Goal: Transaction & Acquisition: Purchase product/service

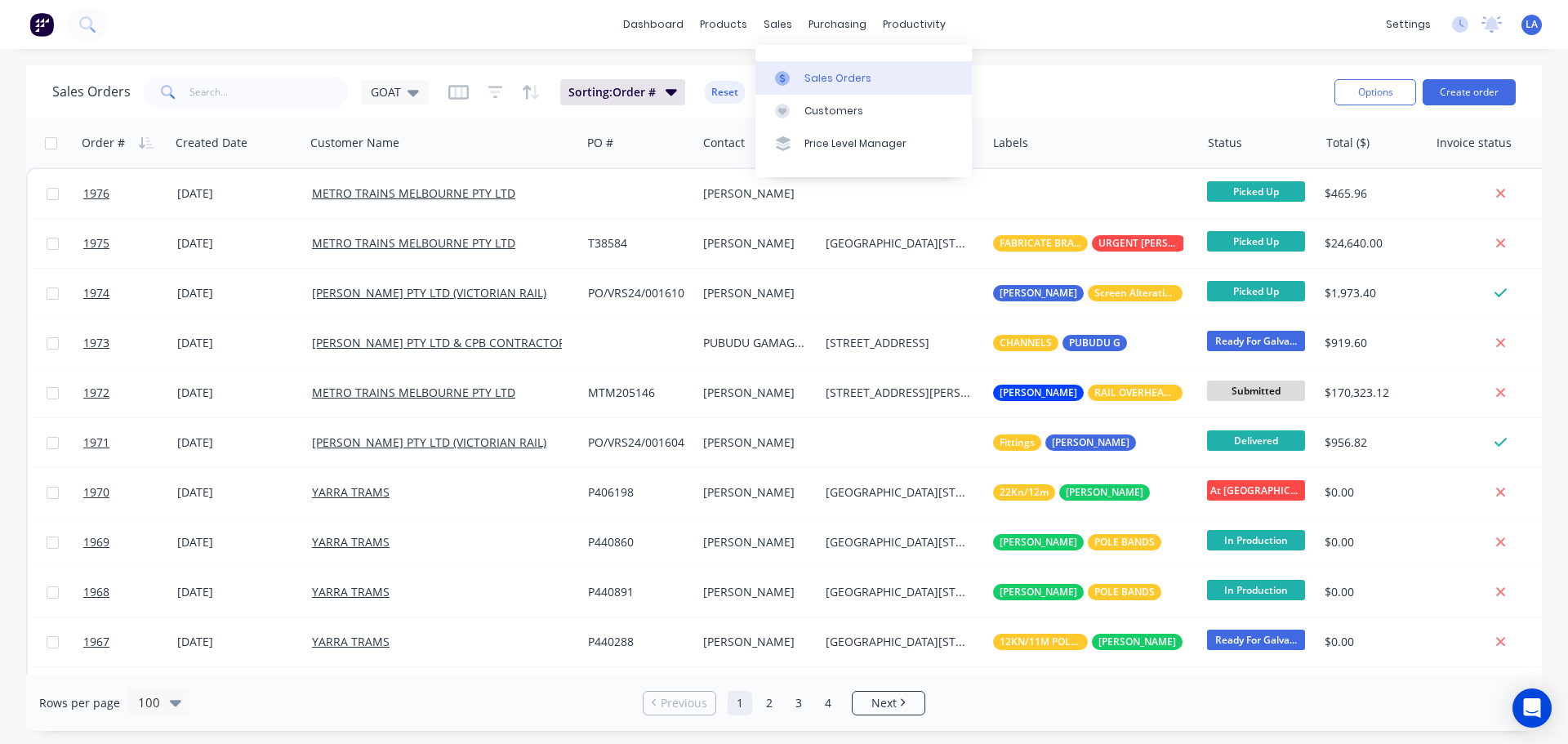
click at [795, 89] on link "Sales Orders" at bounding box center [863, 77] width 217 height 32
click at [635, 27] on link "dashboard" at bounding box center [654, 24] width 77 height 25
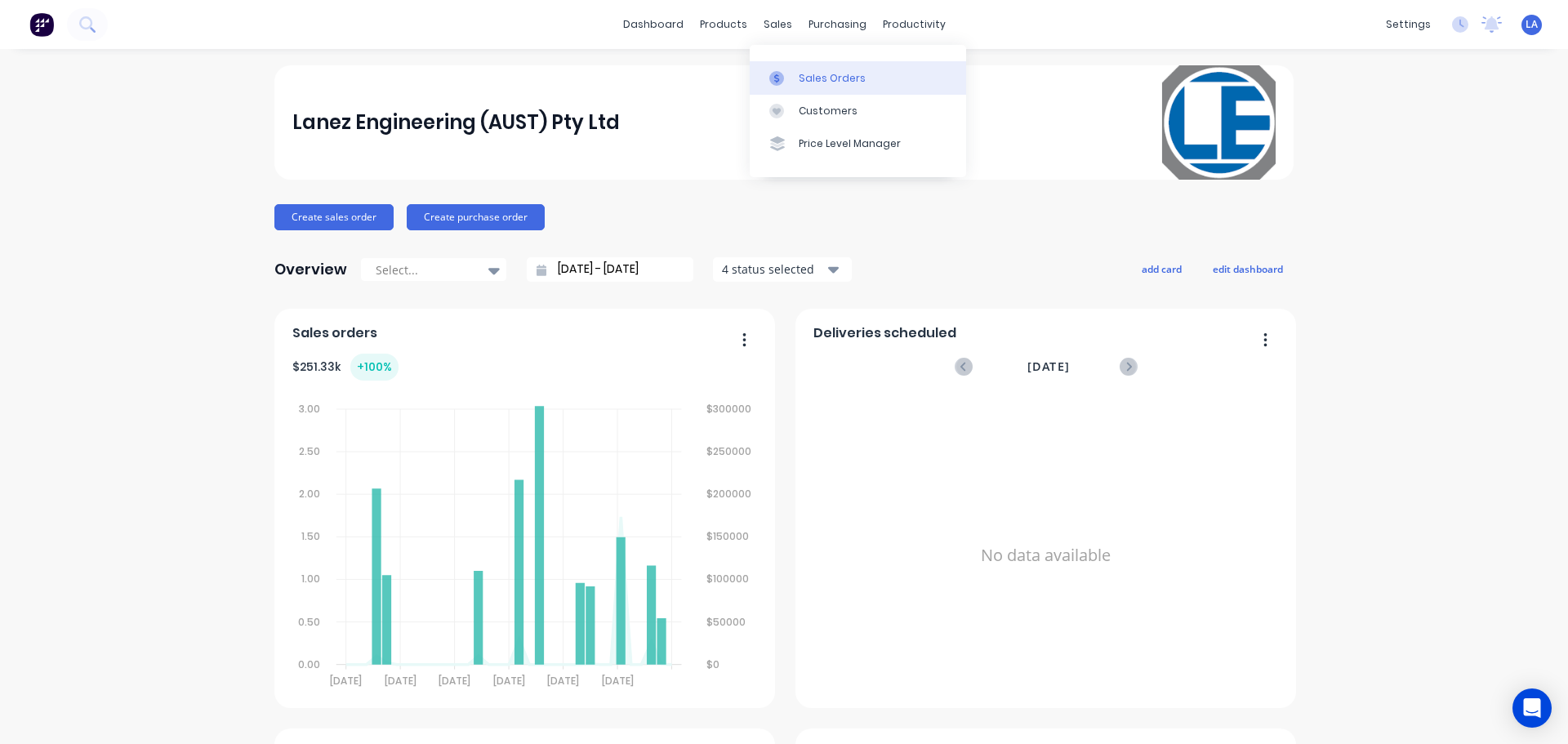
click at [791, 74] on div at bounding box center [782, 78] width 25 height 15
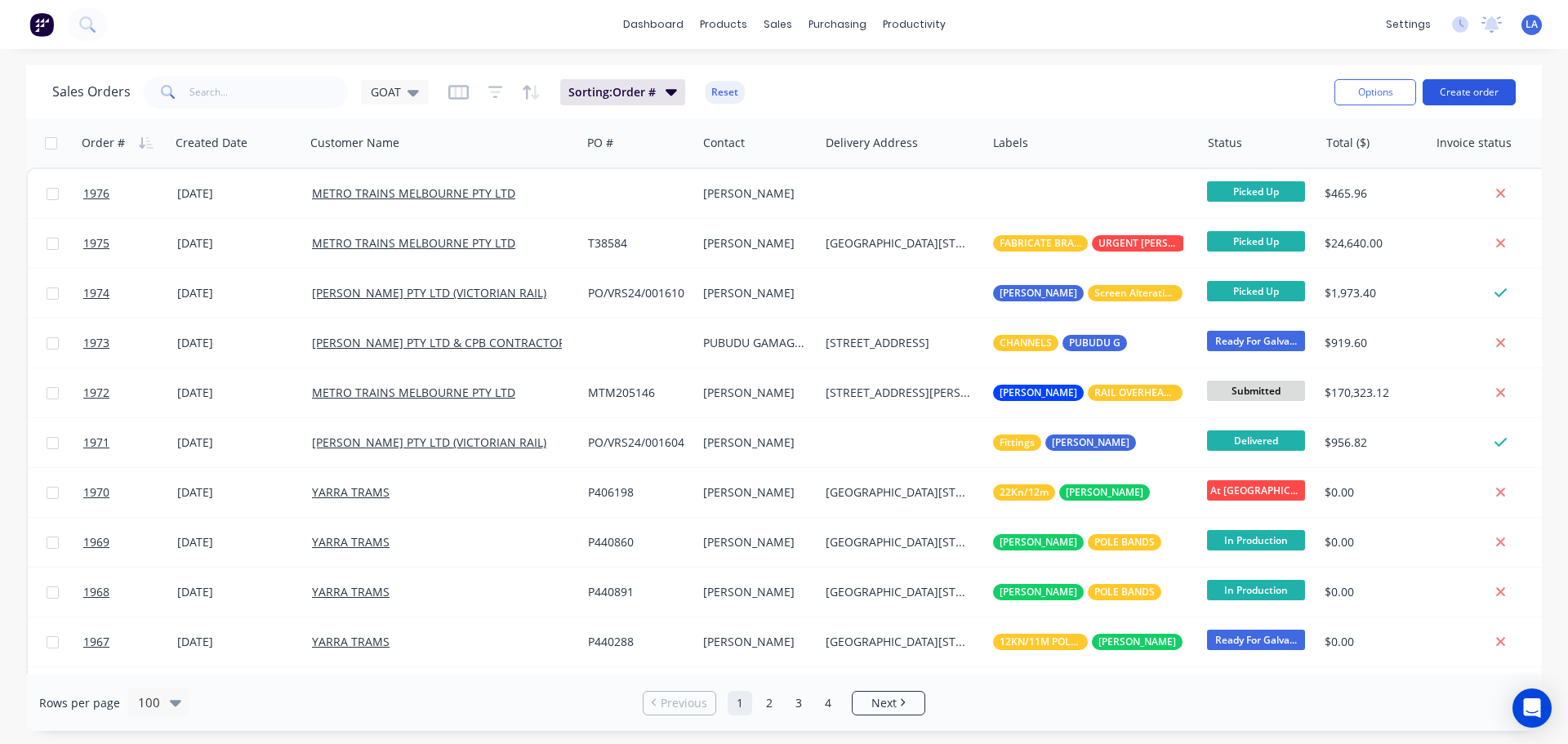
click at [1479, 95] on button "Create order" at bounding box center [1469, 92] width 94 height 27
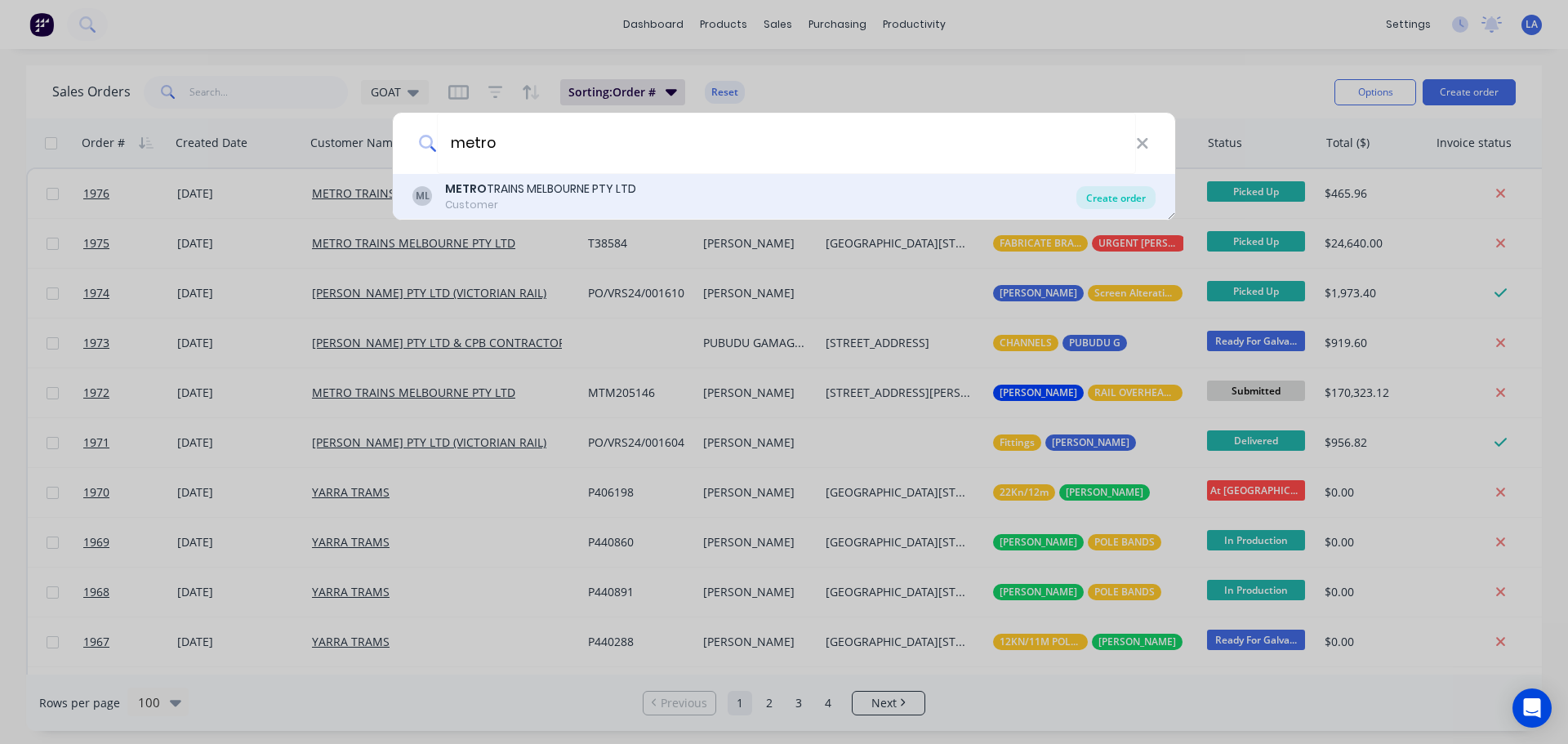
type input "metro"
drag, startPoint x: 1098, startPoint y: 204, endPoint x: 515, endPoint y: 154, distance: 585.1
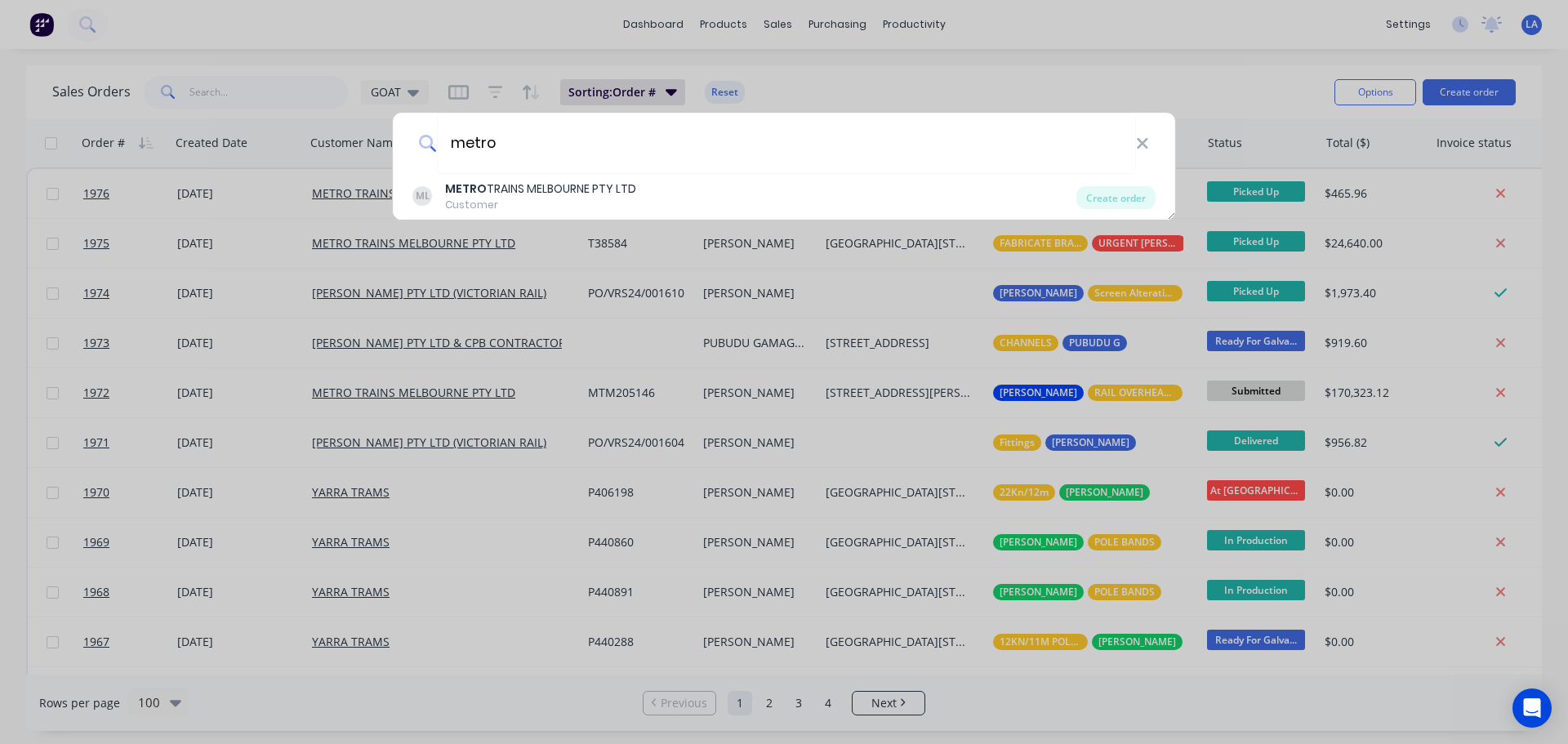
click at [1099, 204] on div "Create order" at bounding box center [1115, 197] width 79 height 23
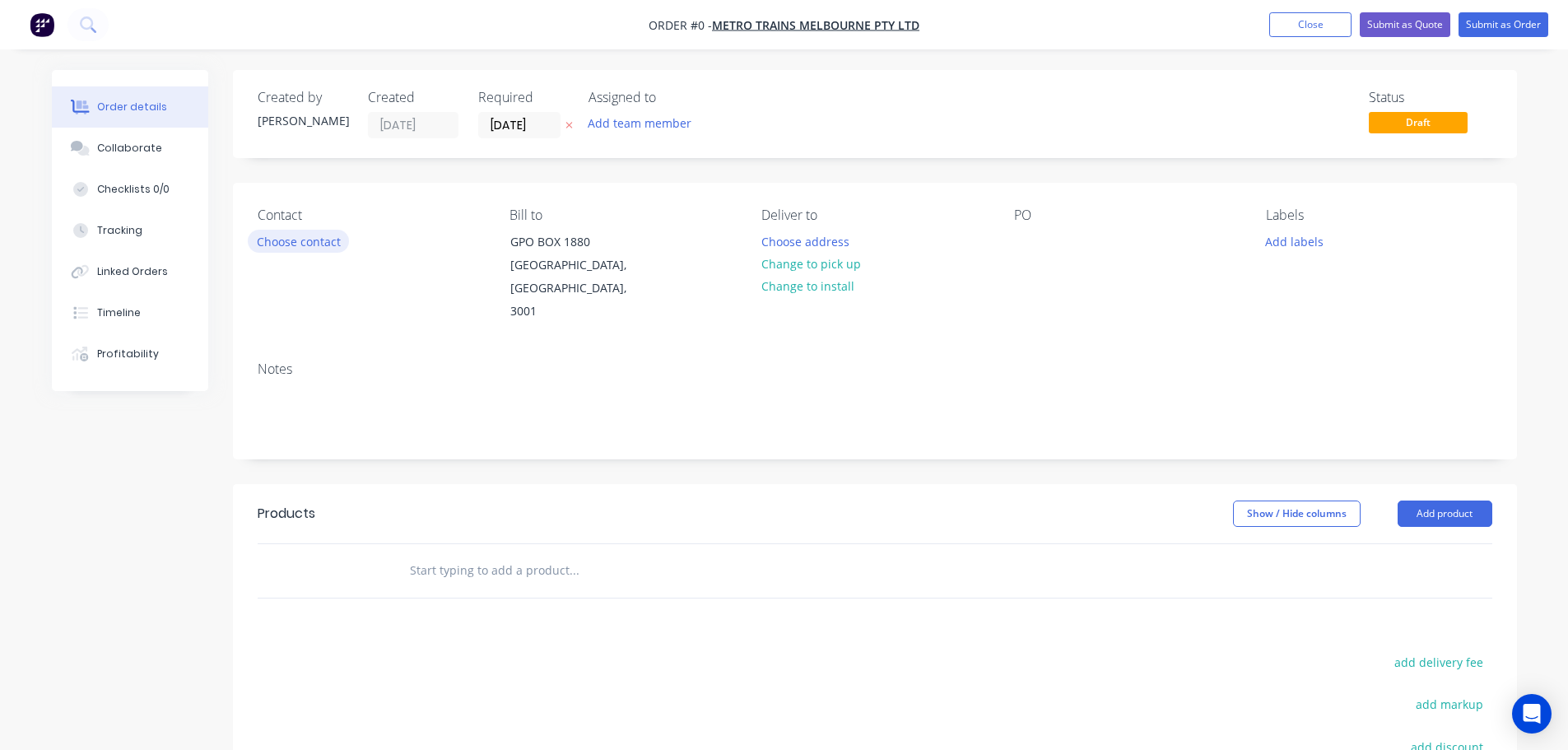
click at [303, 249] on button "Choose contact" at bounding box center [299, 240] width 101 height 22
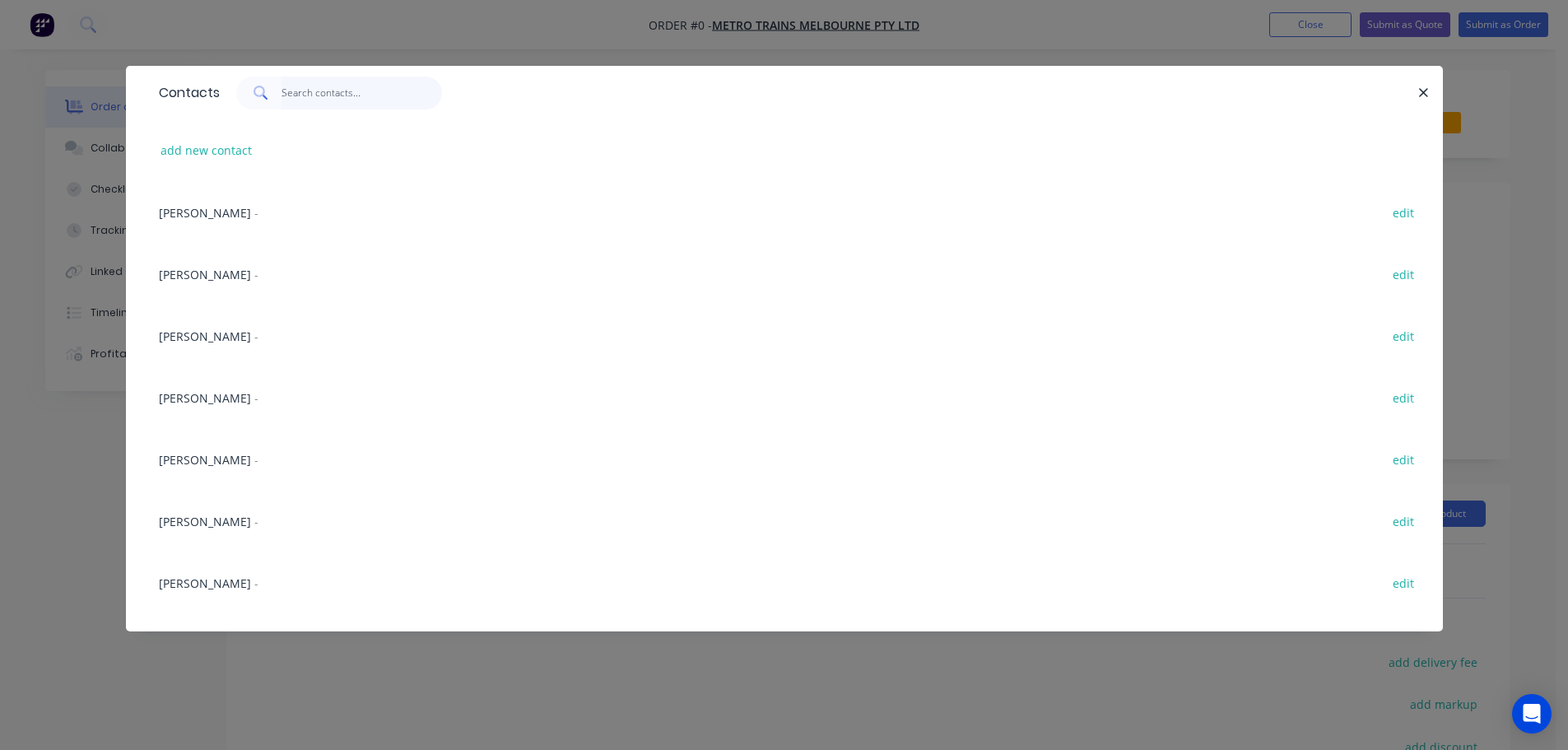
click at [288, 106] on input "text" at bounding box center [362, 92] width 161 height 33
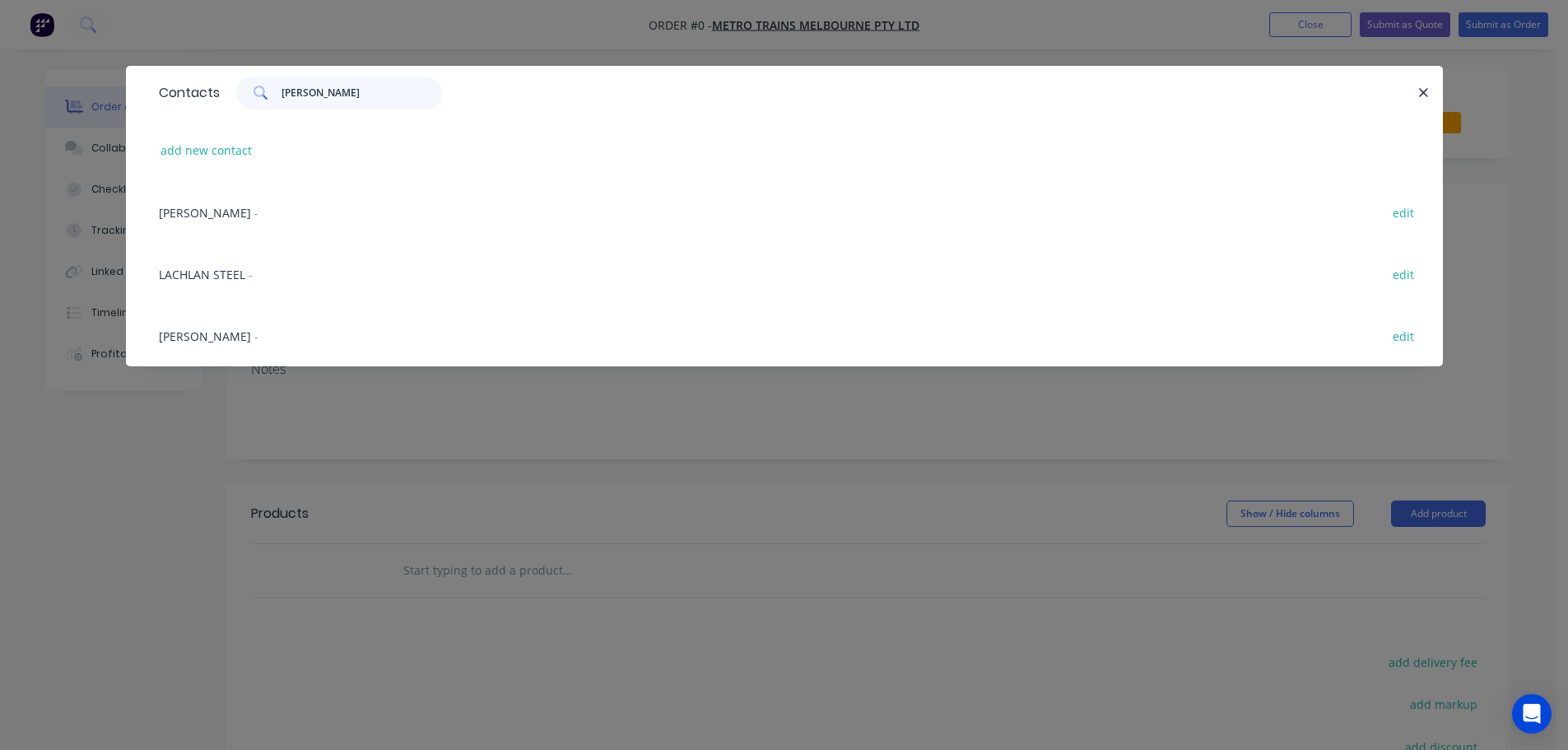
type input "[PERSON_NAME]"
click at [232, 261] on div "LACHLAN STEEL - edit" at bounding box center [785, 274] width 1268 height 62
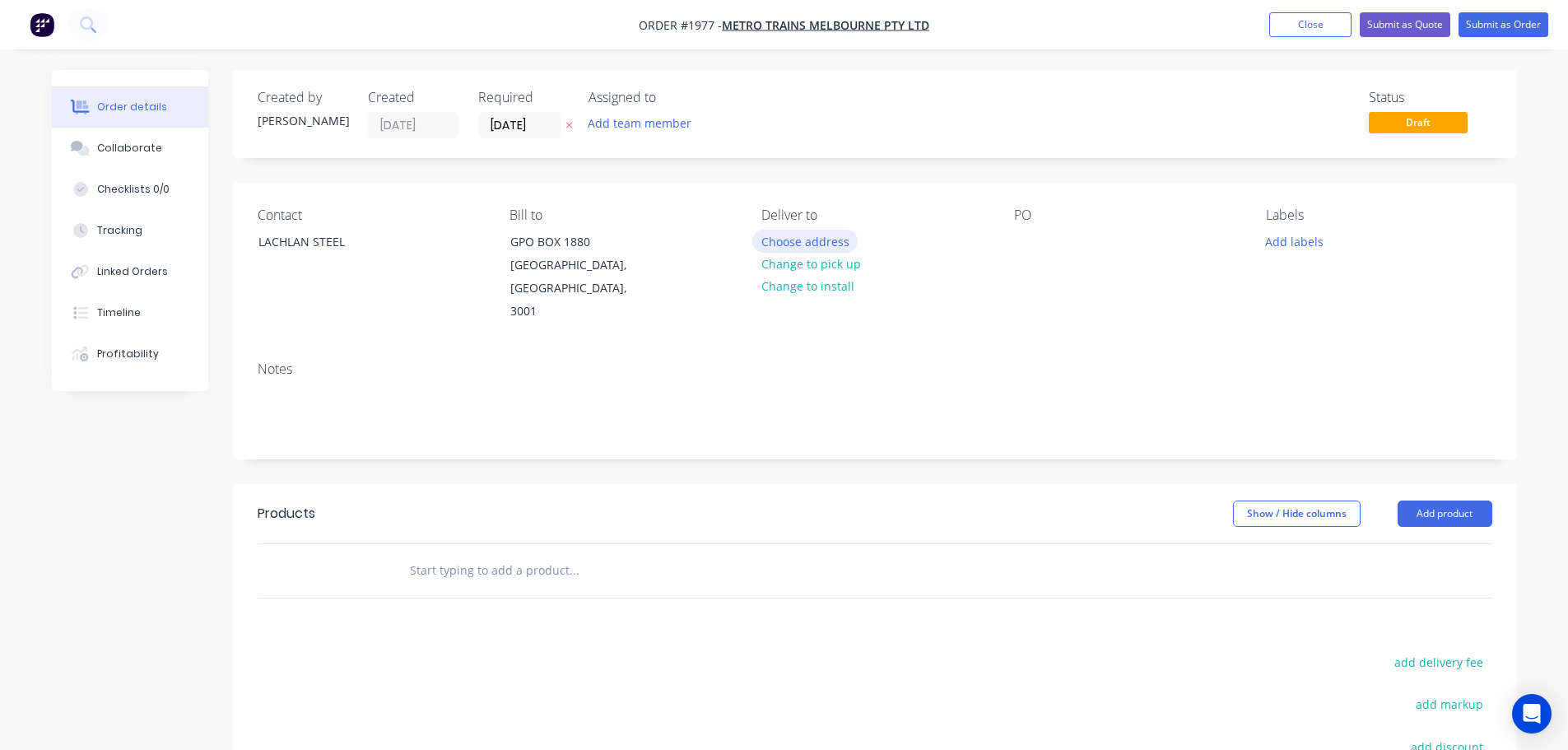
click at [834, 241] on button "Choose address" at bounding box center [805, 240] width 105 height 22
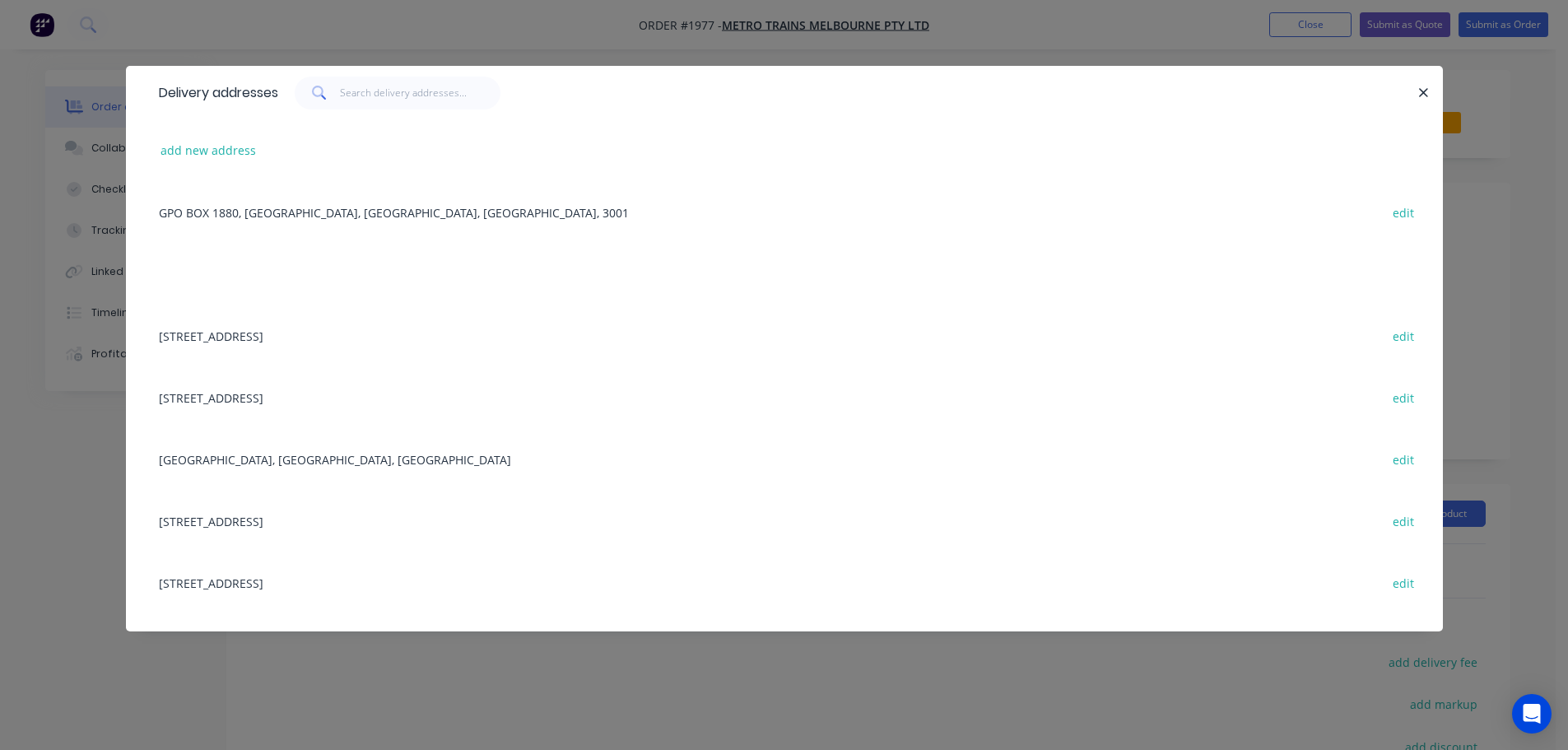
click at [330, 464] on div "[GEOGRAPHIC_DATA], [GEOGRAPHIC_DATA], [GEOGRAPHIC_DATA] edit" at bounding box center [785, 458] width 1268 height 62
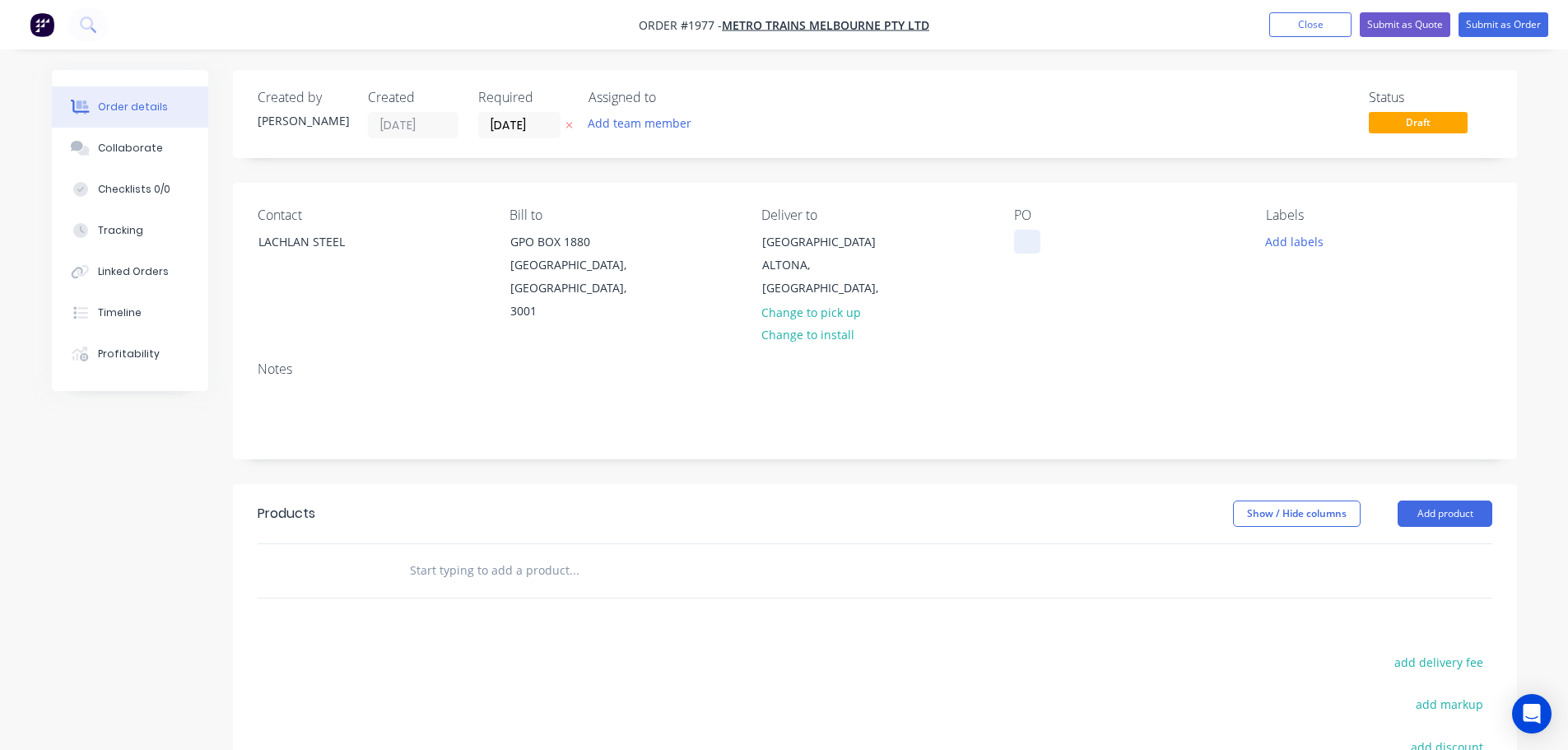
click at [1028, 241] on div at bounding box center [1027, 241] width 27 height 24
click at [1293, 251] on button "Add labels" at bounding box center [1295, 240] width 75 height 22
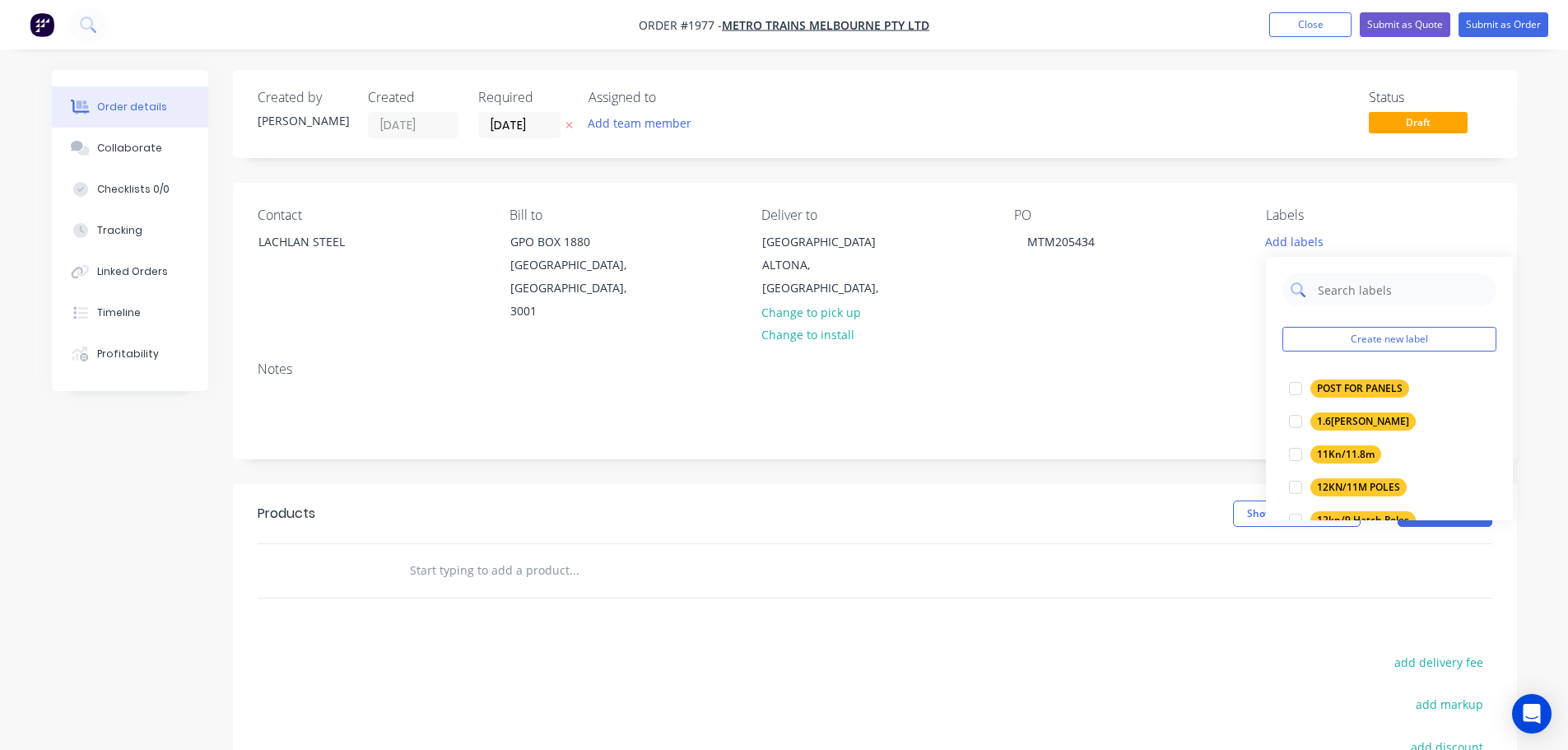
click at [1341, 283] on input "text" at bounding box center [1402, 289] width 172 height 33
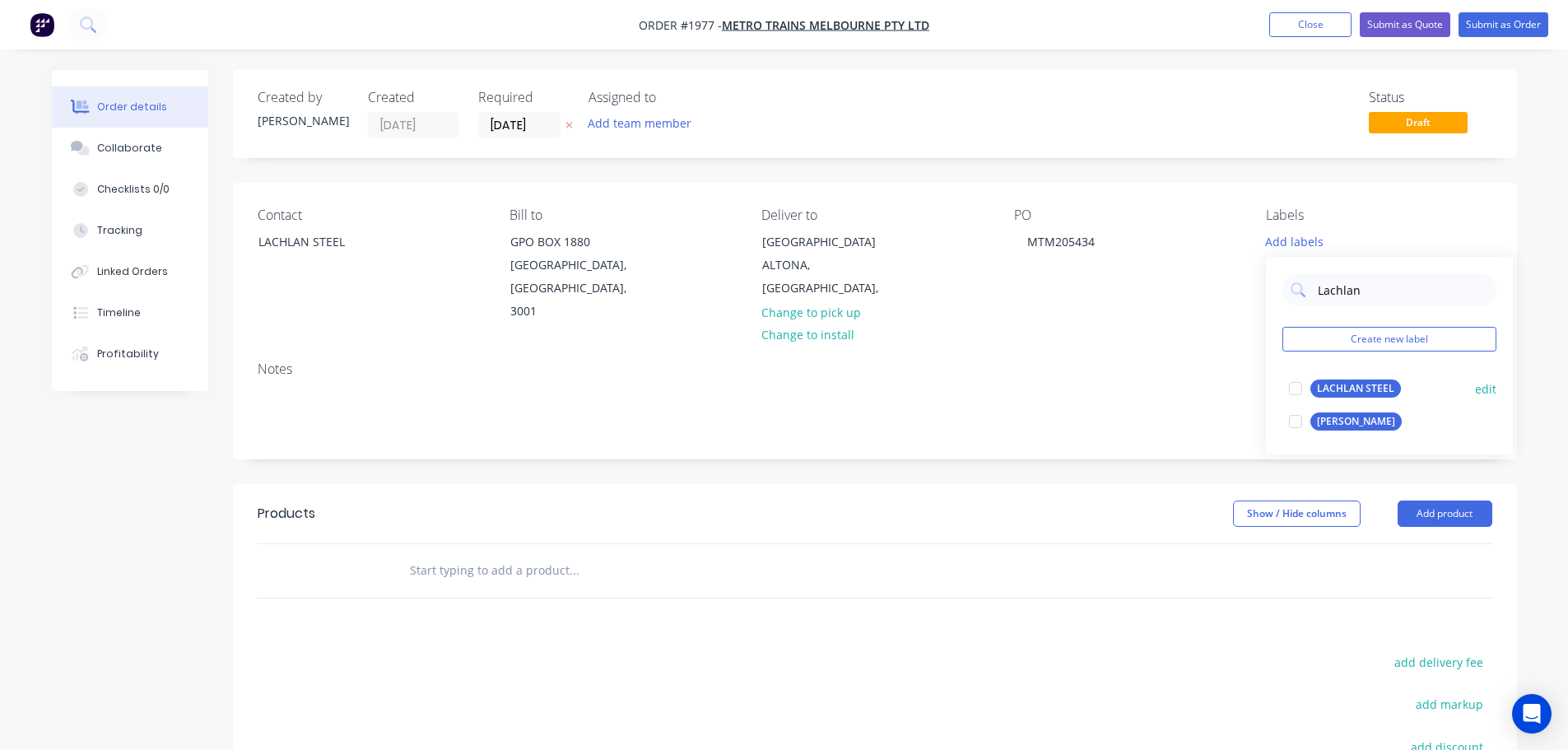
click at [1352, 396] on div "LACHLAN STEEL" at bounding box center [1356, 388] width 90 height 18
click at [1366, 273] on input "Lachlan" at bounding box center [1402, 281] width 172 height 33
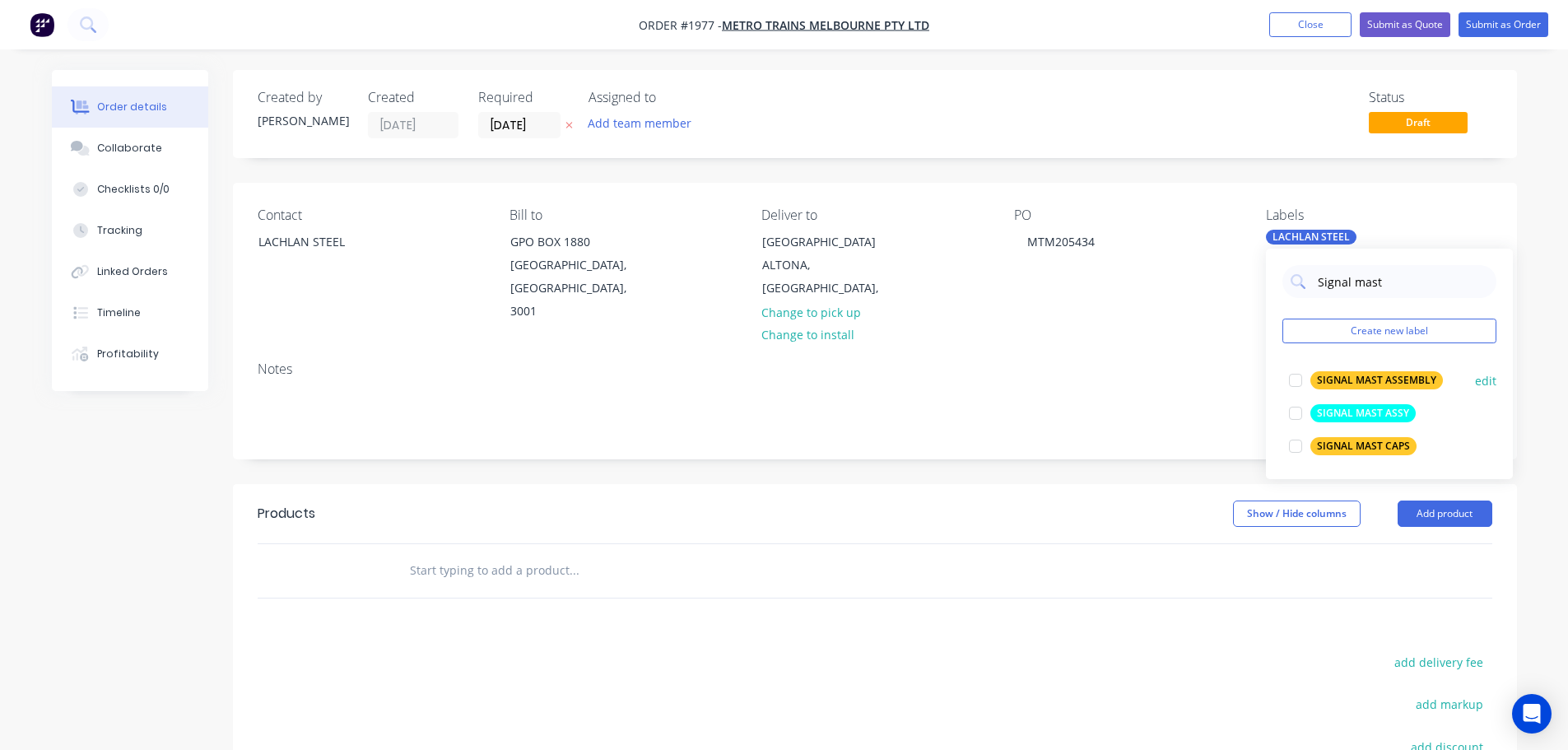
type input "Signal mast"
click at [1351, 384] on div "SIGNAL MAST ASSEMBLY" at bounding box center [1377, 380] width 133 height 18
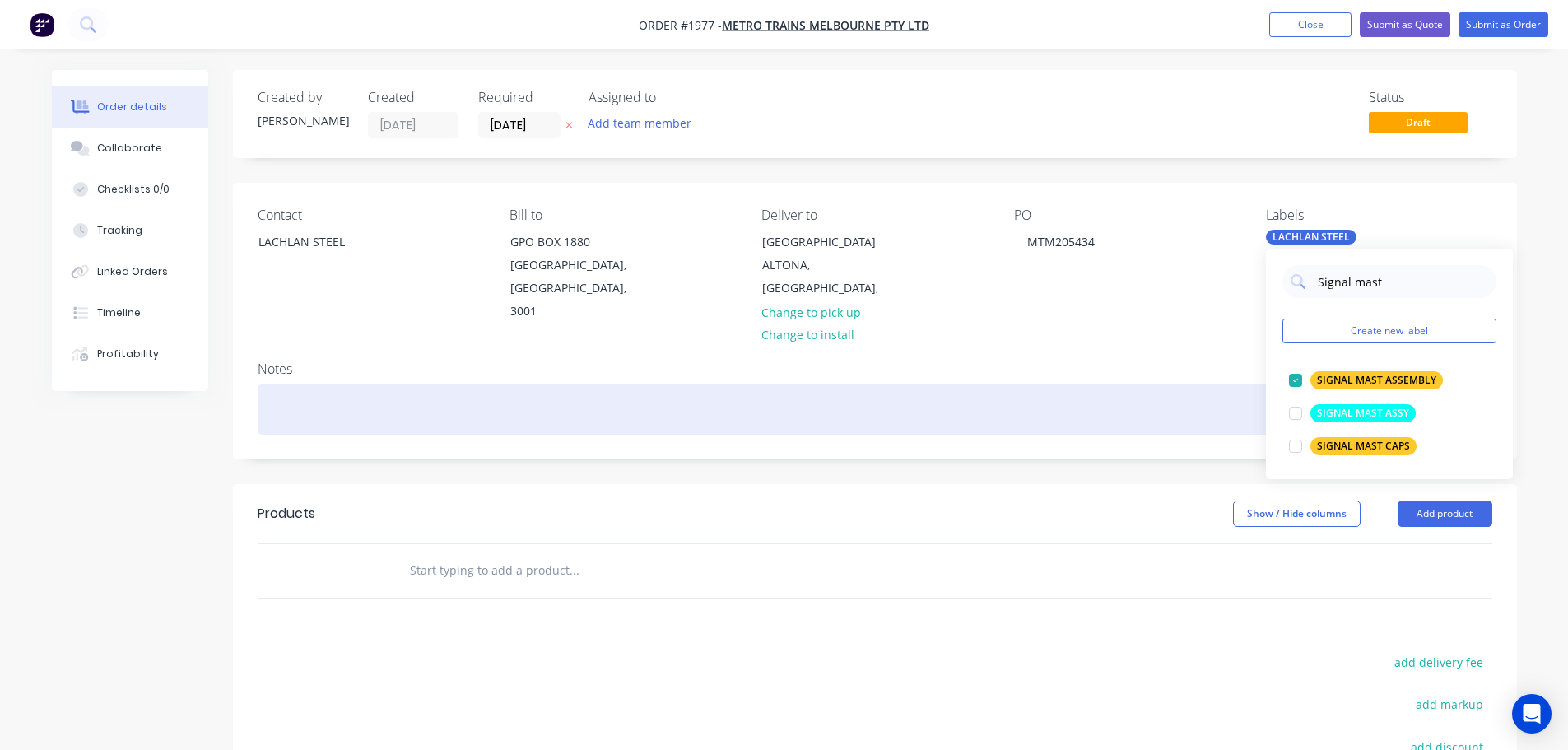
click at [1182, 384] on div at bounding box center [875, 409] width 1235 height 51
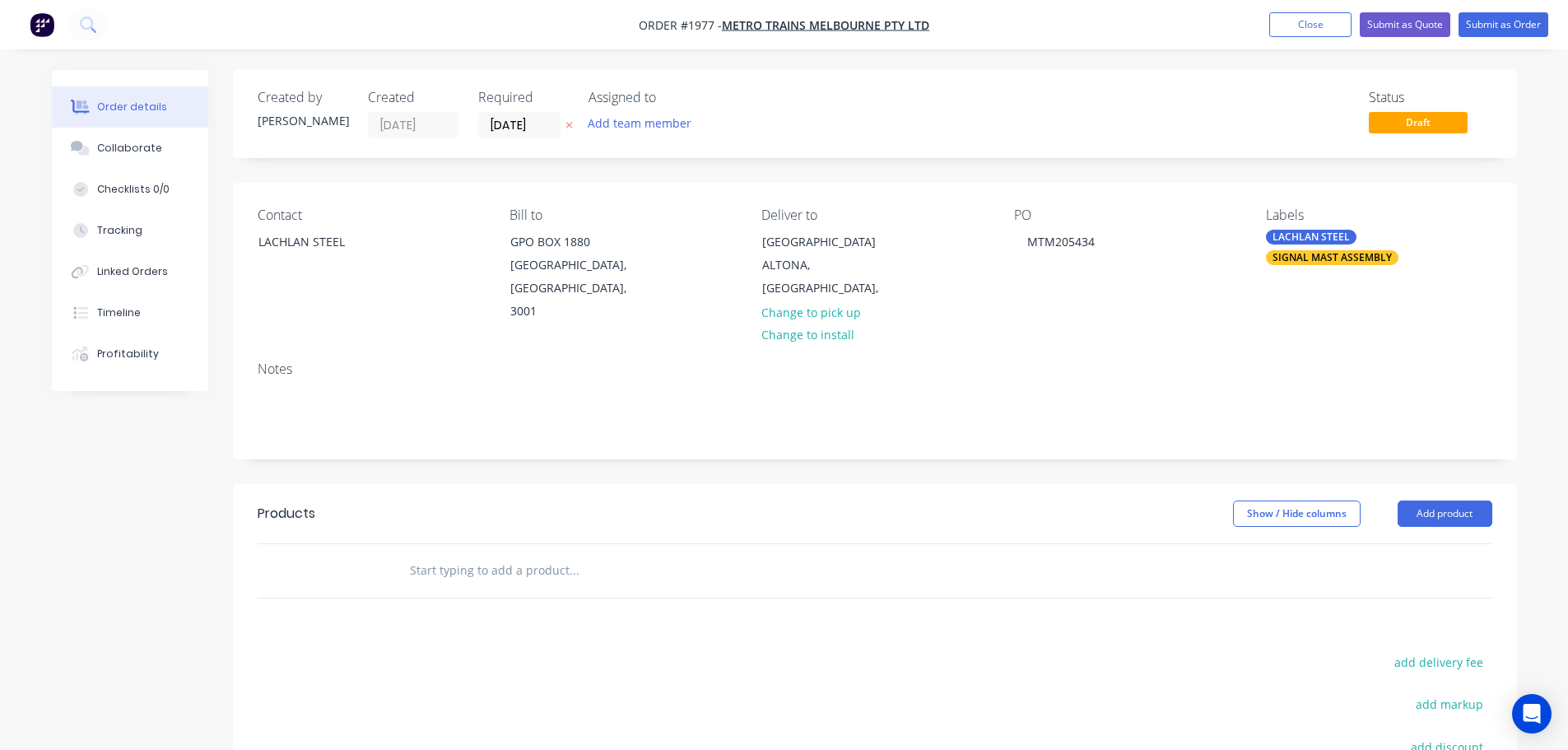
click at [549, 554] on input "text" at bounding box center [574, 569] width 329 height 33
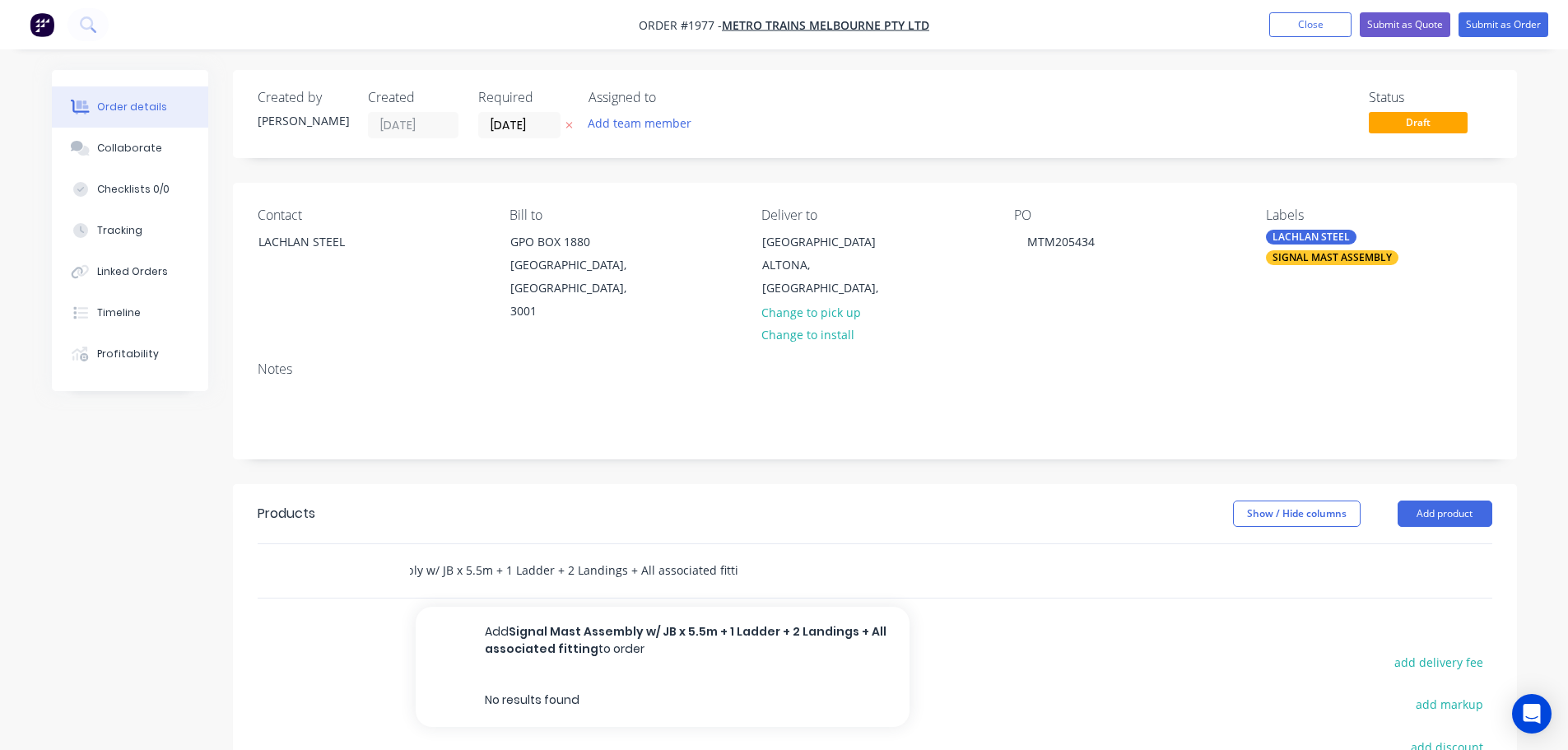
scroll to position [0, 112]
type input "Signal Mast Assembly w/ JB x 5.5m + 1 Ladder + 2 Landings + All associated fitt…"
click at [596, 608] on button "Add Signal Mast Assembly w/ JB x 5.5m + 1 Ladder + 2 Landings + All associated …" at bounding box center [663, 640] width 494 height 67
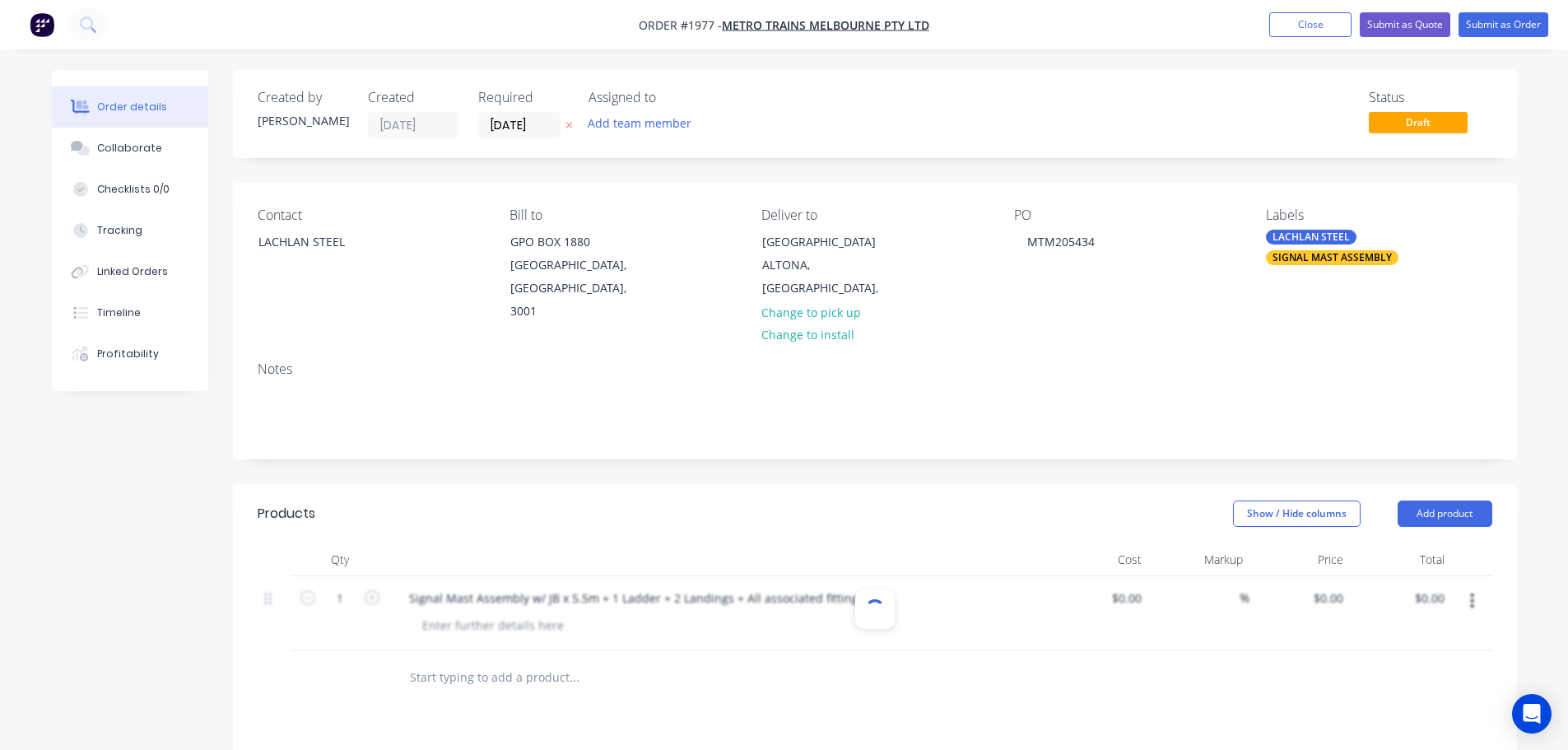
scroll to position [0, 0]
click at [1340, 586] on input "0" at bounding box center [1340, 598] width 19 height 24
type input "$10,640.00"
click at [1301, 674] on div at bounding box center [875, 678] width 1235 height 54
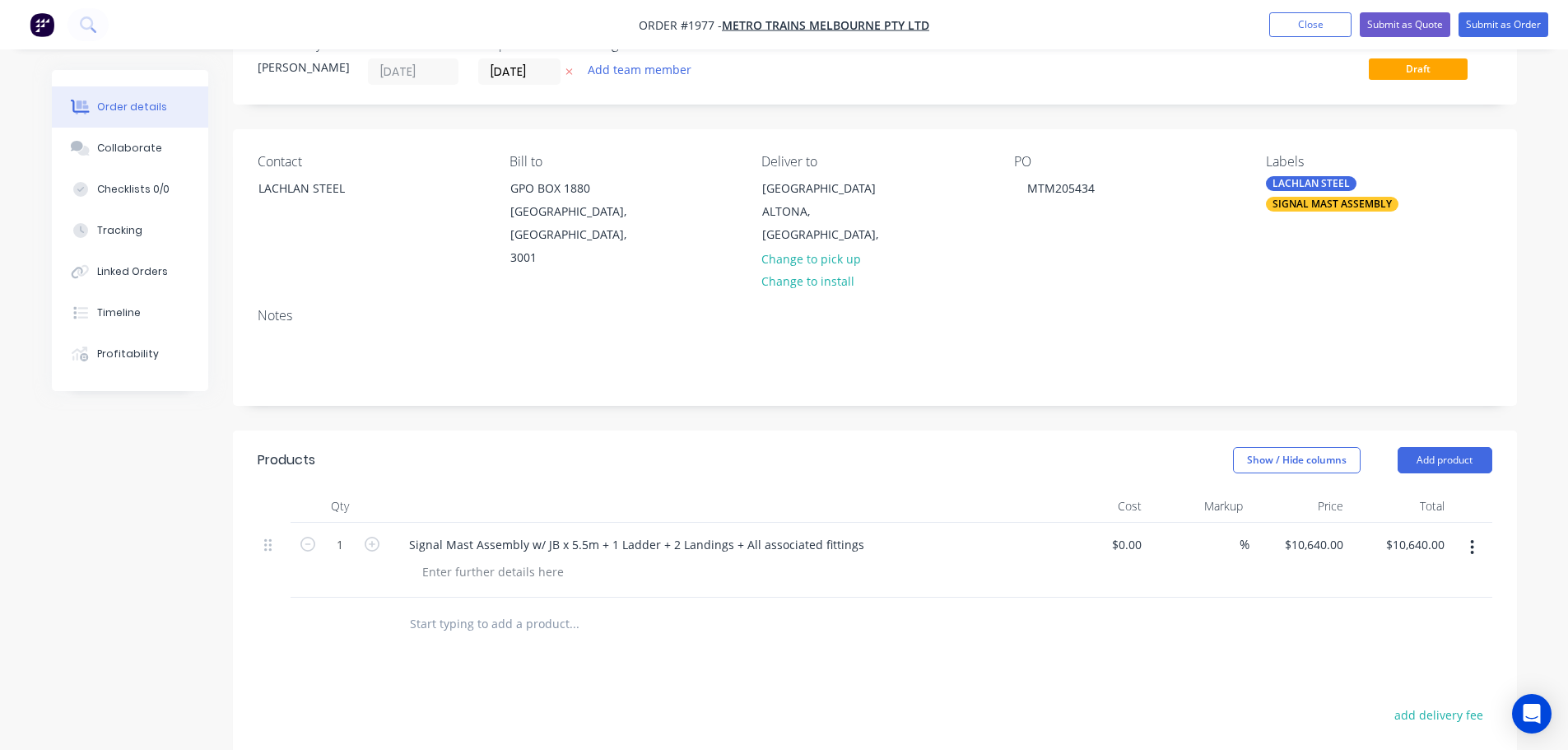
scroll to position [82, 0]
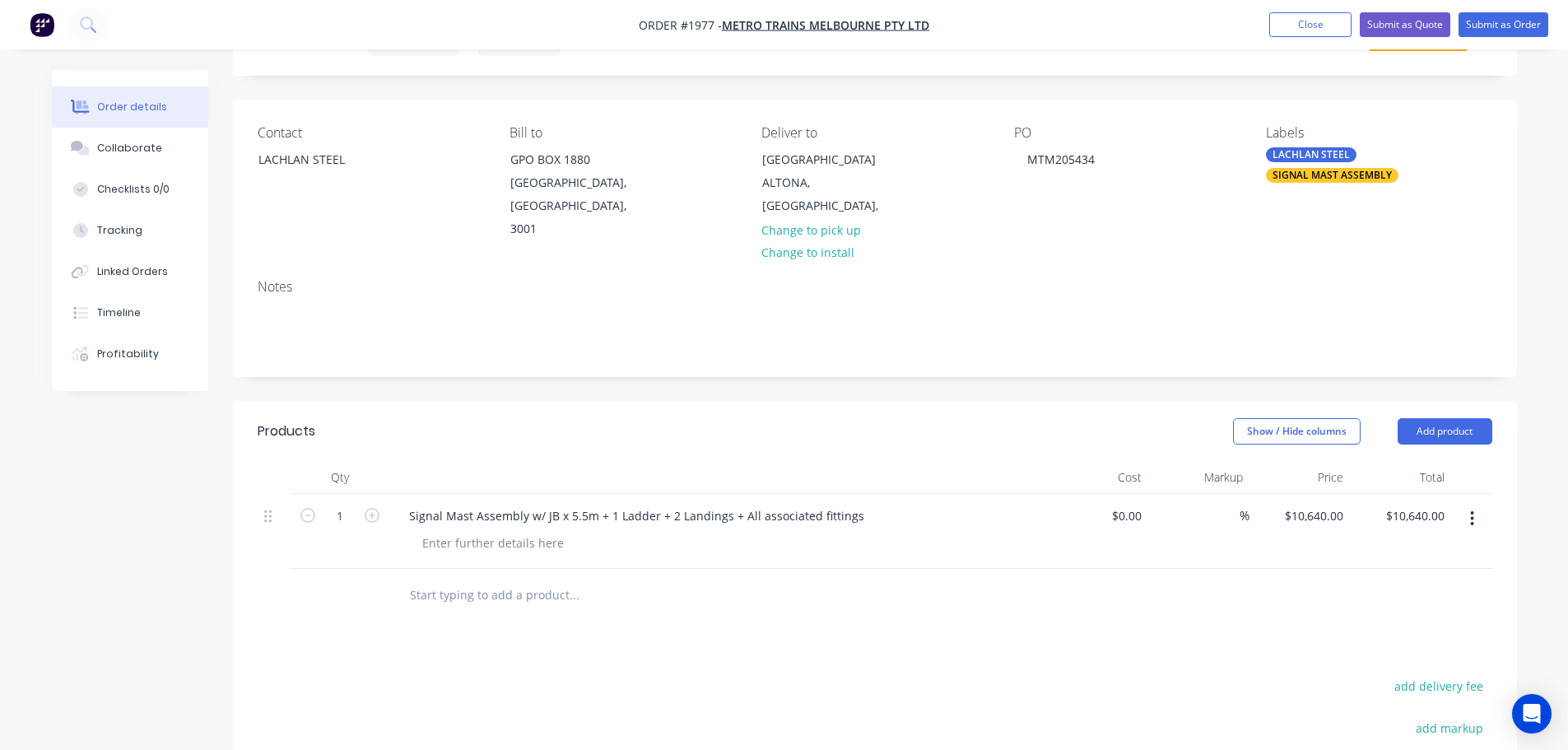
click at [508, 578] on input "text" at bounding box center [574, 594] width 329 height 33
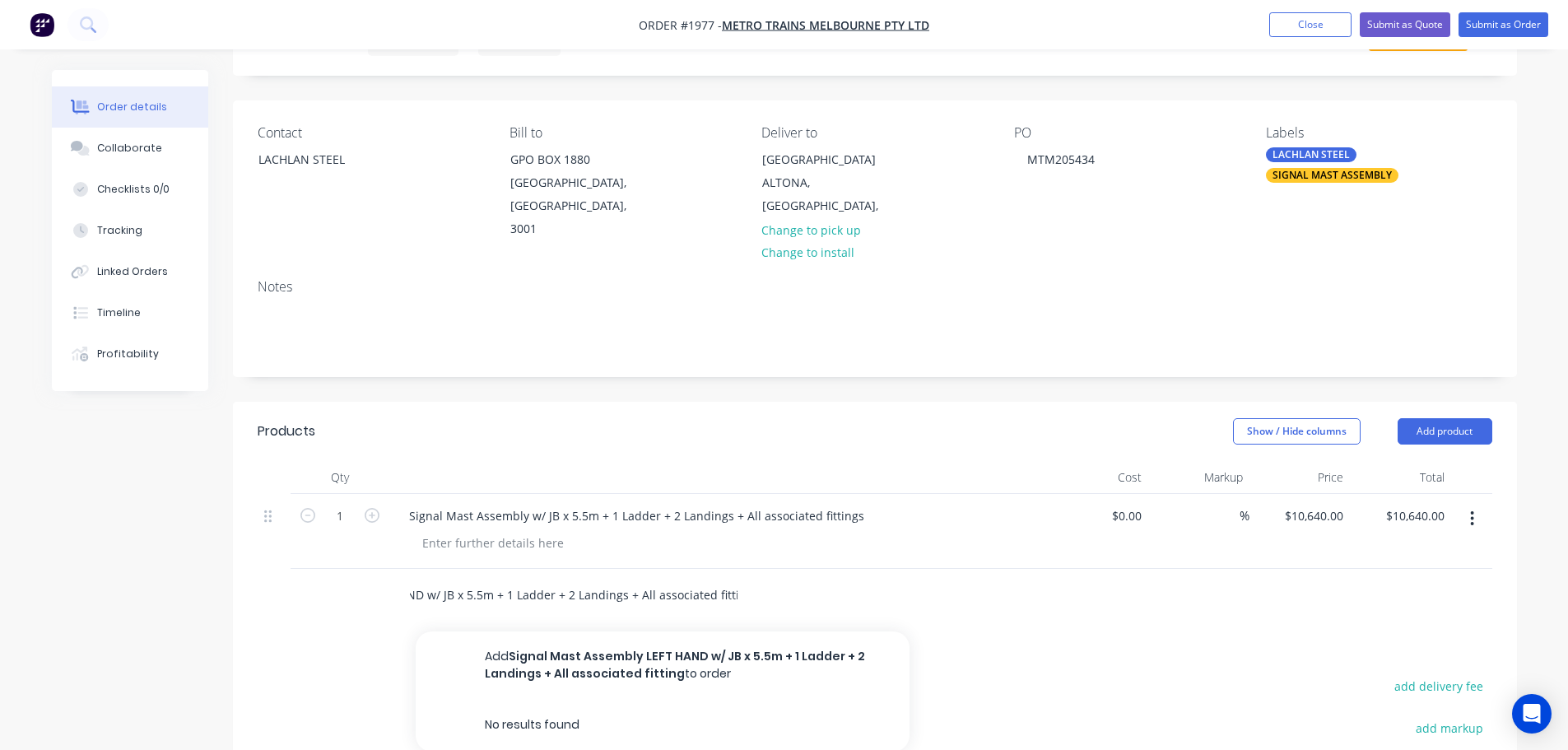
scroll to position [0, 177]
type input "Signal Mast Assembly LEFT HAND w/ JB x 5.5m + 1 Ladder + 2 Landings + All assoc…"
click at [591, 637] on button "Add Signal Mast Assembly LEFT HAND w/ JB x 5.5m + 1 Ladder + 2 Landings + All a…" at bounding box center [663, 665] width 494 height 67
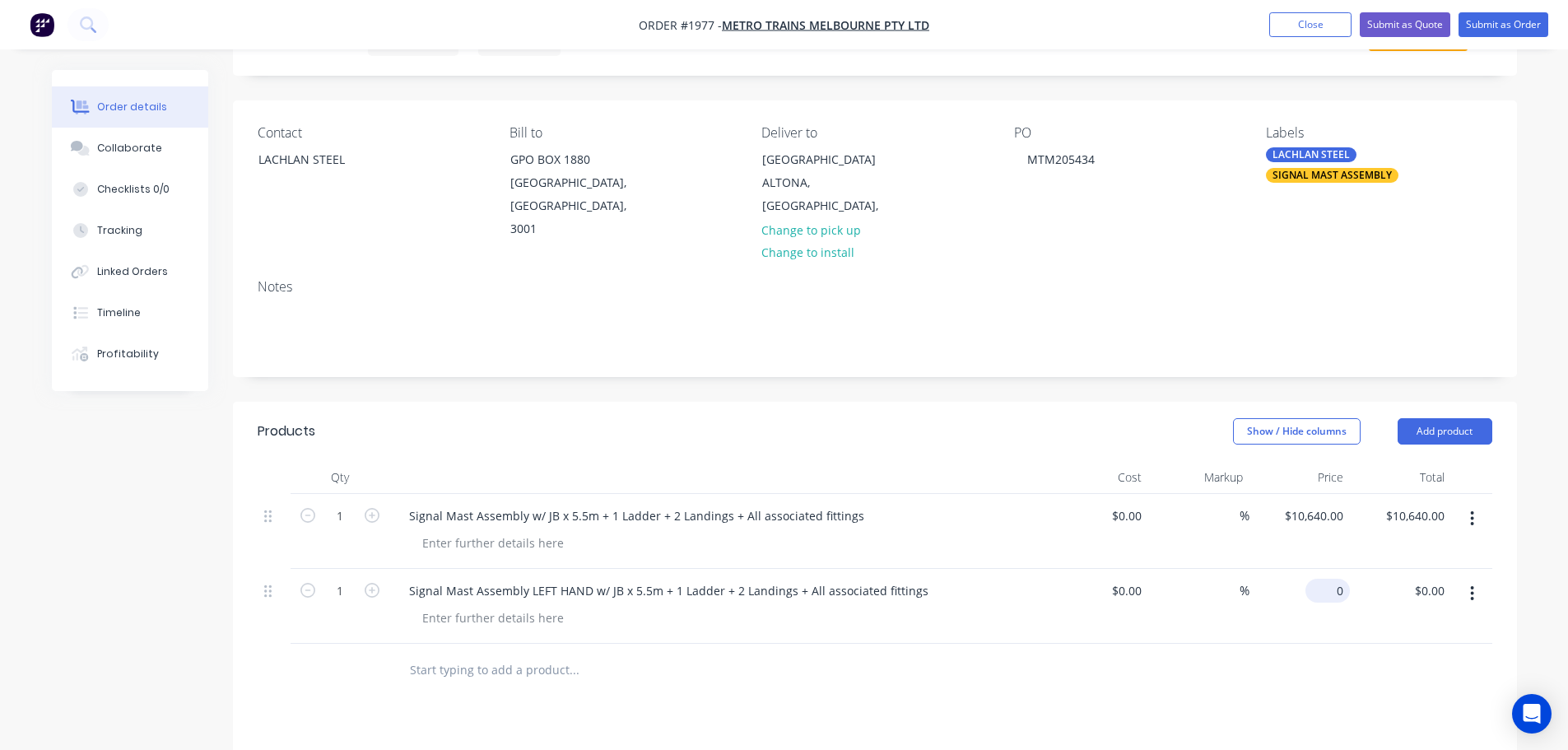
click at [1328, 577] on div "0 $0.00" at bounding box center [1300, 605] width 101 height 74
type input "$10,640.00"
click at [1313, 679] on div "Products Show / Hide columns Add product Qty Cost Markup Price Total 1 Signal M…" at bounding box center [875, 747] width 1284 height 690
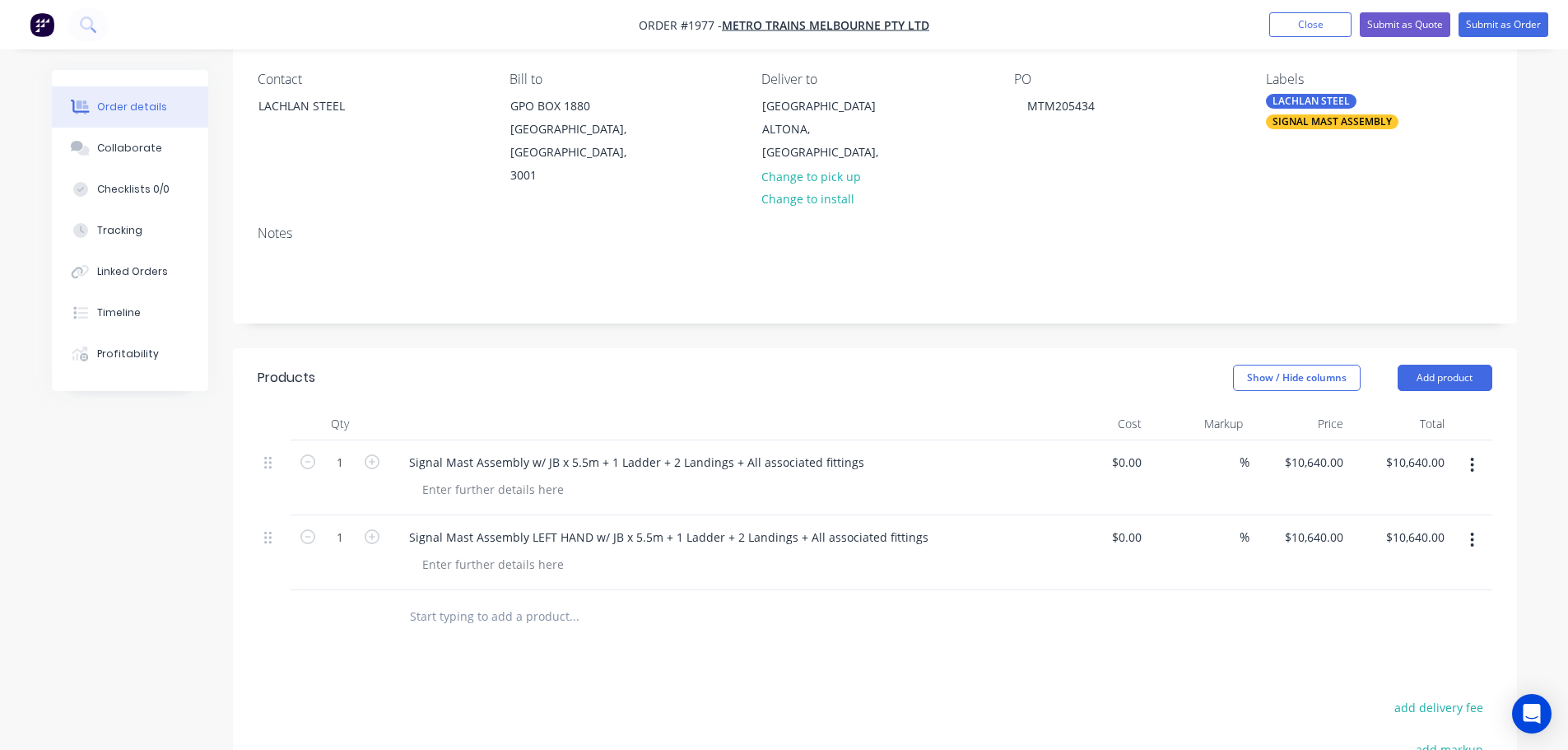
scroll to position [165, 0]
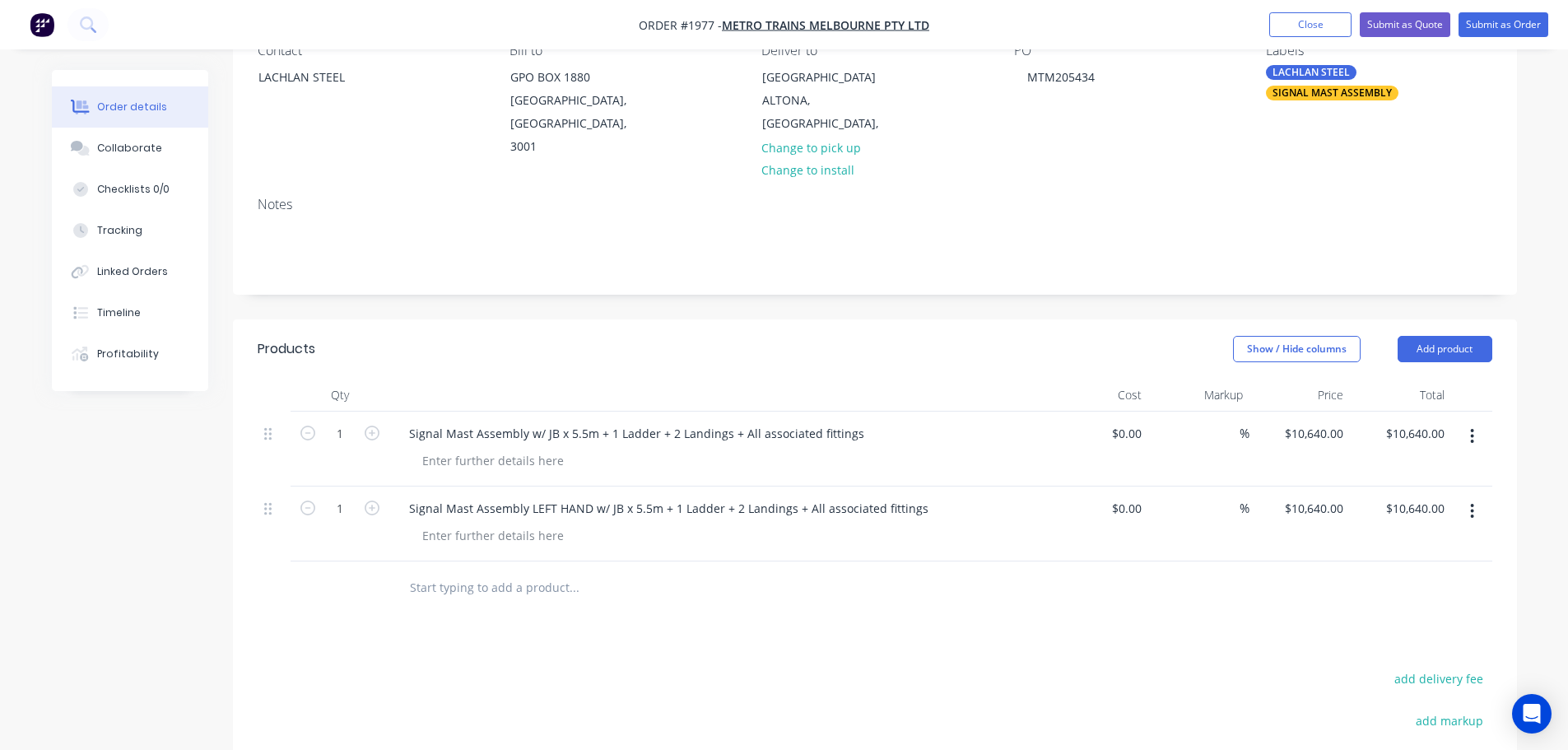
click at [515, 571] on input "text" at bounding box center [574, 587] width 329 height 33
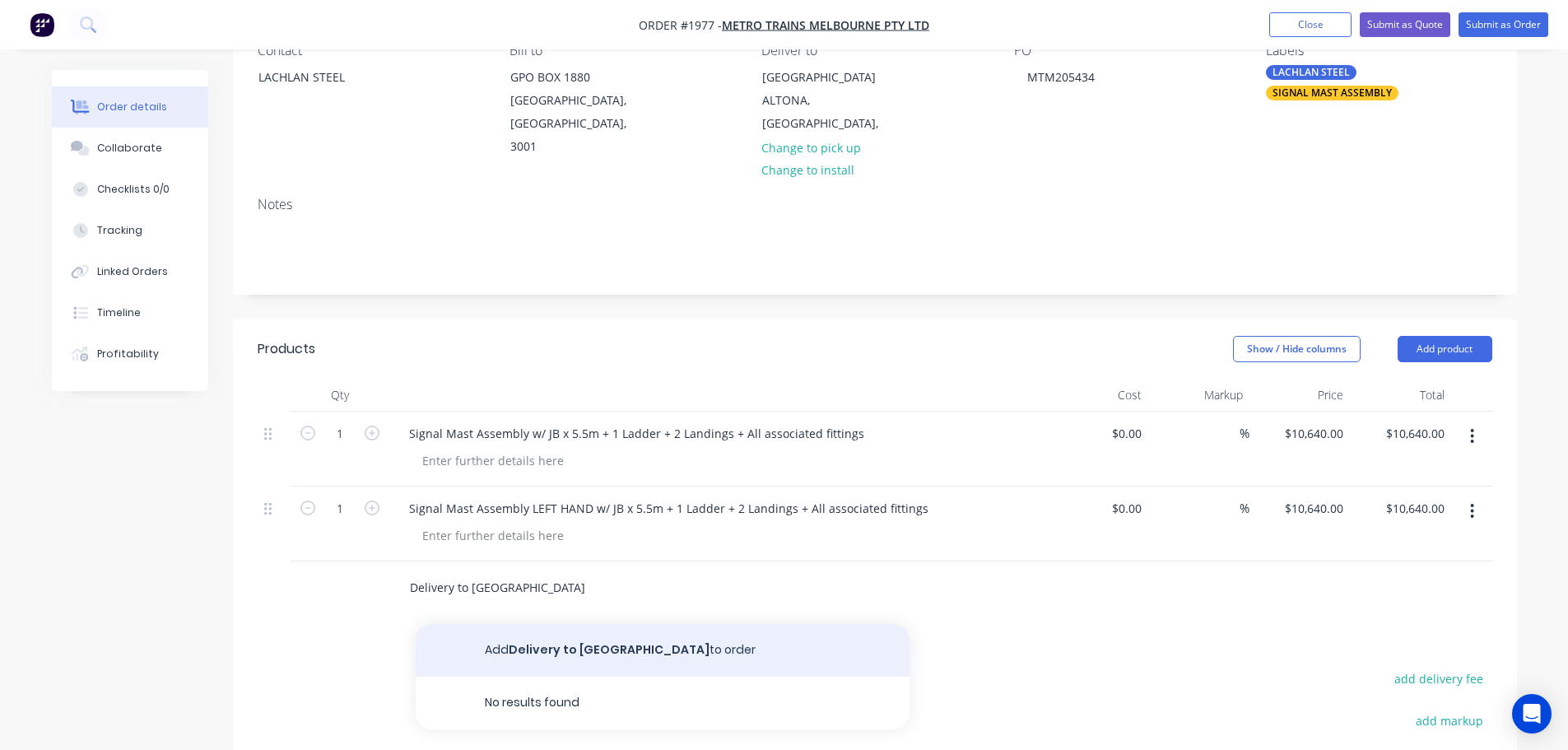
type input "Delivery to [GEOGRAPHIC_DATA]"
click at [561, 624] on button "Add Delivery to [GEOGRAPHIC_DATA] to order" at bounding box center [663, 650] width 494 height 53
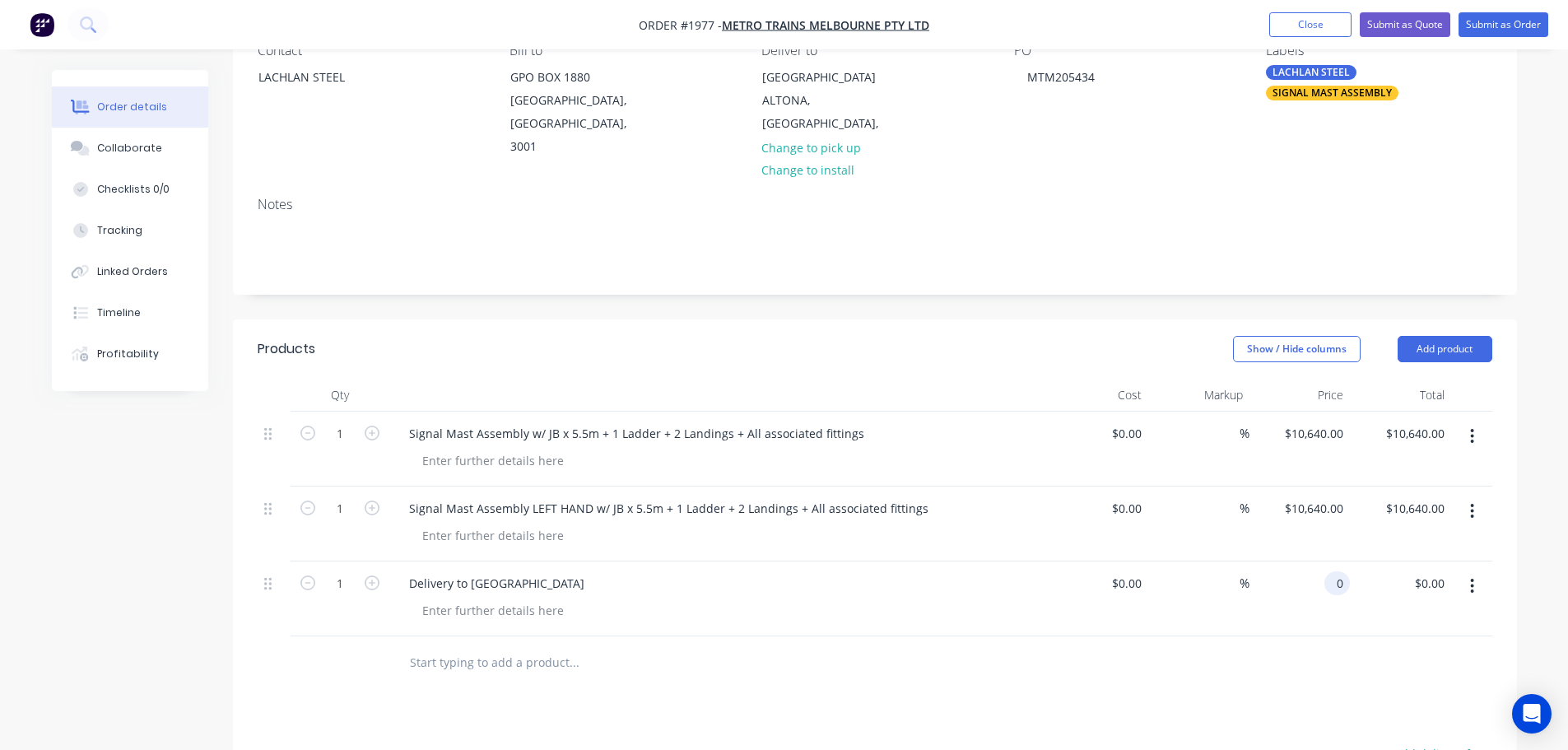
click at [1337, 571] on input "0" at bounding box center [1340, 583] width 19 height 24
type input "$380.00"
click at [1332, 591] on div "$380.00 $380.00" at bounding box center [1300, 598] width 101 height 74
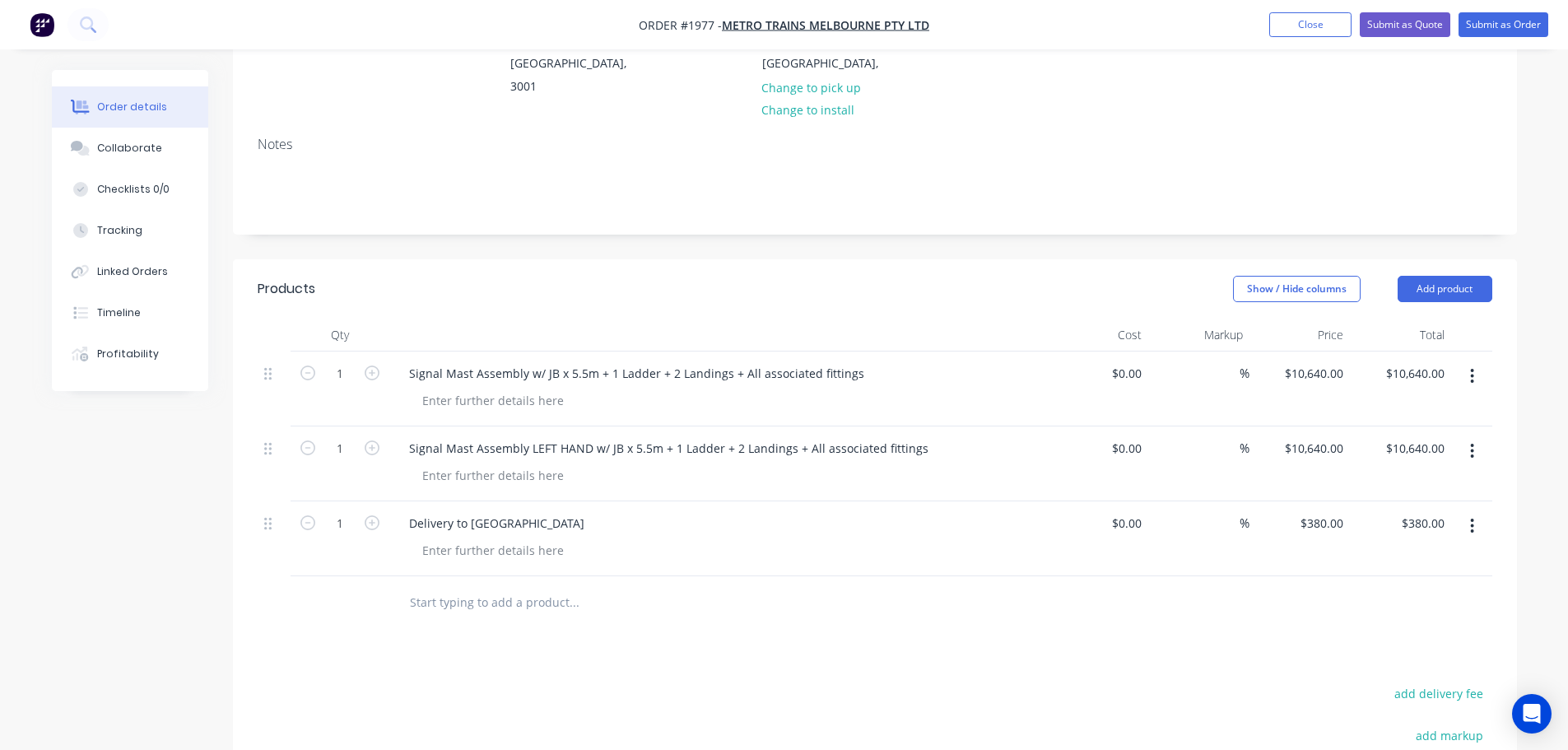
scroll to position [82, 0]
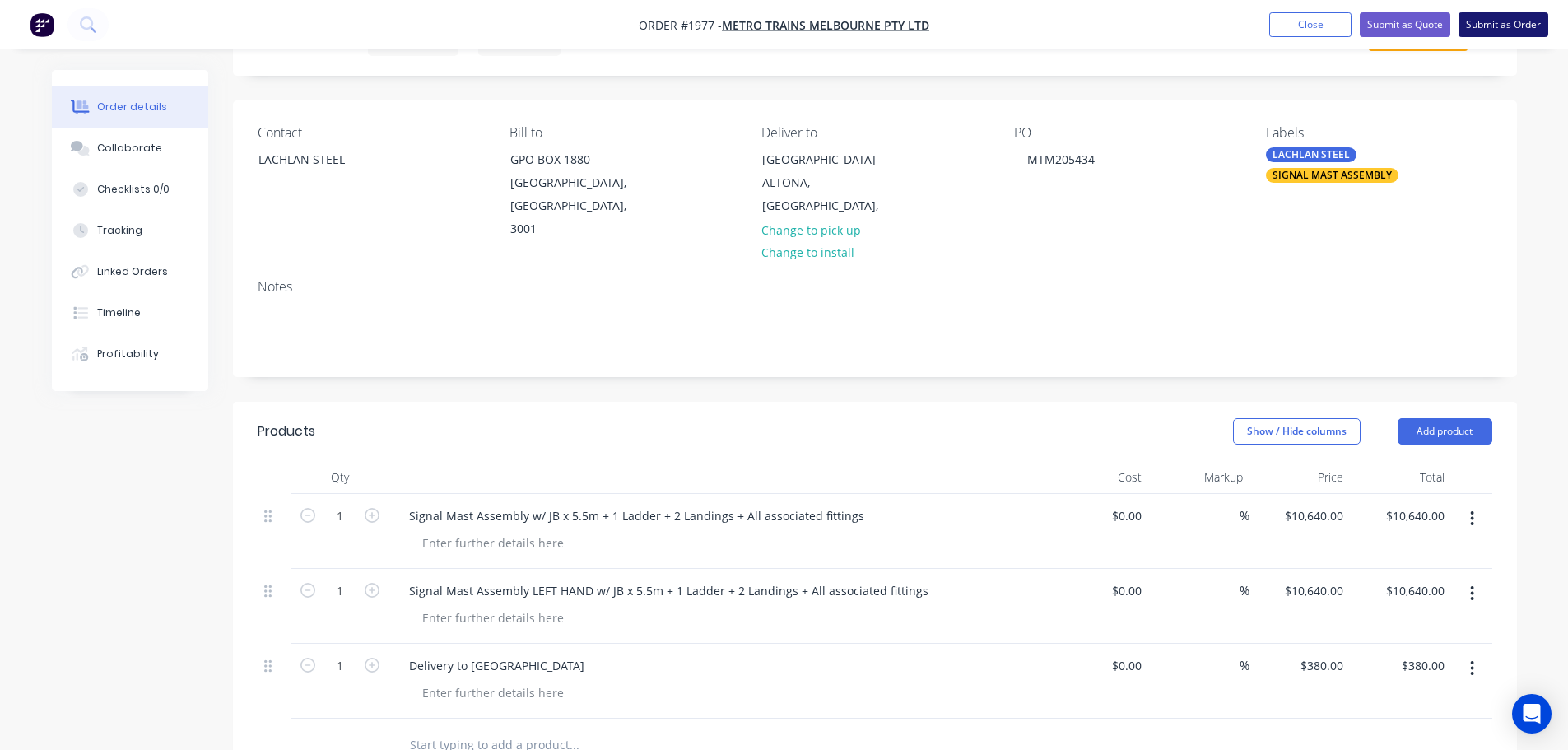
click at [1519, 20] on button "Submit as Order" at bounding box center [1503, 24] width 89 height 25
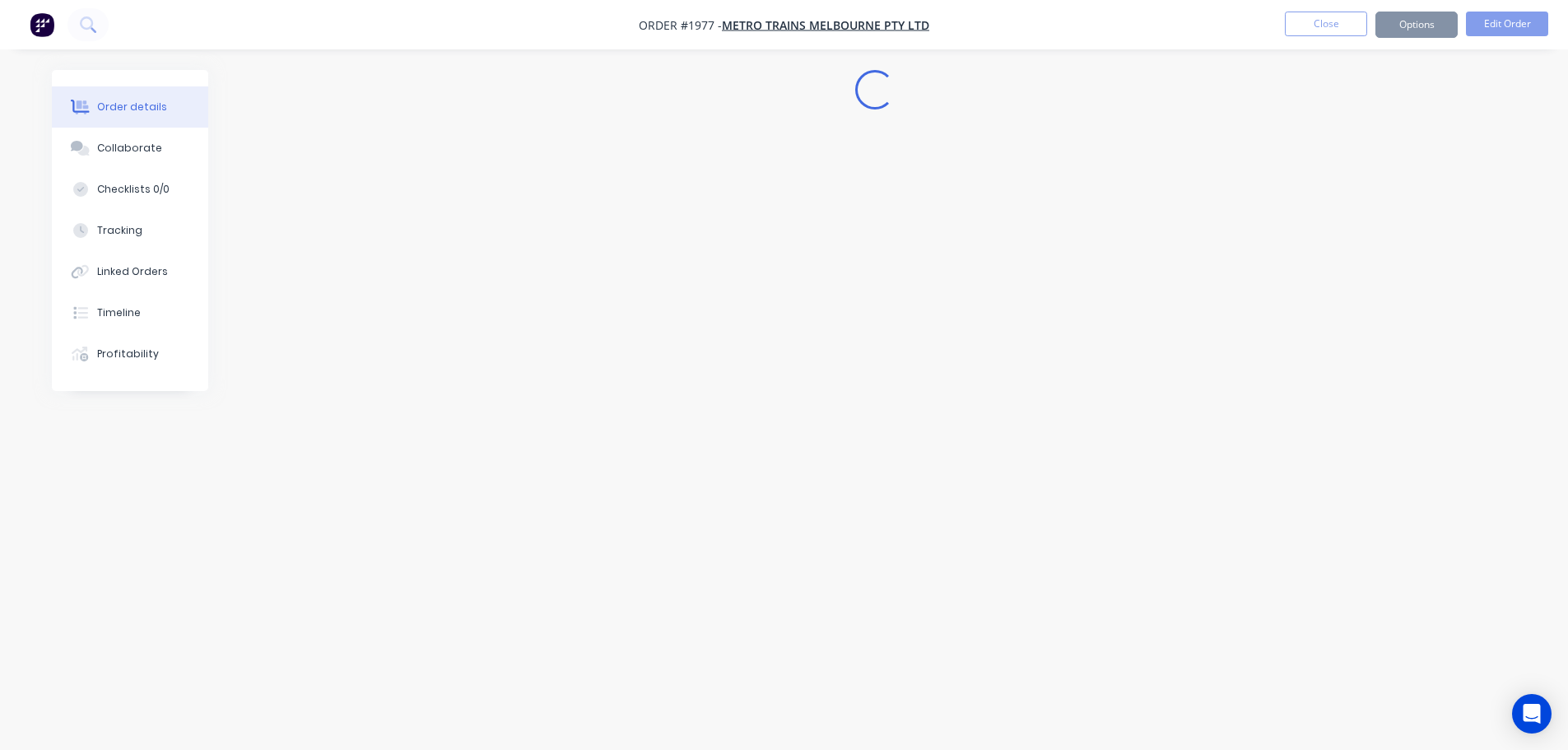
scroll to position [0, 0]
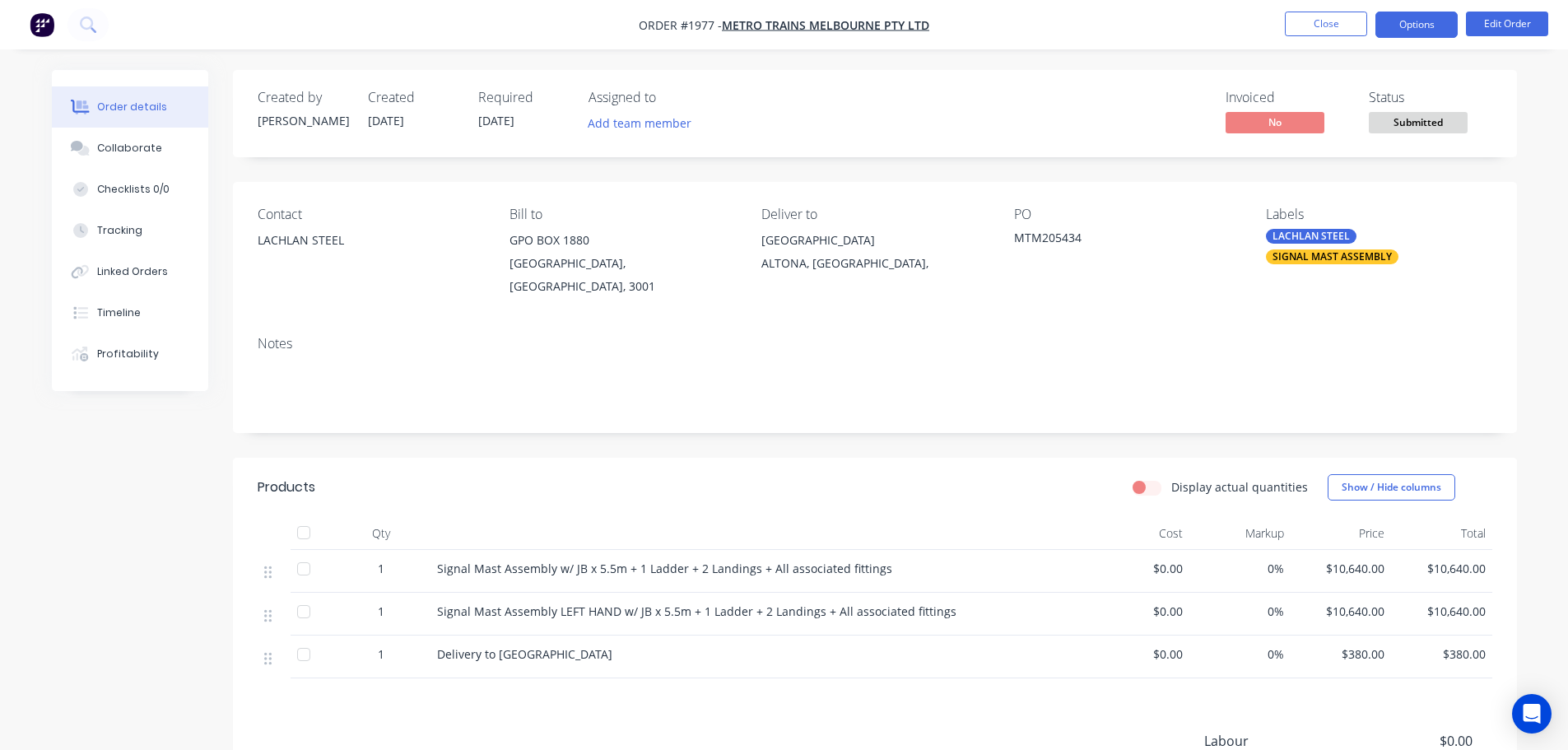
click at [1415, 26] on button "Options" at bounding box center [1416, 25] width 82 height 27
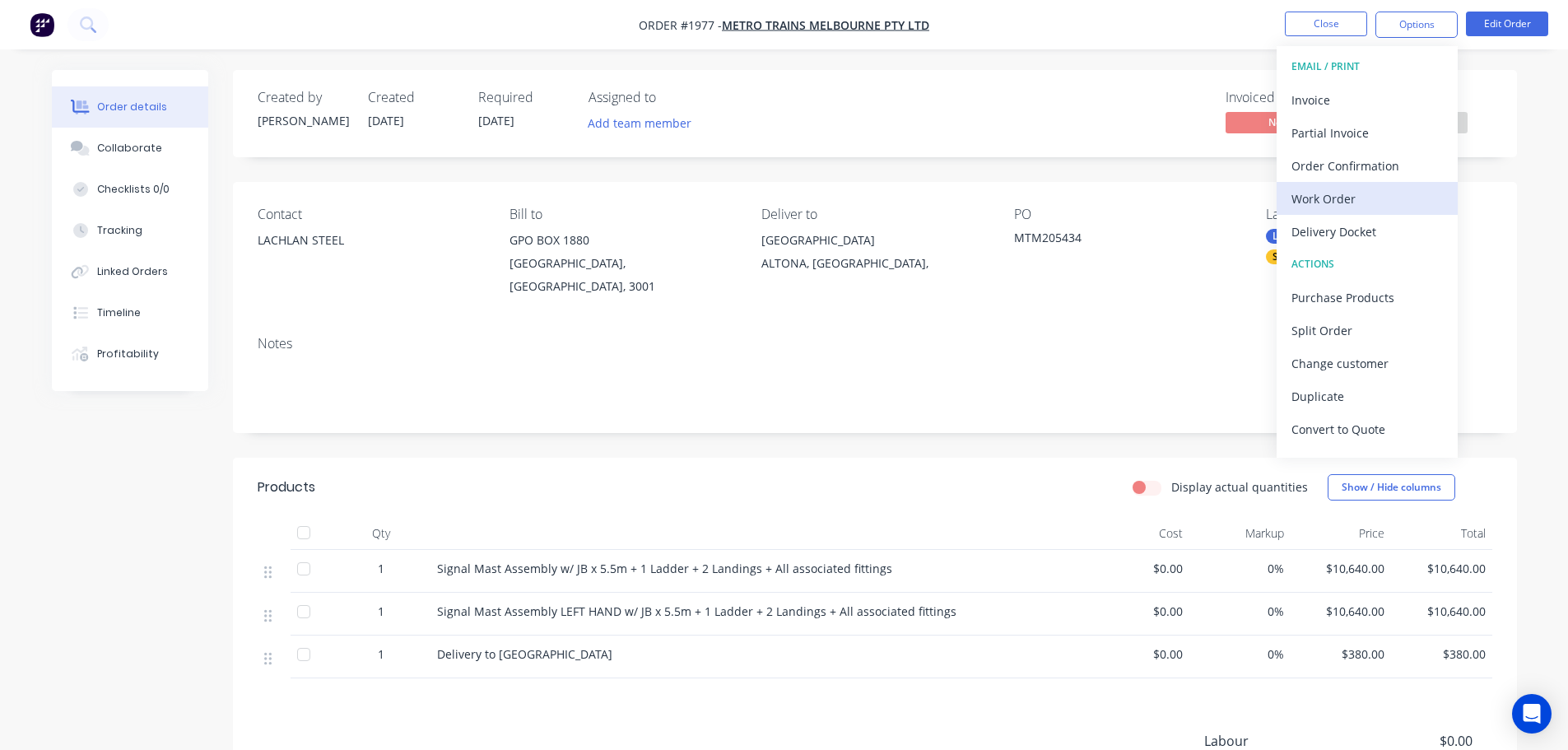
click at [1372, 198] on div "Work Order" at bounding box center [1368, 198] width 152 height 24
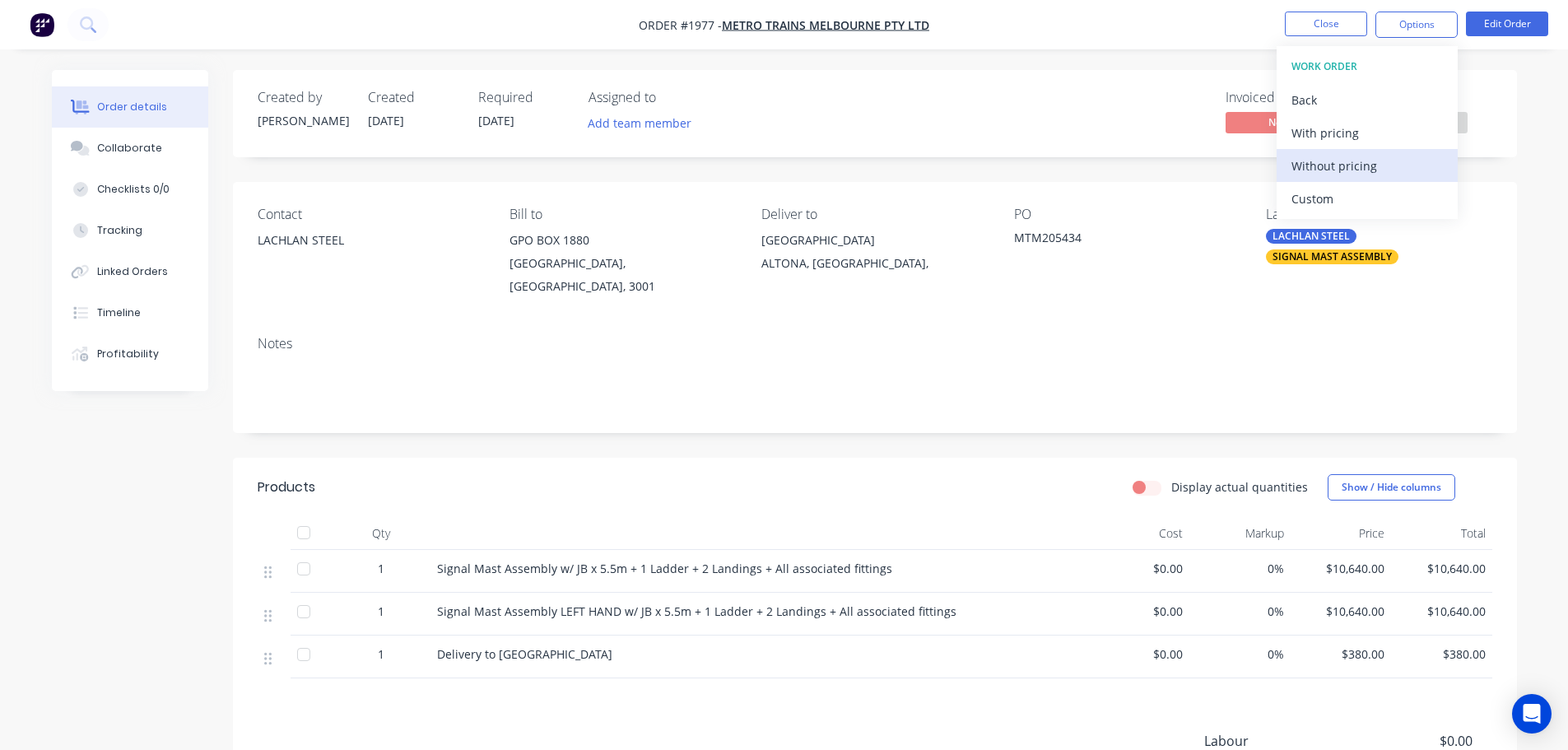
click at [1381, 165] on div "Without pricing" at bounding box center [1368, 166] width 152 height 24
drag, startPoint x: 1056, startPoint y: 37, endPoint x: 1240, endPoint y: 29, distance: 184.2
click at [1059, 38] on nav "Order #1977 - METRO TRAINS MELBOURNE PTY LTD Close Options Edit Order" at bounding box center [784, 25] width 1568 height 50
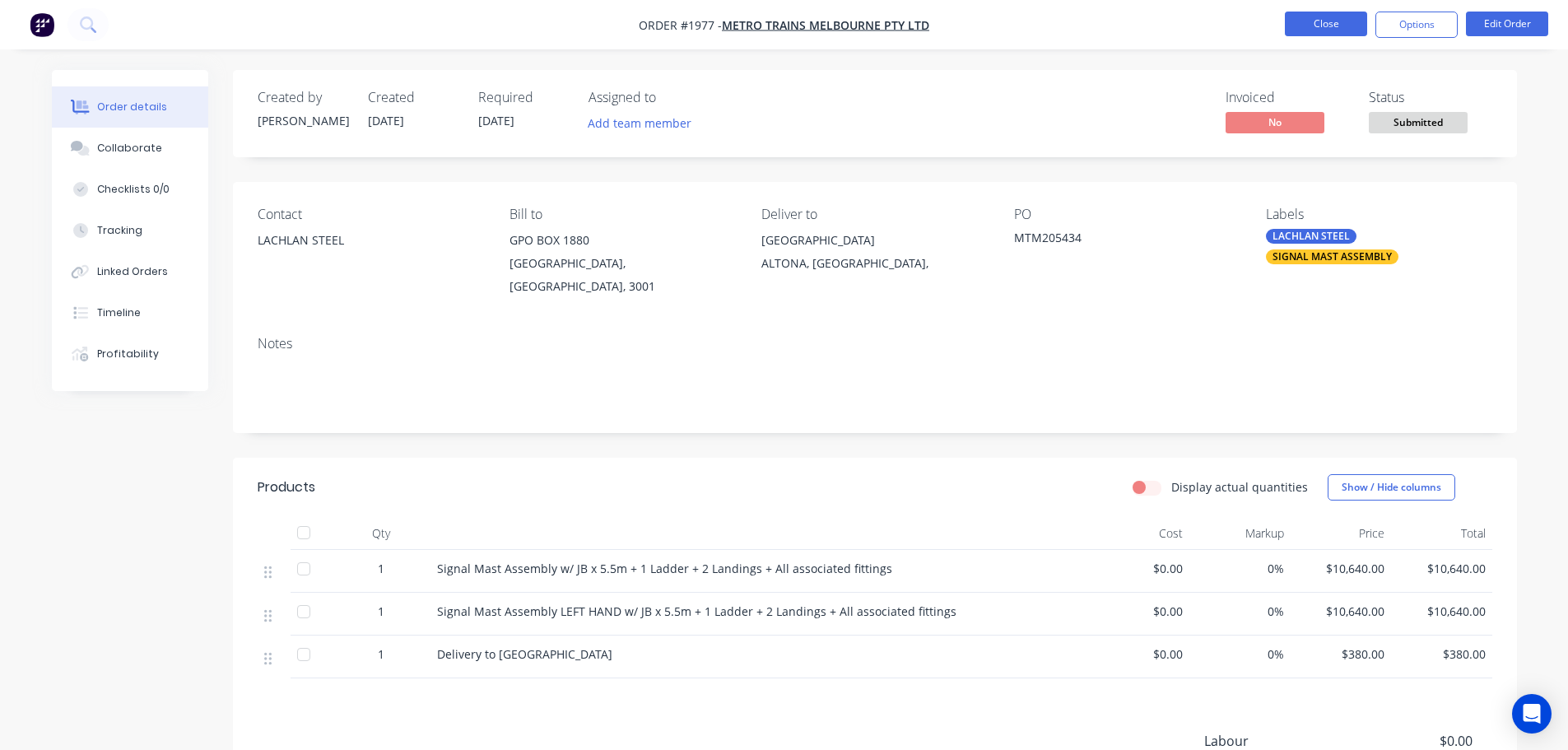
click at [1302, 24] on button "Close" at bounding box center [1326, 24] width 82 height 25
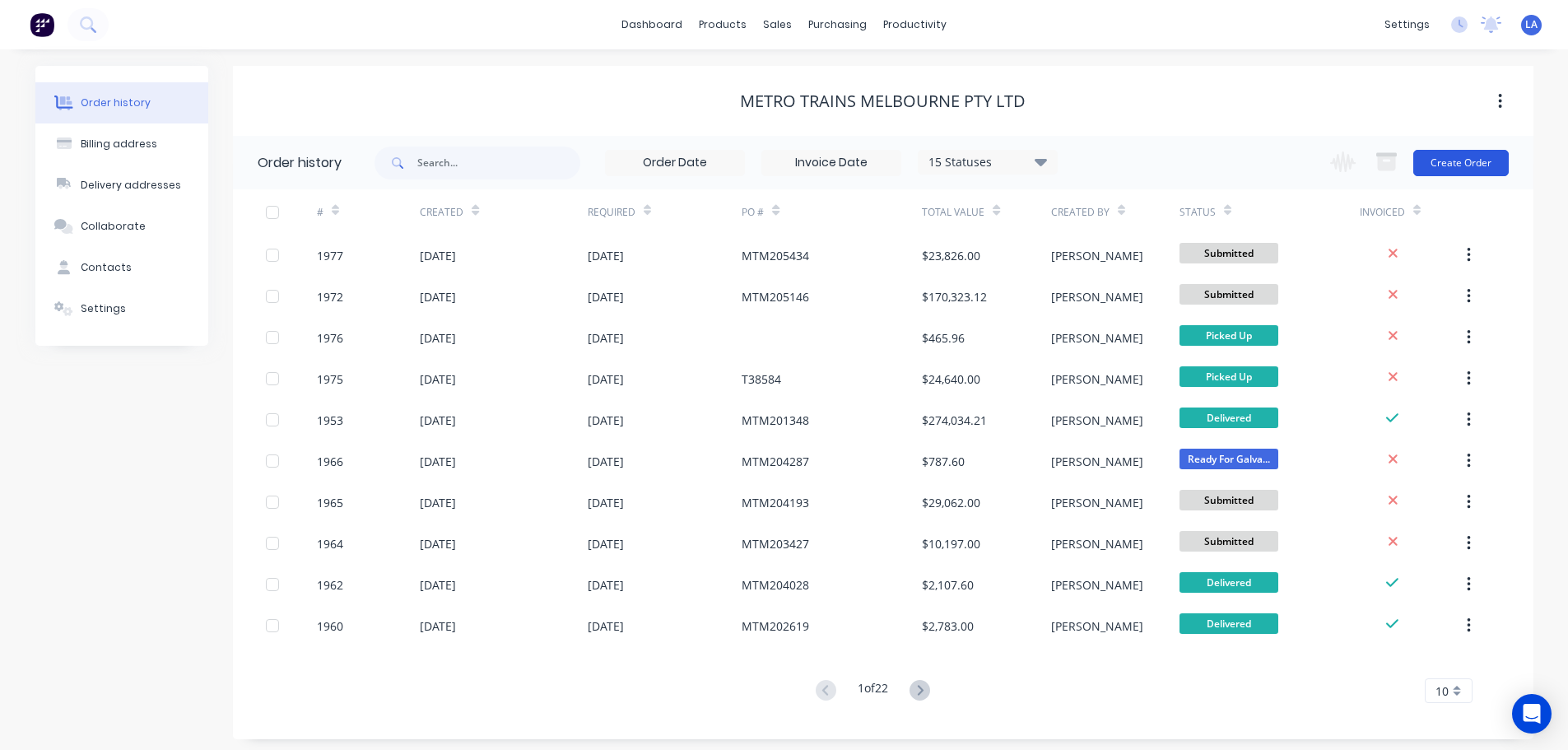
click at [1449, 157] on button "Create Order" at bounding box center [1461, 163] width 95 height 27
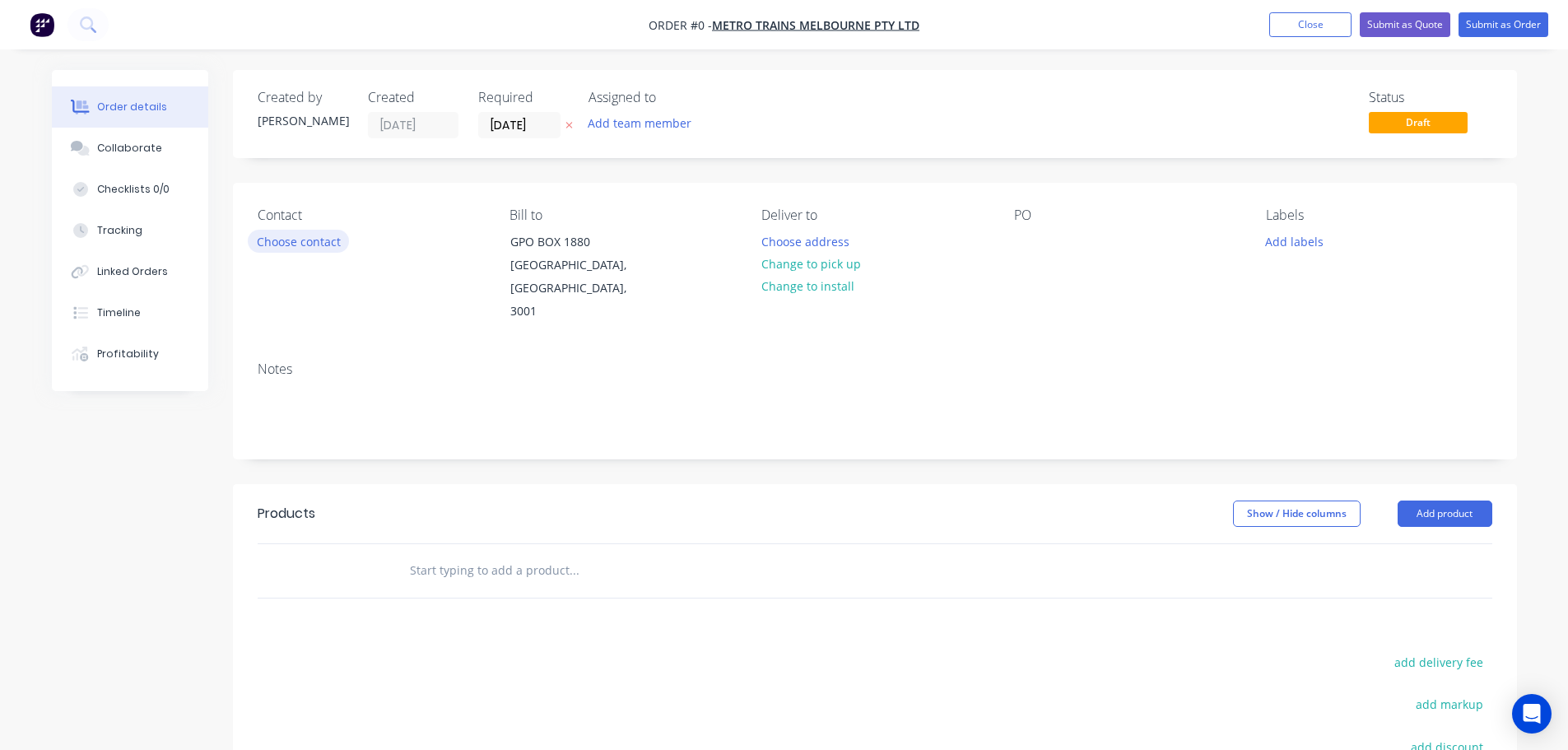
click at [330, 246] on button "Choose contact" at bounding box center [299, 240] width 101 height 22
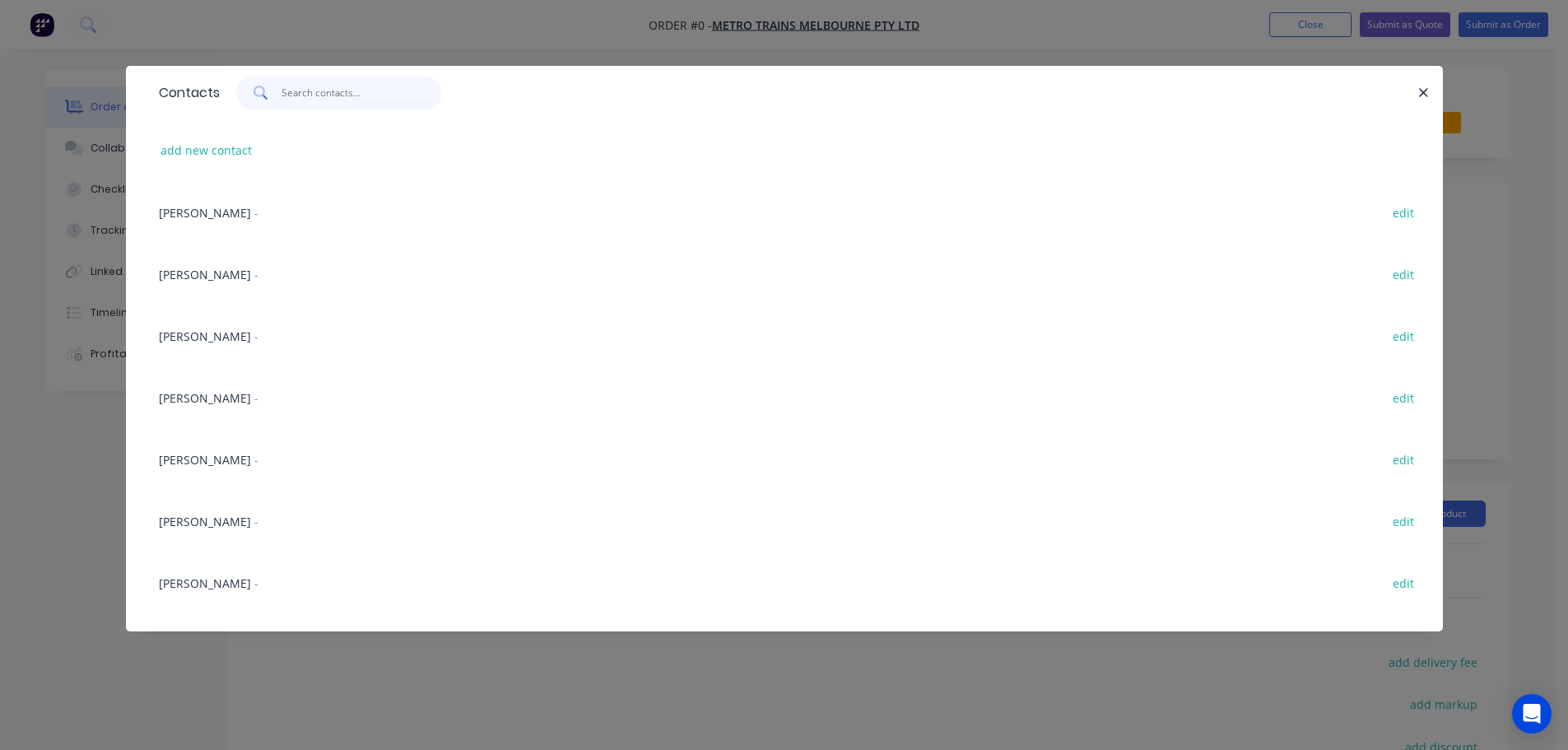
click at [350, 99] on input "text" at bounding box center [362, 92] width 161 height 33
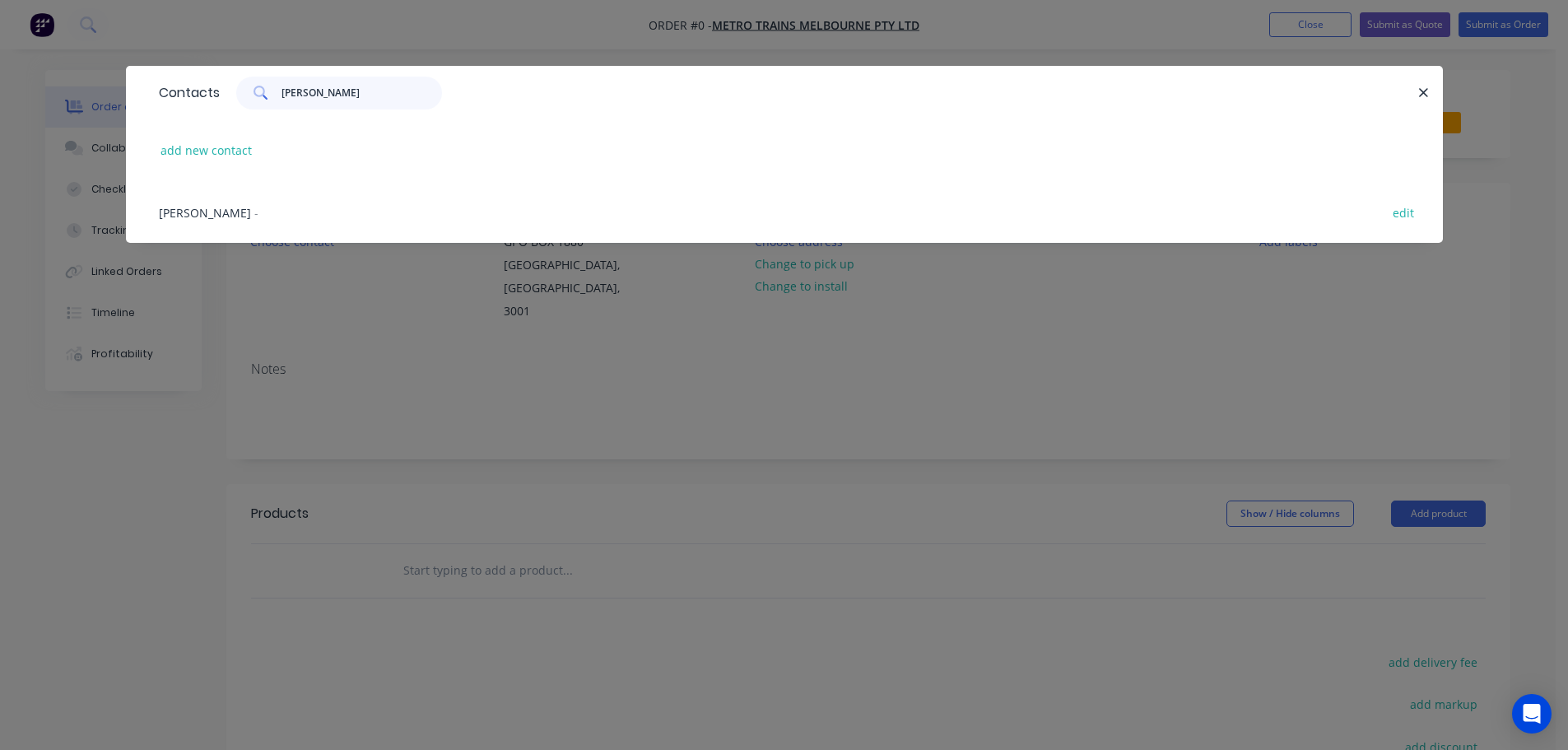
type input "[PERSON_NAME]"
click at [211, 215] on span "[PERSON_NAME]" at bounding box center [204, 213] width 92 height 16
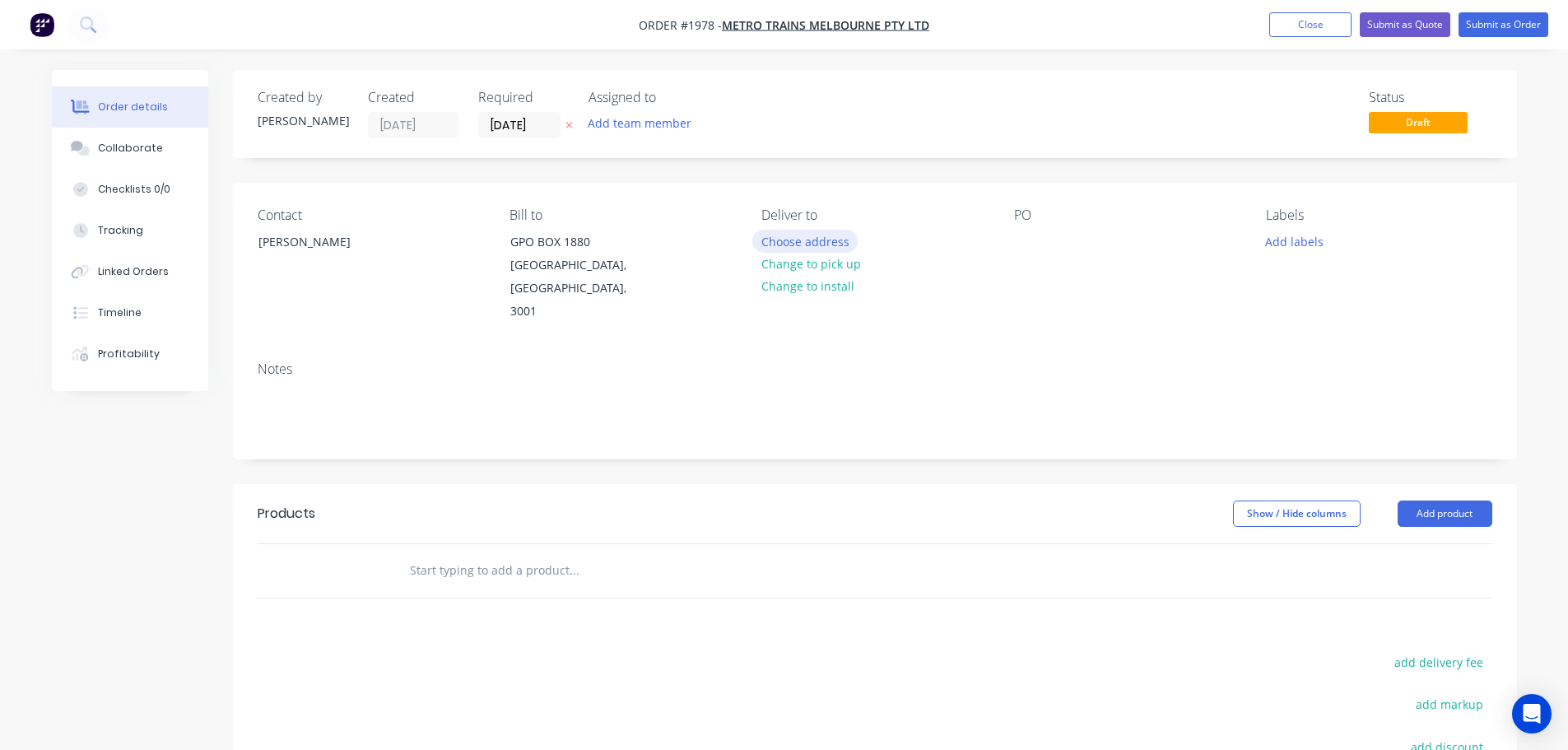
click at [794, 242] on button "Choose address" at bounding box center [805, 240] width 105 height 22
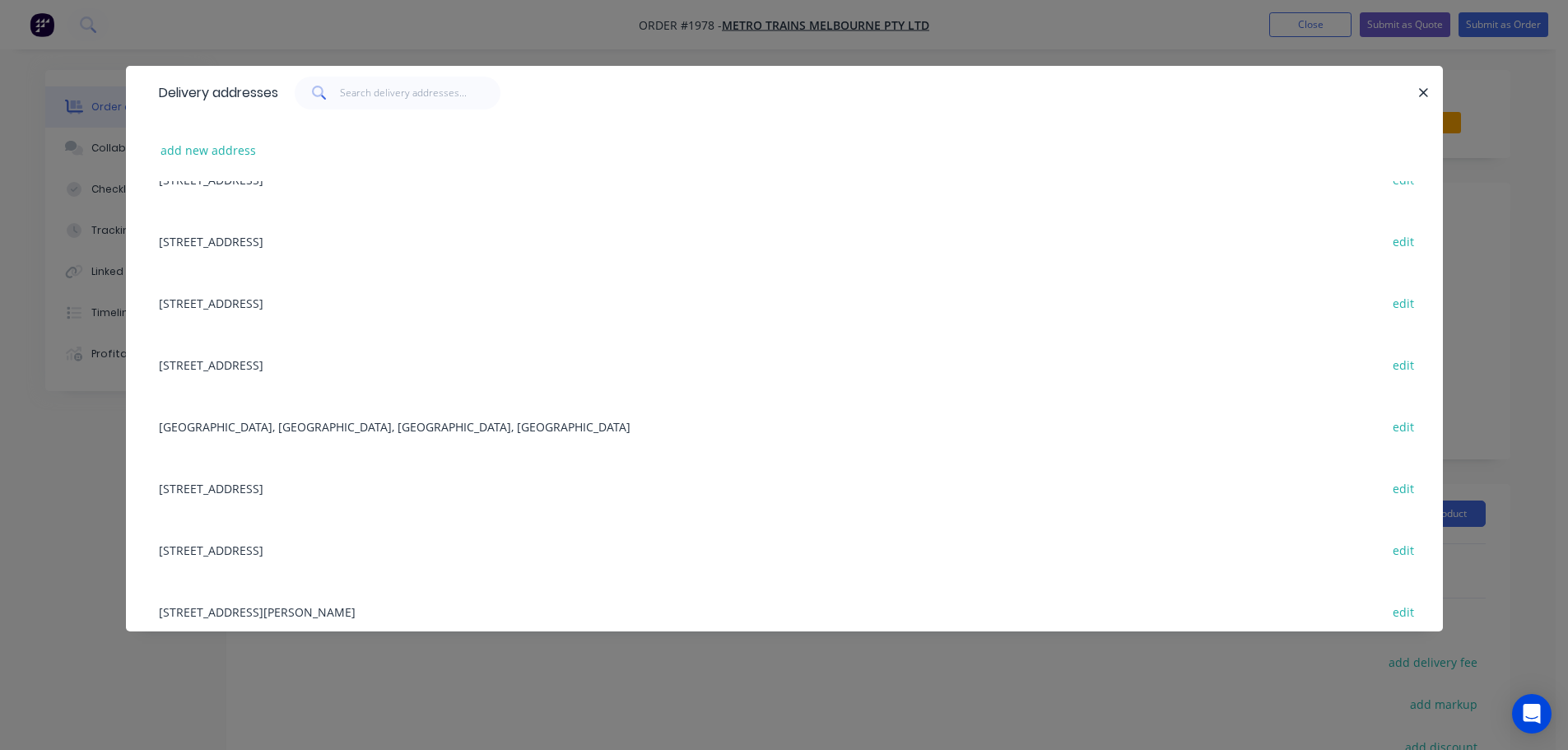
scroll to position [494, 0]
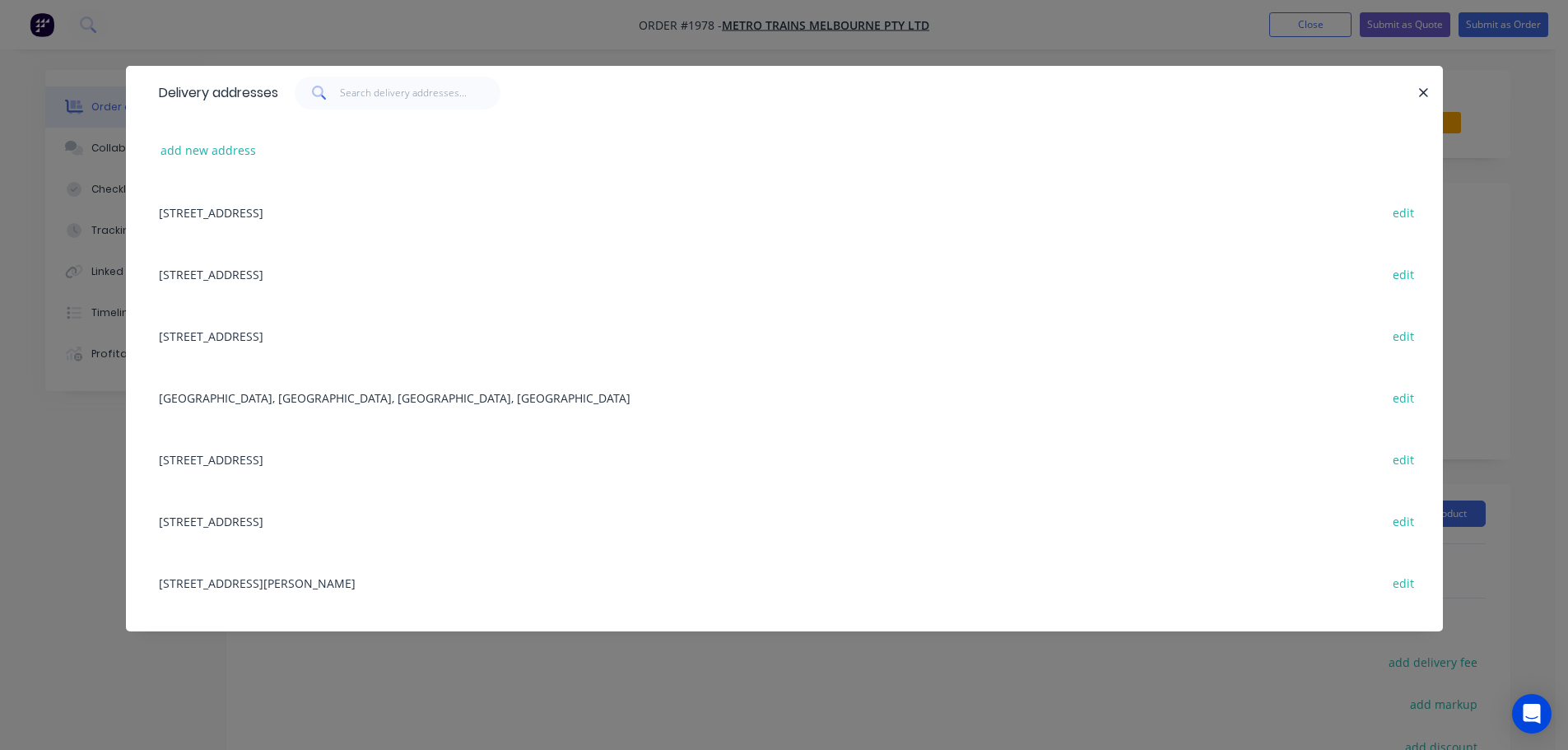
click at [297, 513] on div "[STREET_ADDRESS] edit" at bounding box center [785, 521] width 1268 height 62
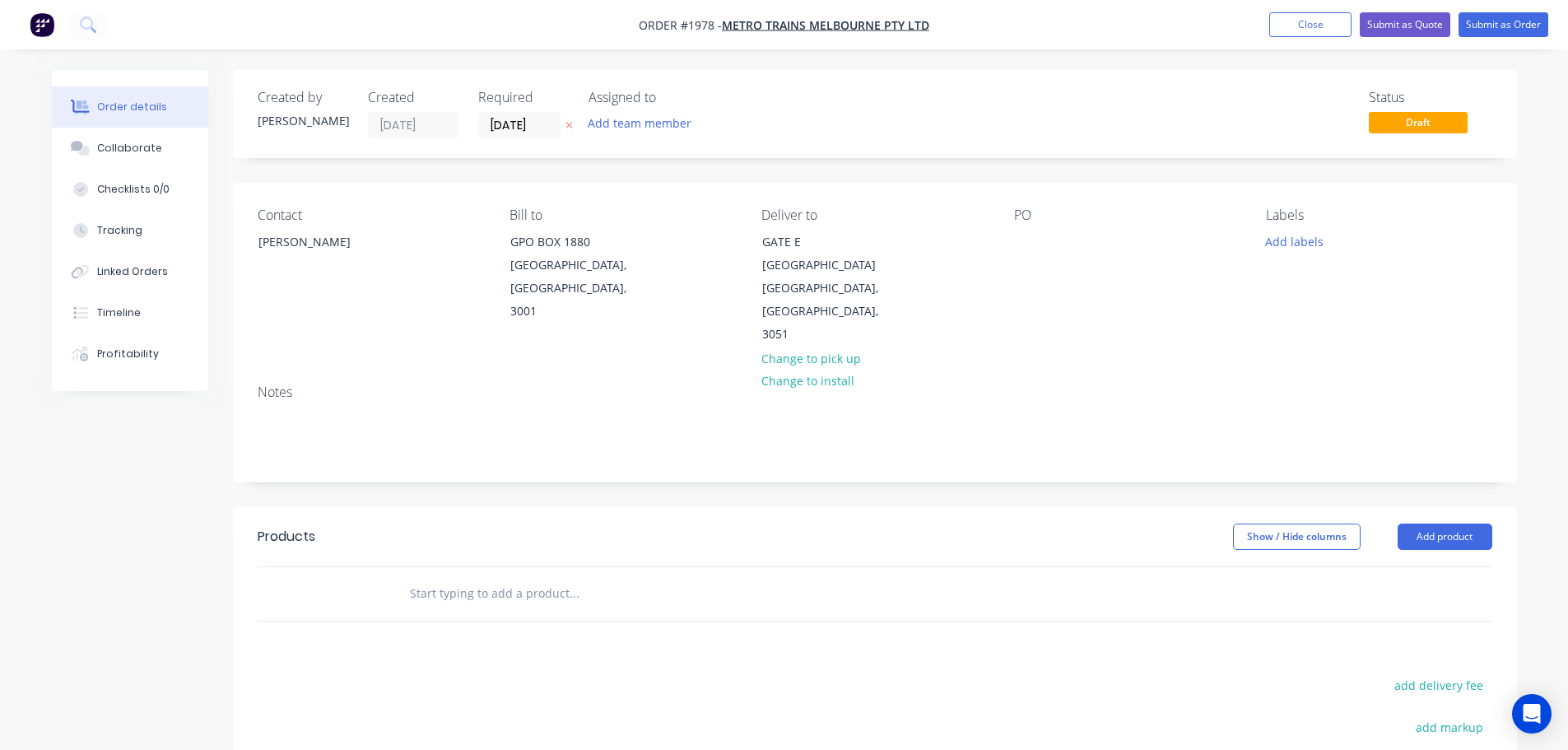
drag, startPoint x: 998, startPoint y: 243, endPoint x: 1008, endPoint y: 241, distance: 10.2
click at [998, 243] on div "Contact [PERSON_NAME] [PERSON_NAME] to GPO BOX 1880 [GEOGRAPHIC_DATA], [GEOGRAP…" at bounding box center [875, 277] width 1284 height 188
click at [1008, 241] on div "Contact [PERSON_NAME] [PERSON_NAME] to GPO BOX 1880 [GEOGRAPHIC_DATA], [GEOGRAP…" at bounding box center [875, 277] width 1284 height 188
click at [1017, 239] on div at bounding box center [1027, 241] width 27 height 24
click at [1311, 244] on button "Add labels" at bounding box center [1295, 240] width 75 height 22
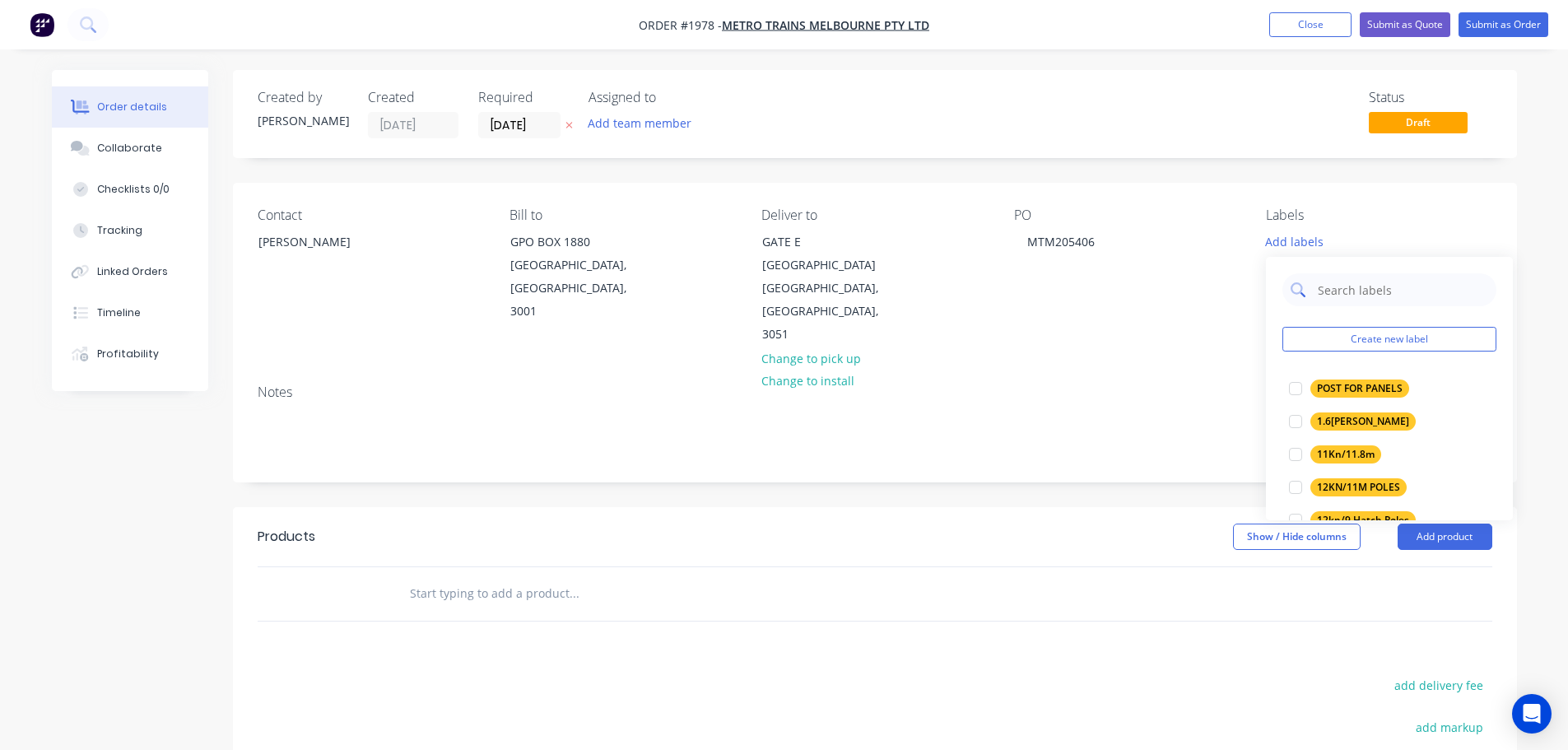
click at [1337, 296] on input "text" at bounding box center [1402, 289] width 172 height 33
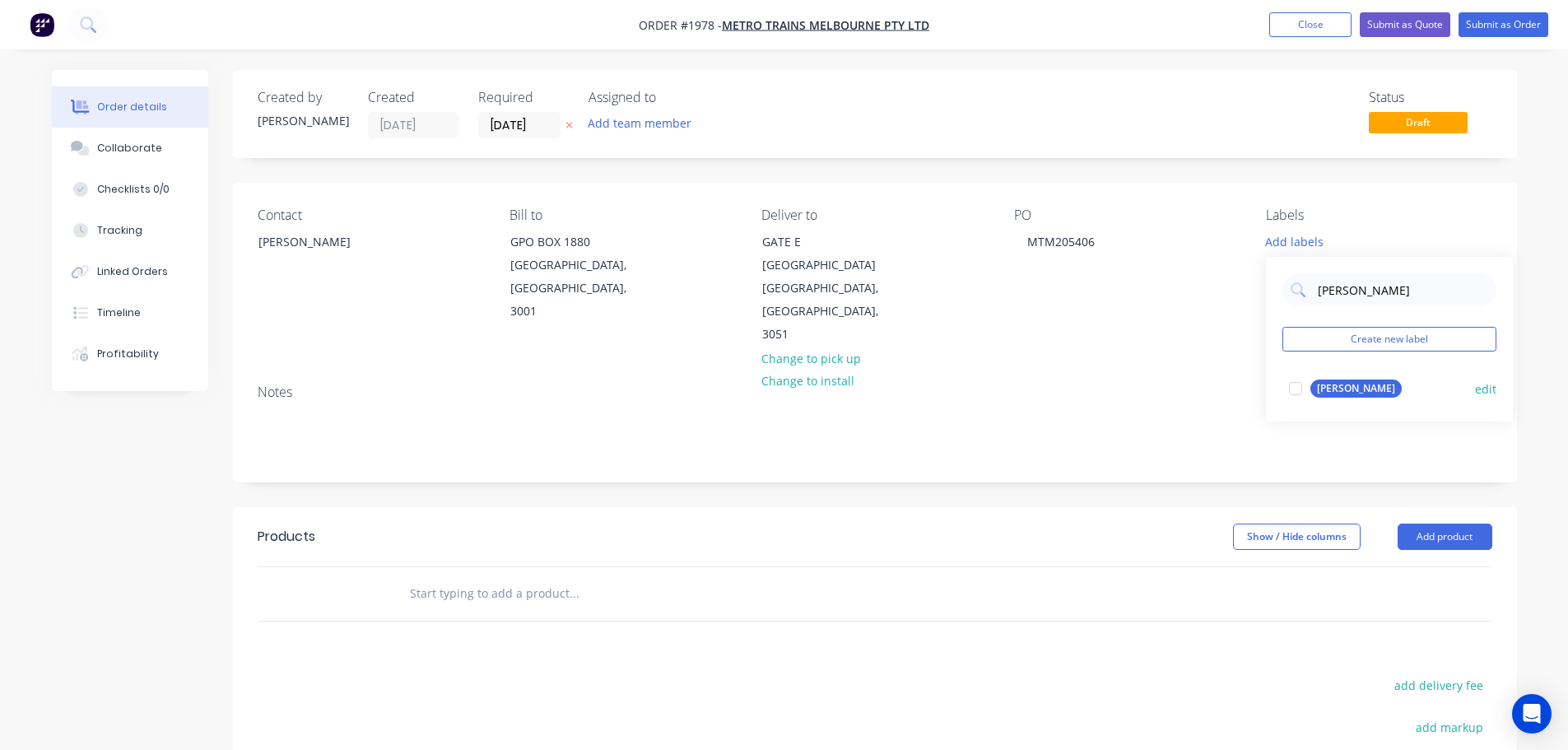
click at [1341, 391] on div "[PERSON_NAME]" at bounding box center [1357, 388] width 91 height 18
click at [1362, 292] on input "[PERSON_NAME]" at bounding box center [1402, 281] width 172 height 33
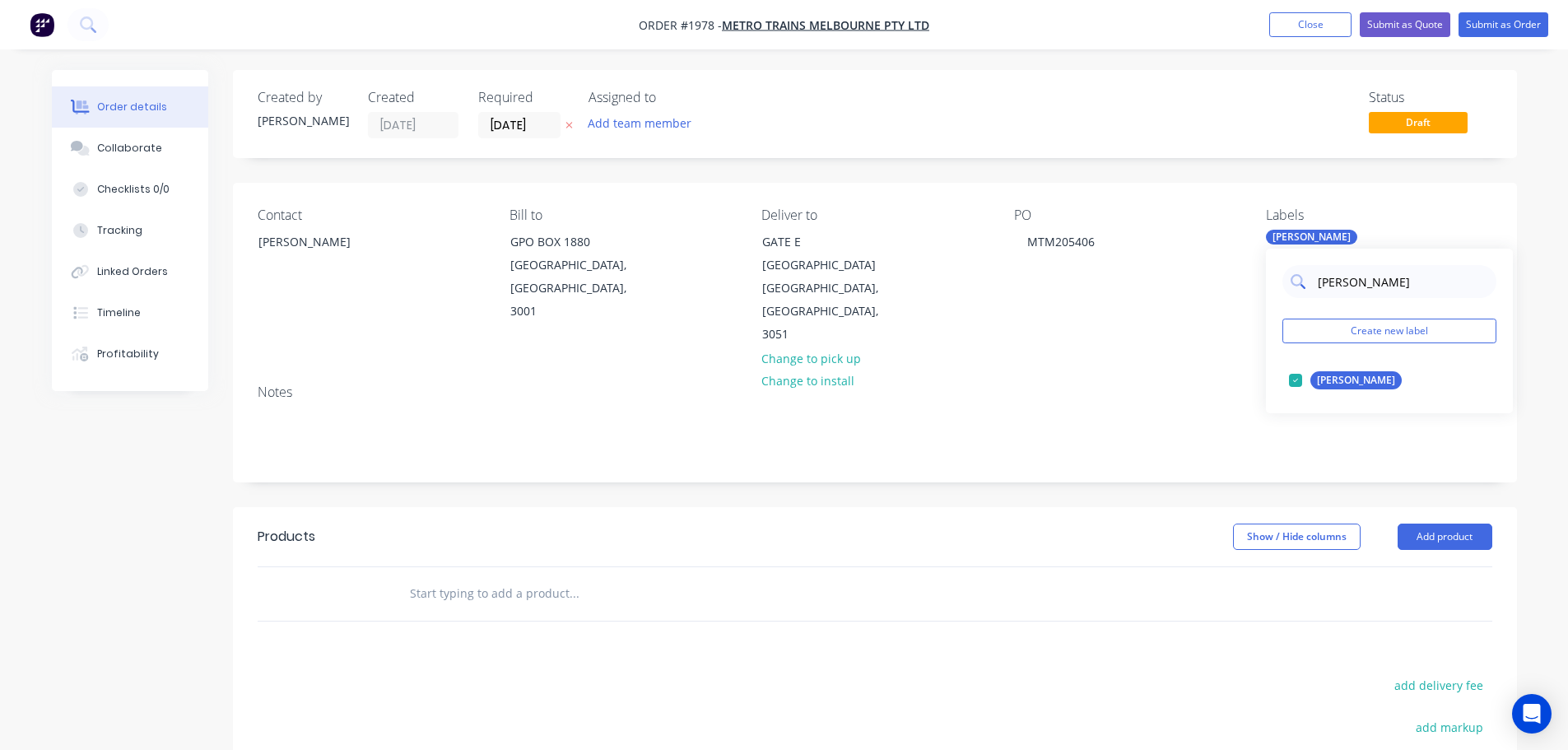
click at [1362, 292] on input "[PERSON_NAME]" at bounding box center [1402, 281] width 172 height 33
type input "CSEE"
click at [1360, 370] on button "CSEE POSTS" at bounding box center [1335, 380] width 104 height 23
click at [1112, 371] on div "Notes" at bounding box center [875, 426] width 1284 height 110
click at [514, 577] on input "text" at bounding box center [574, 593] width 329 height 33
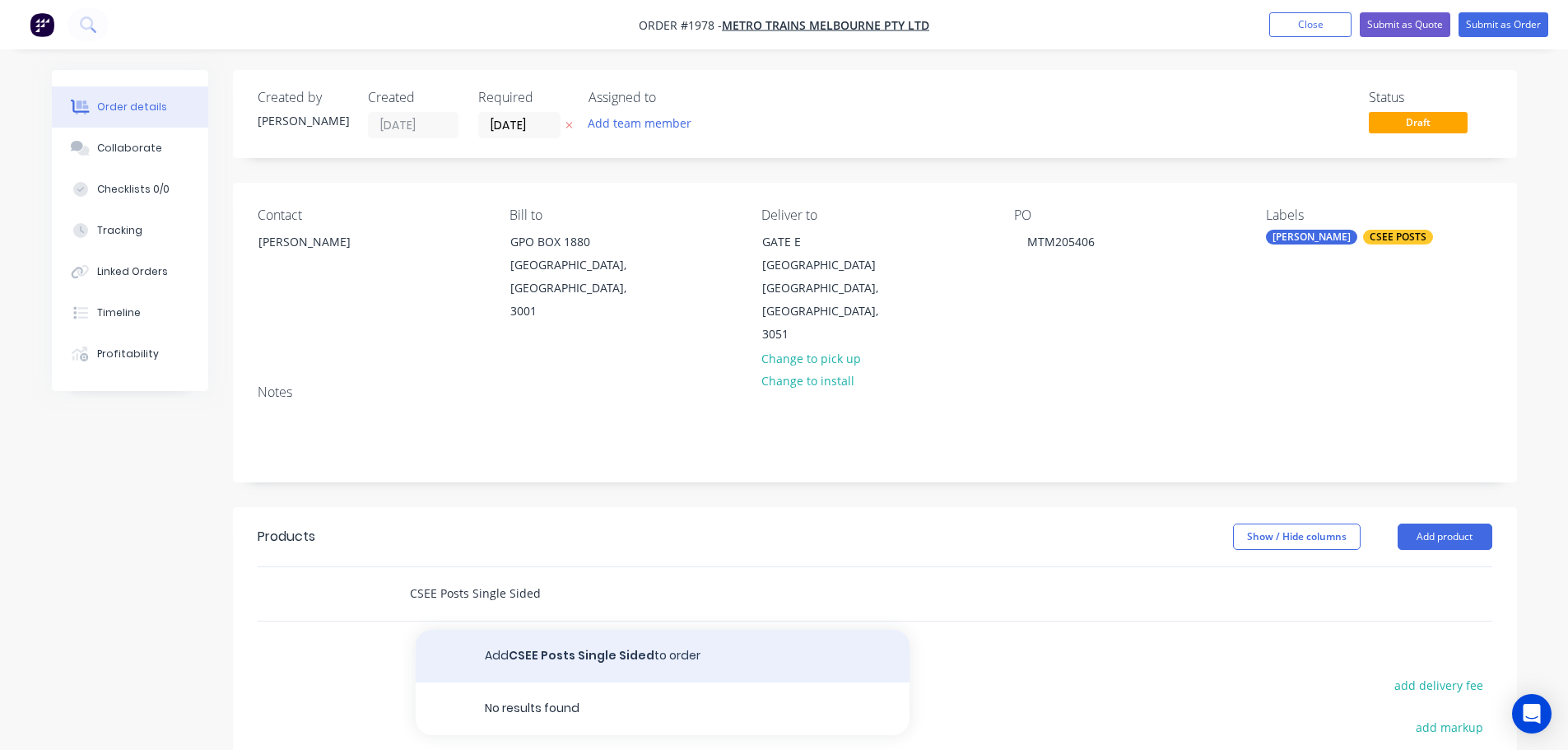
type input "CSEE Posts Single Sided"
click at [545, 630] on button "Add CSEE Posts Single Sided to order" at bounding box center [663, 656] width 494 height 53
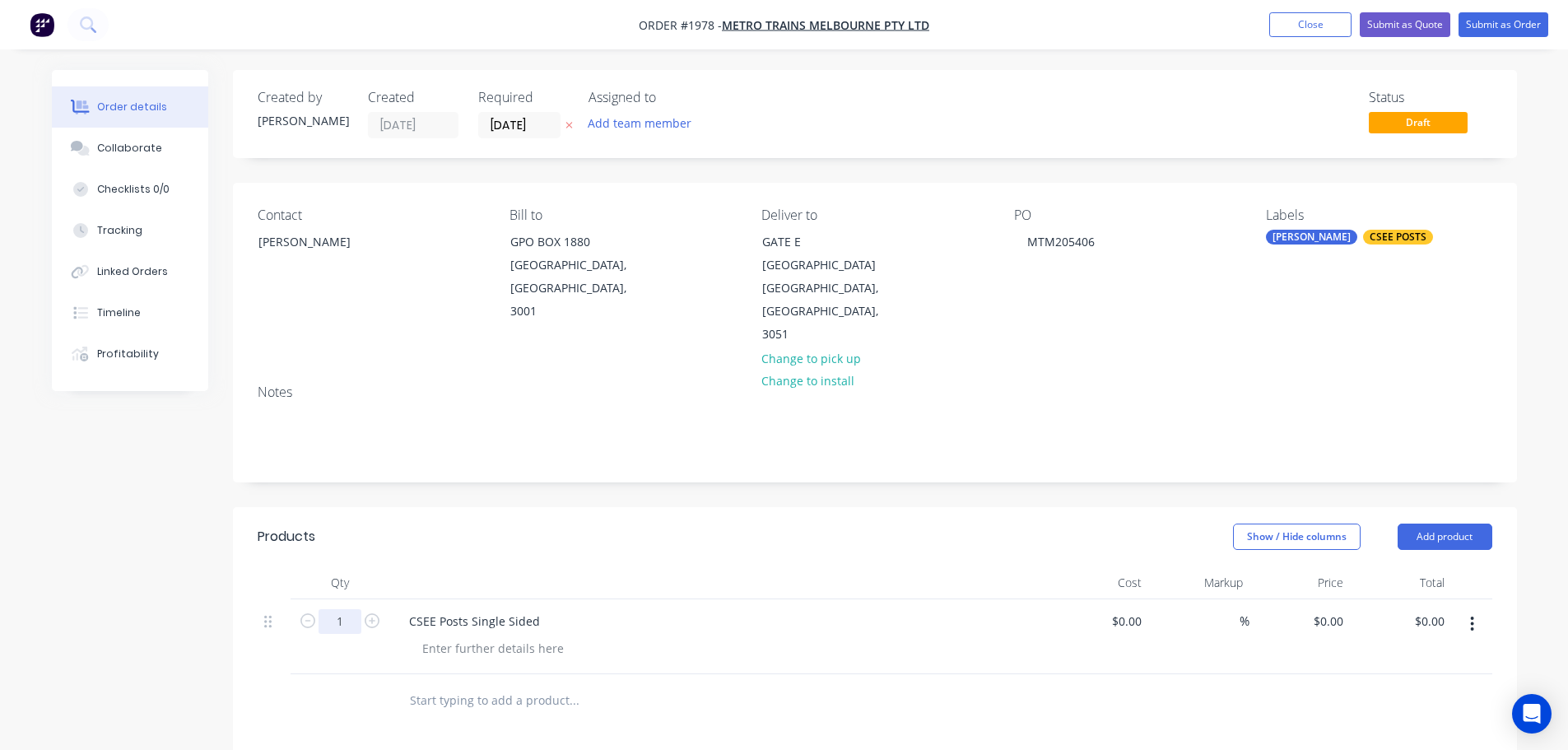
click at [353, 609] on input "1" at bounding box center [339, 621] width 43 height 25
type input "12"
click at [1339, 609] on input "0" at bounding box center [1340, 621] width 19 height 24
type input "$98.60"
type input "$1,183.20"
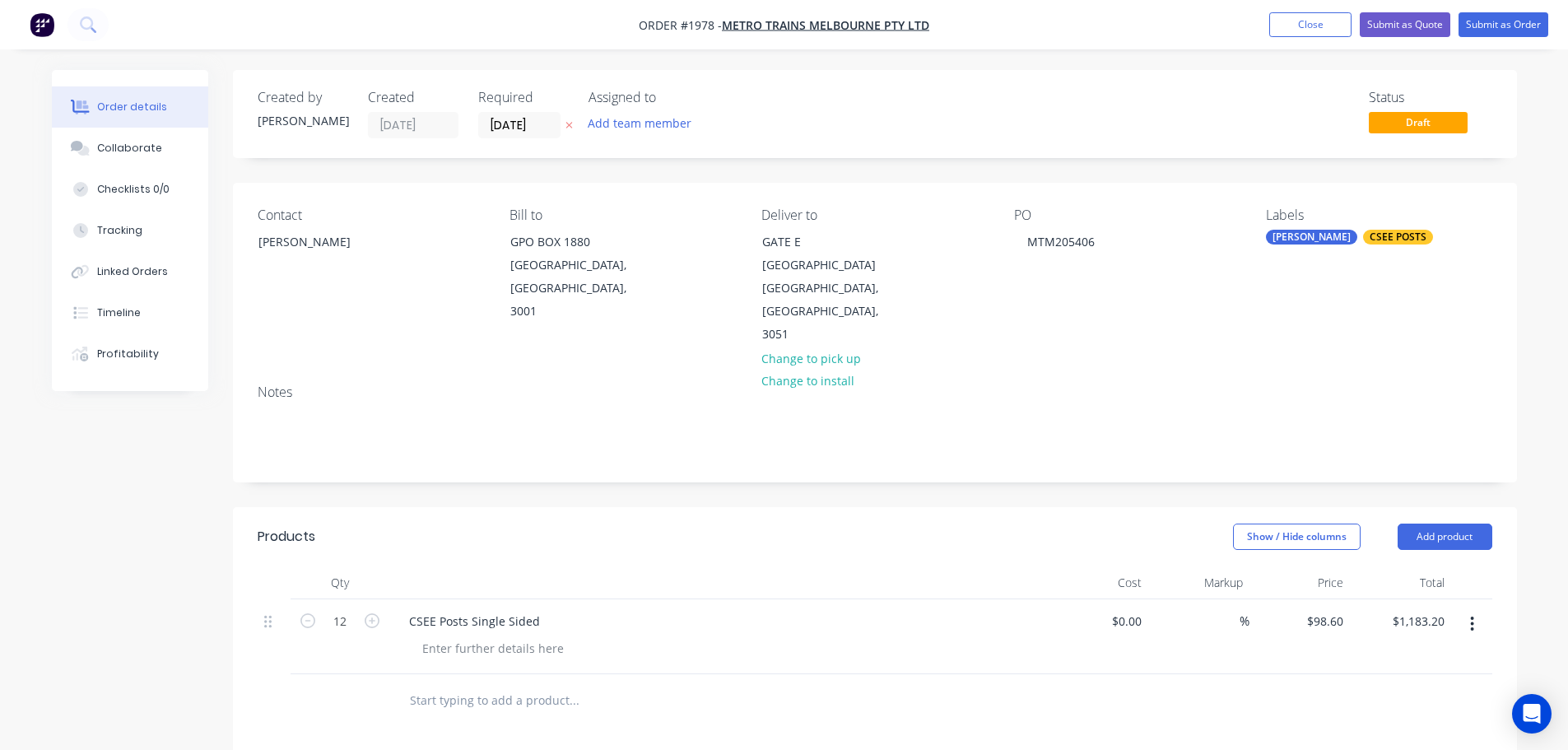
click at [1317, 674] on div at bounding box center [875, 700] width 1235 height 54
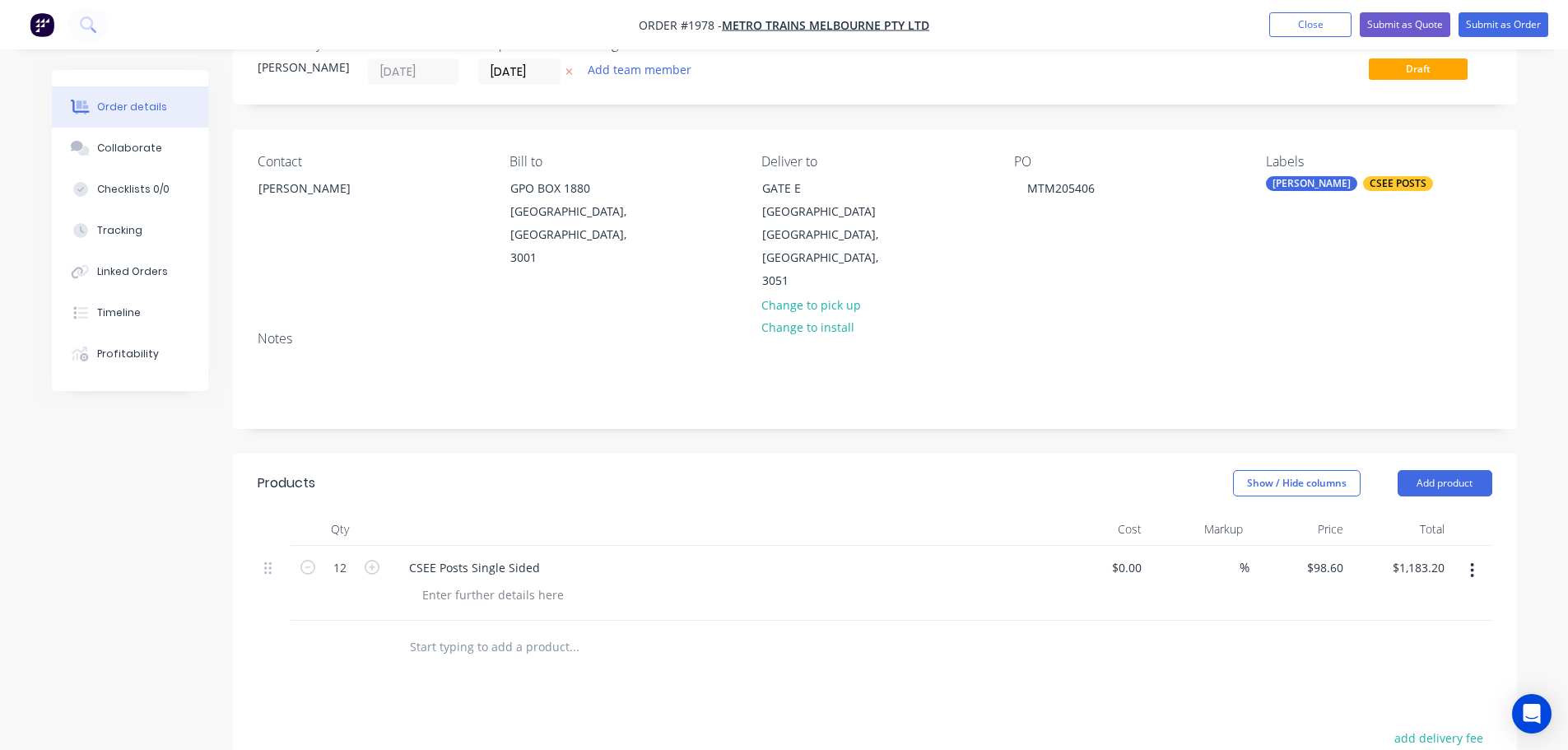
scroll to position [82, 0]
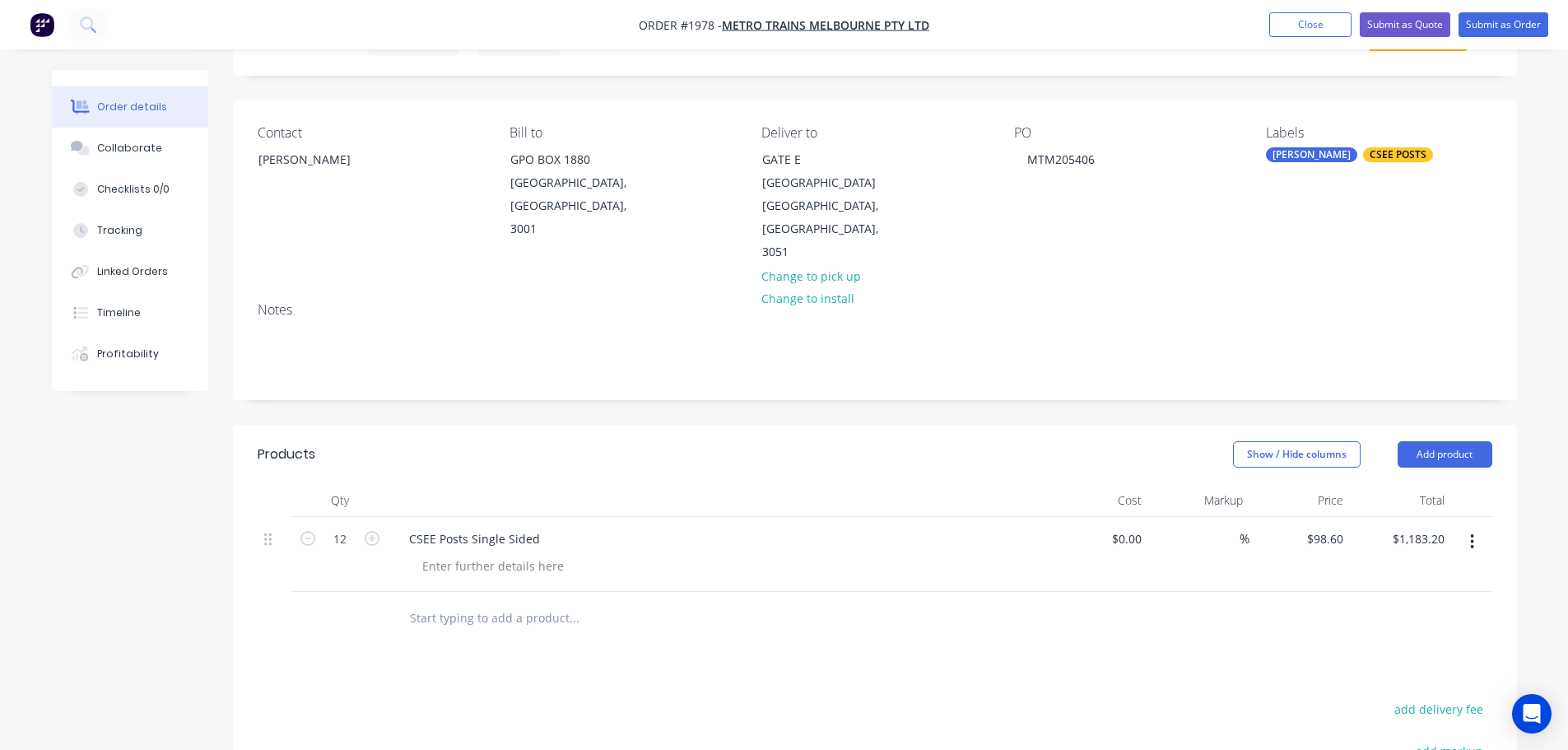
click at [551, 601] on input "text" at bounding box center [574, 617] width 329 height 33
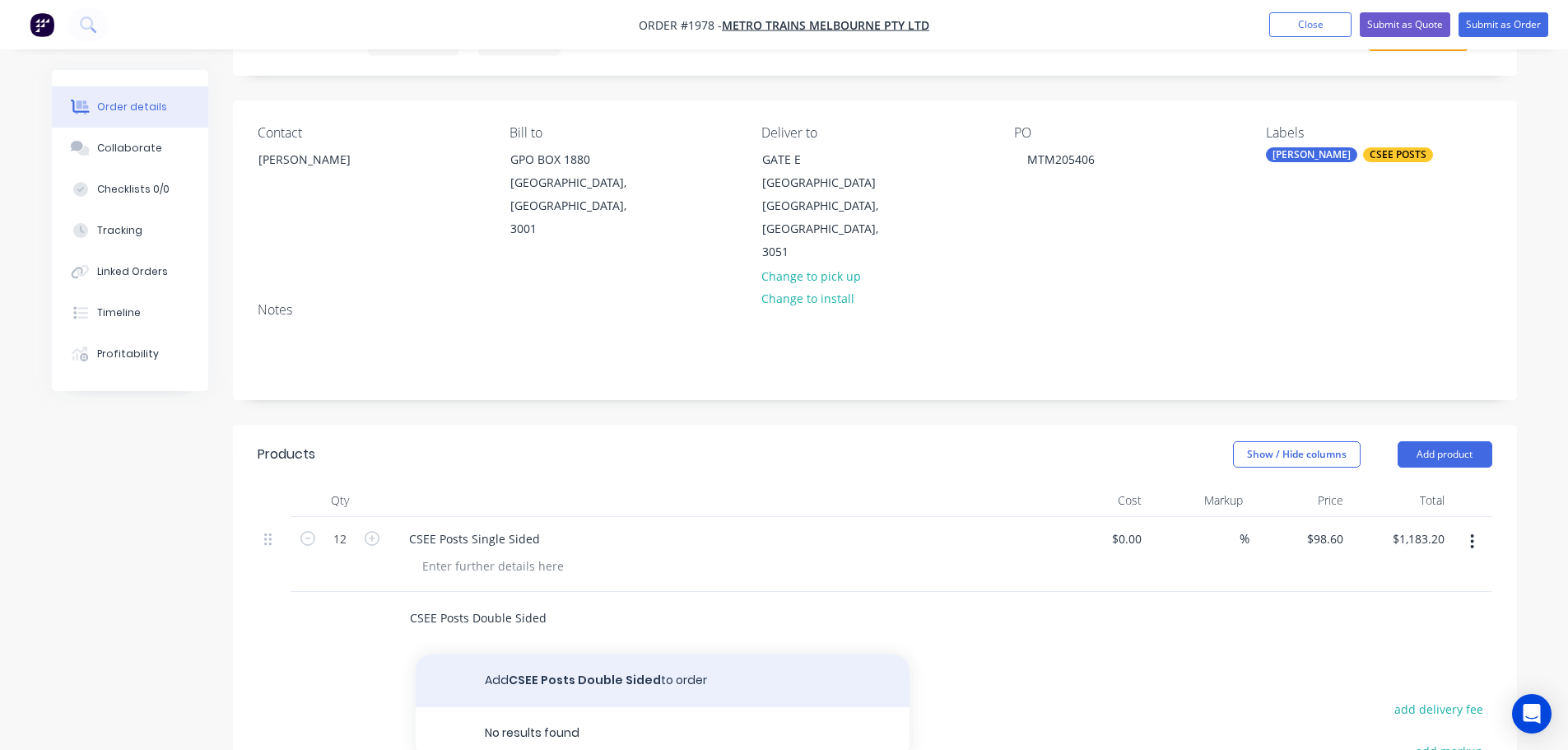
type input "CSEE Posts Double Sided"
click at [553, 656] on button "Add CSEE Posts Double Sided to order" at bounding box center [663, 681] width 494 height 53
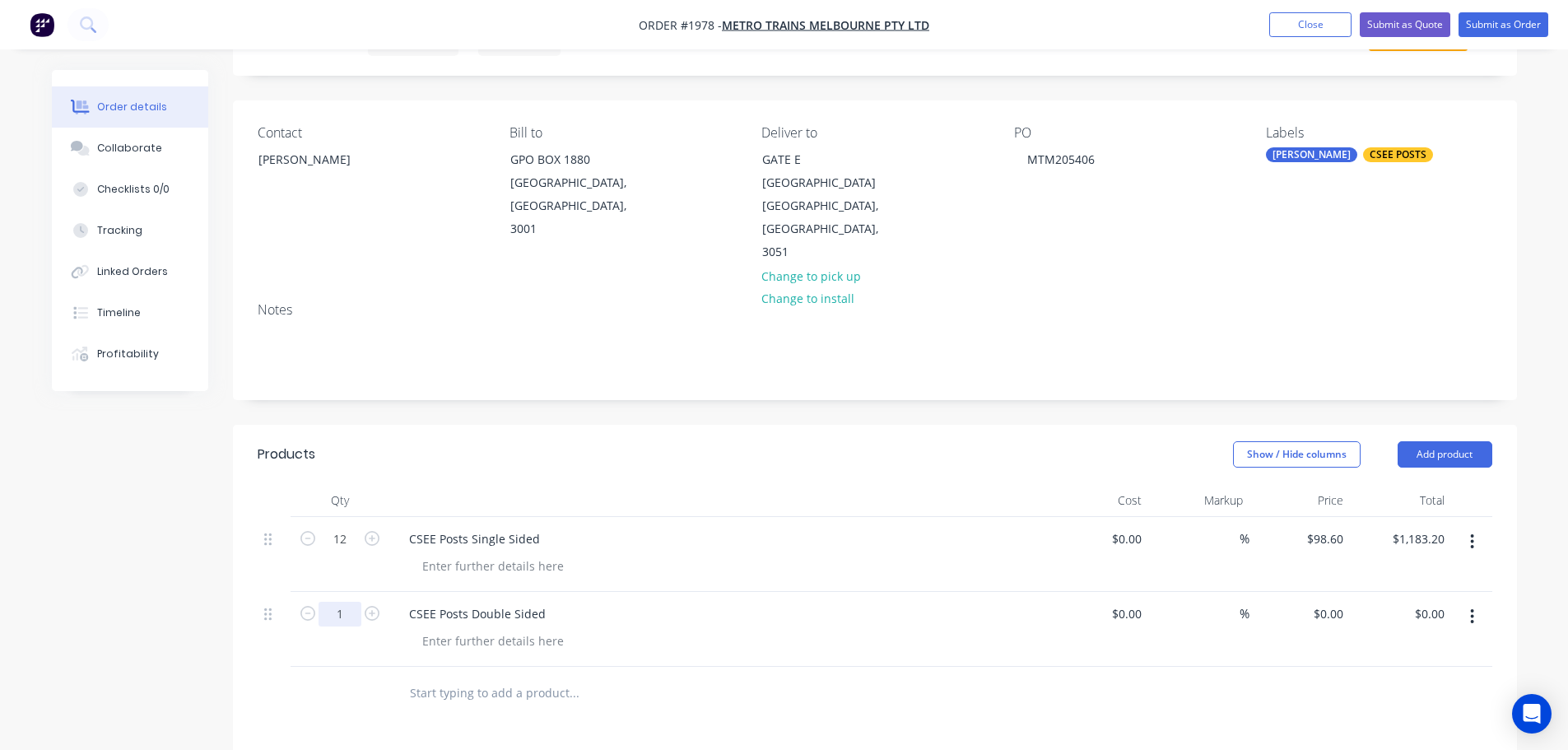
click at [342, 601] on input "1" at bounding box center [339, 613] width 43 height 25
type input "6"
click at [1321, 592] on div "0 $0.00" at bounding box center [1300, 628] width 101 height 74
type input "$114.60"
type input "$687.60"
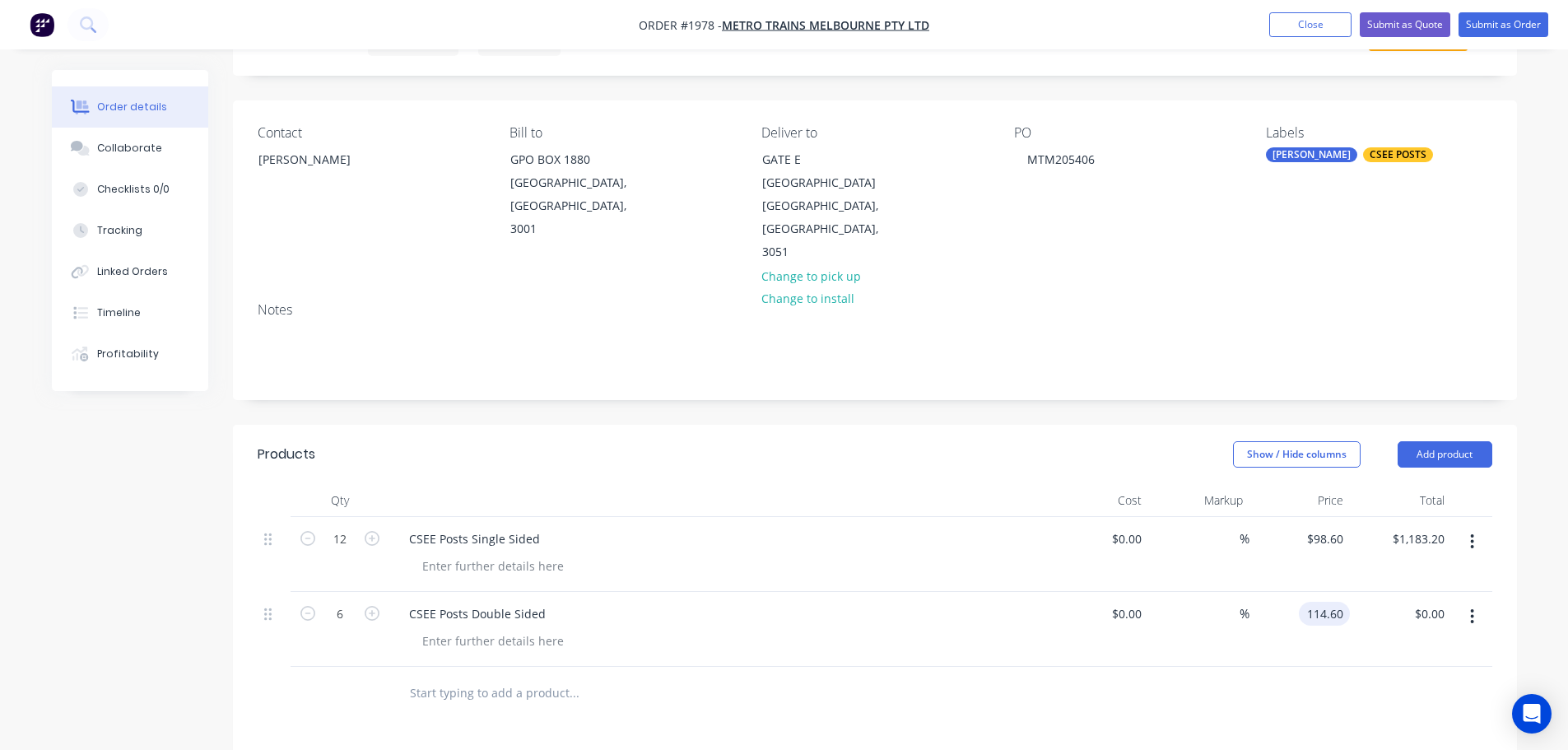
click at [1294, 674] on div at bounding box center [875, 693] width 1235 height 54
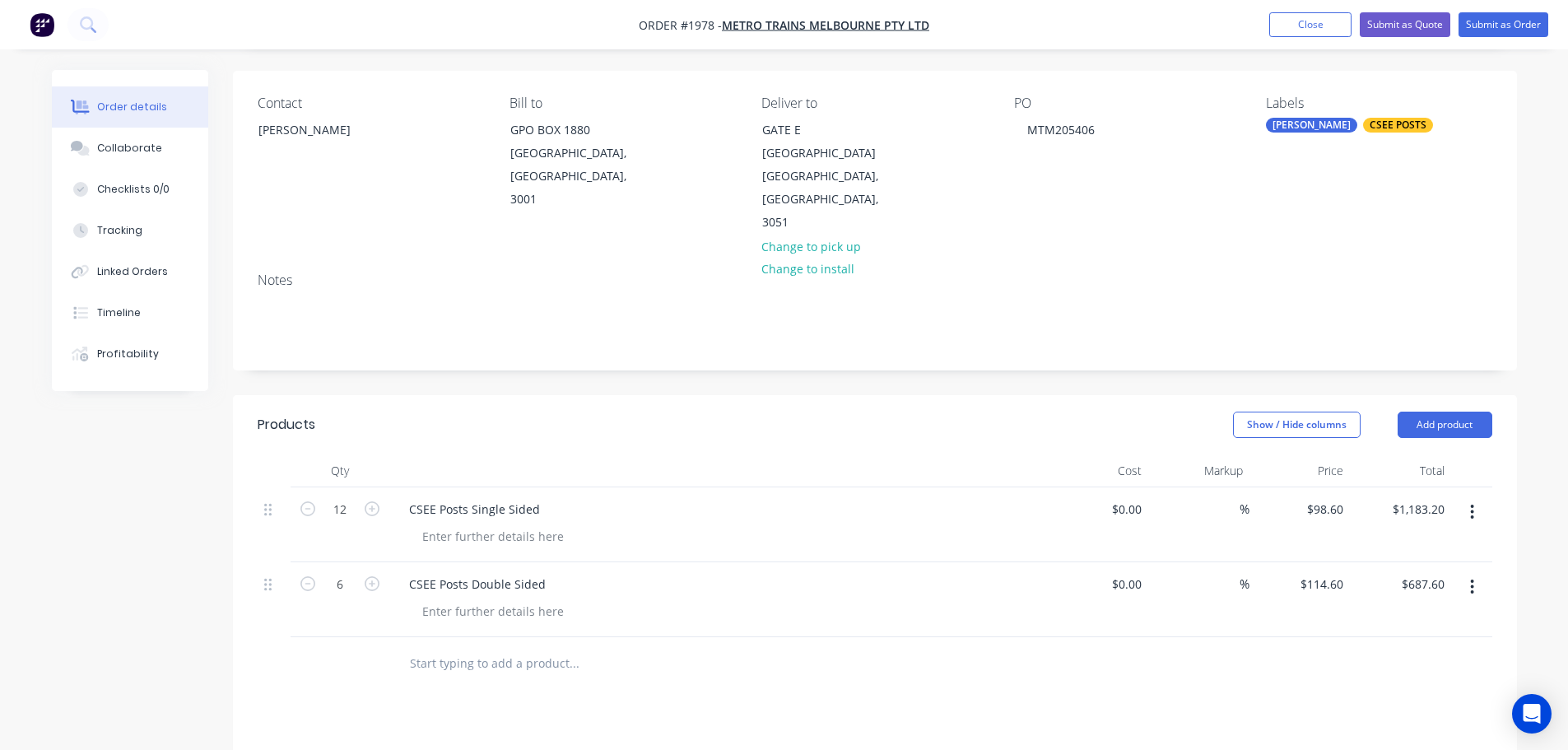
scroll to position [165, 0]
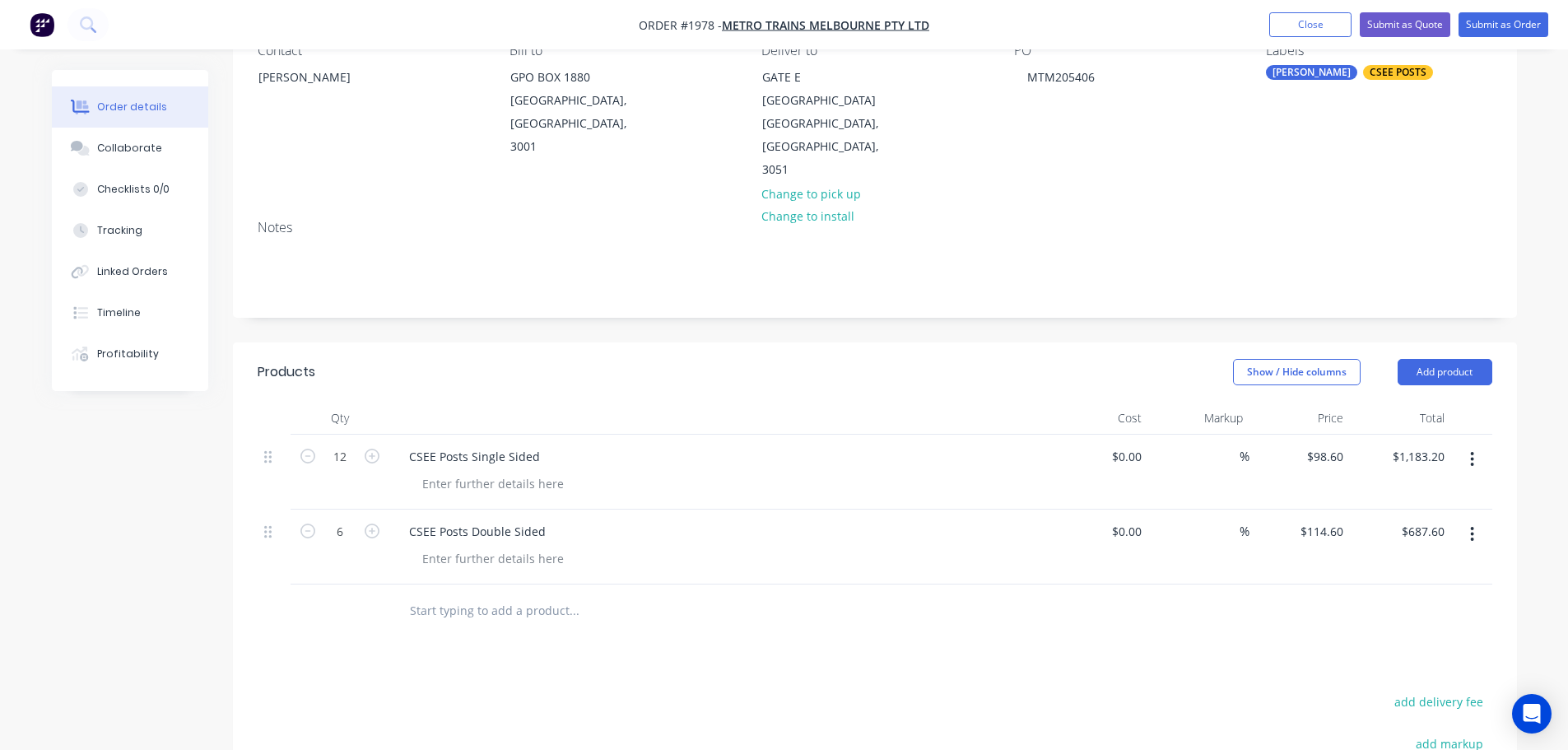
click at [482, 596] on input "text" at bounding box center [574, 610] width 329 height 33
type input "Delivery to E-Gate"
click at [558, 647] on button "Add Delivery to E-Gate to order" at bounding box center [663, 673] width 494 height 53
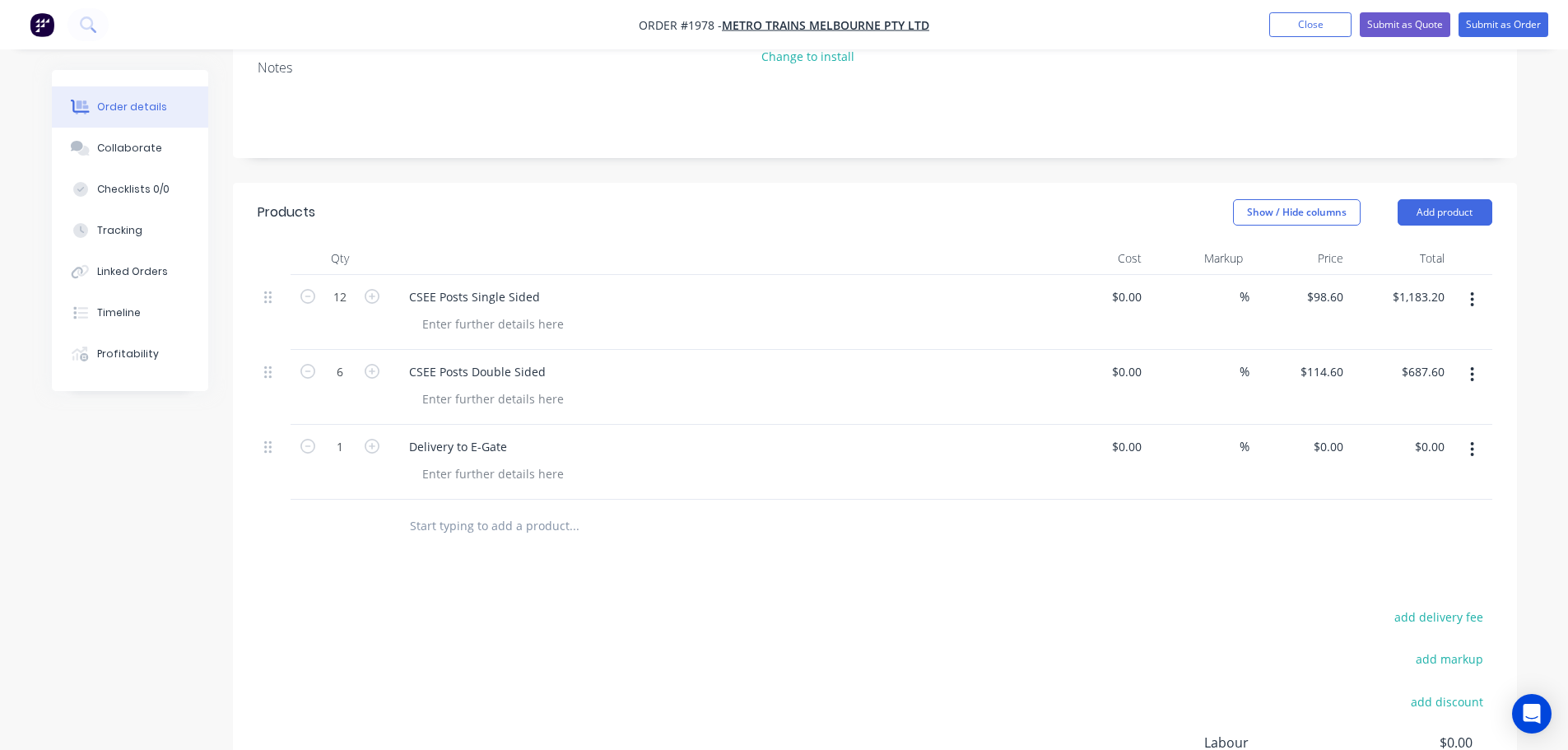
scroll to position [329, 0]
click at [1331, 430] on div "0 0" at bounding box center [1338, 441] width 26 height 24
type input "$120.00"
click at [1256, 554] on div "Products Show / Hide columns Add product Qty Cost Markup Price Total 12 CSEE Po…" at bounding box center [875, 561] width 1284 height 766
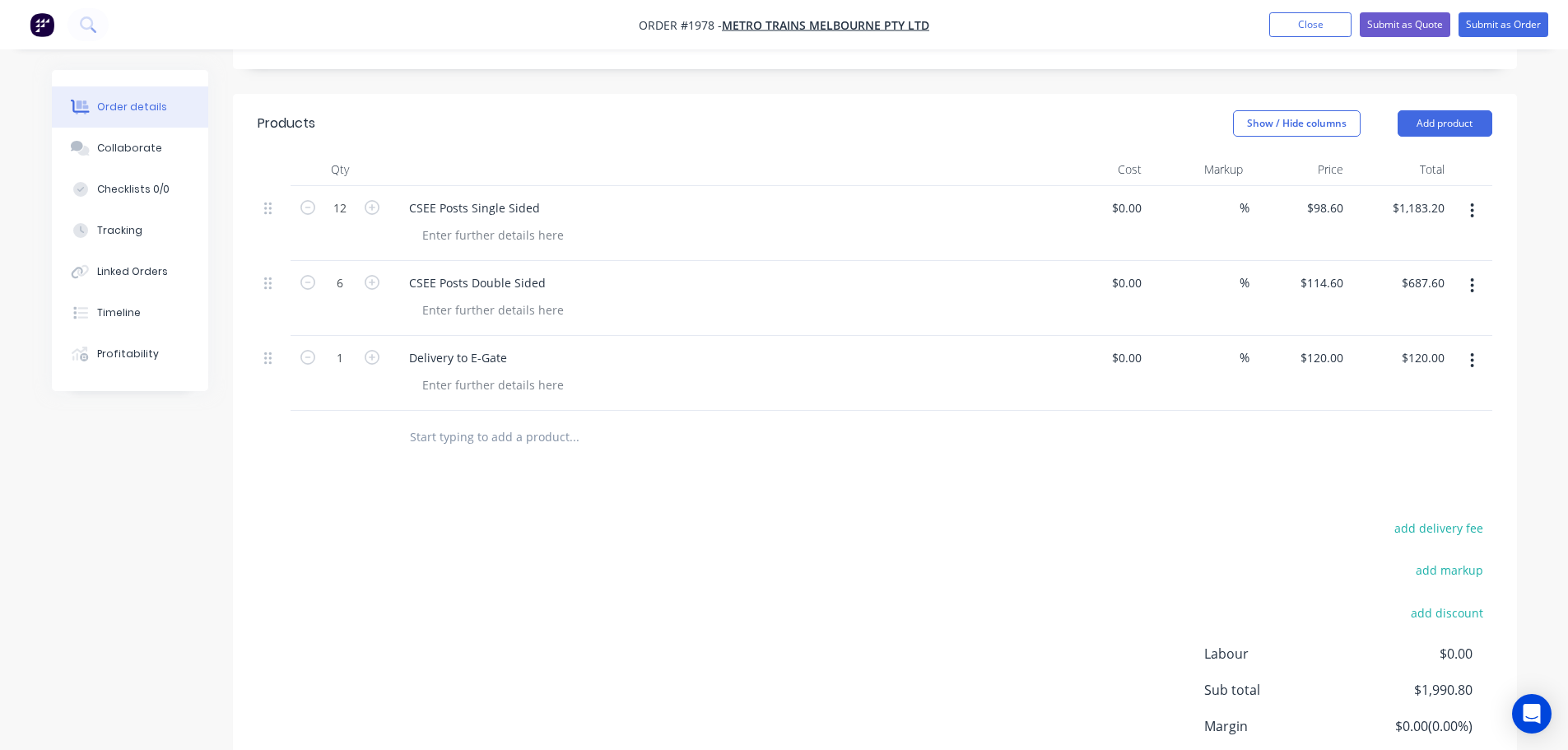
scroll to position [524, 0]
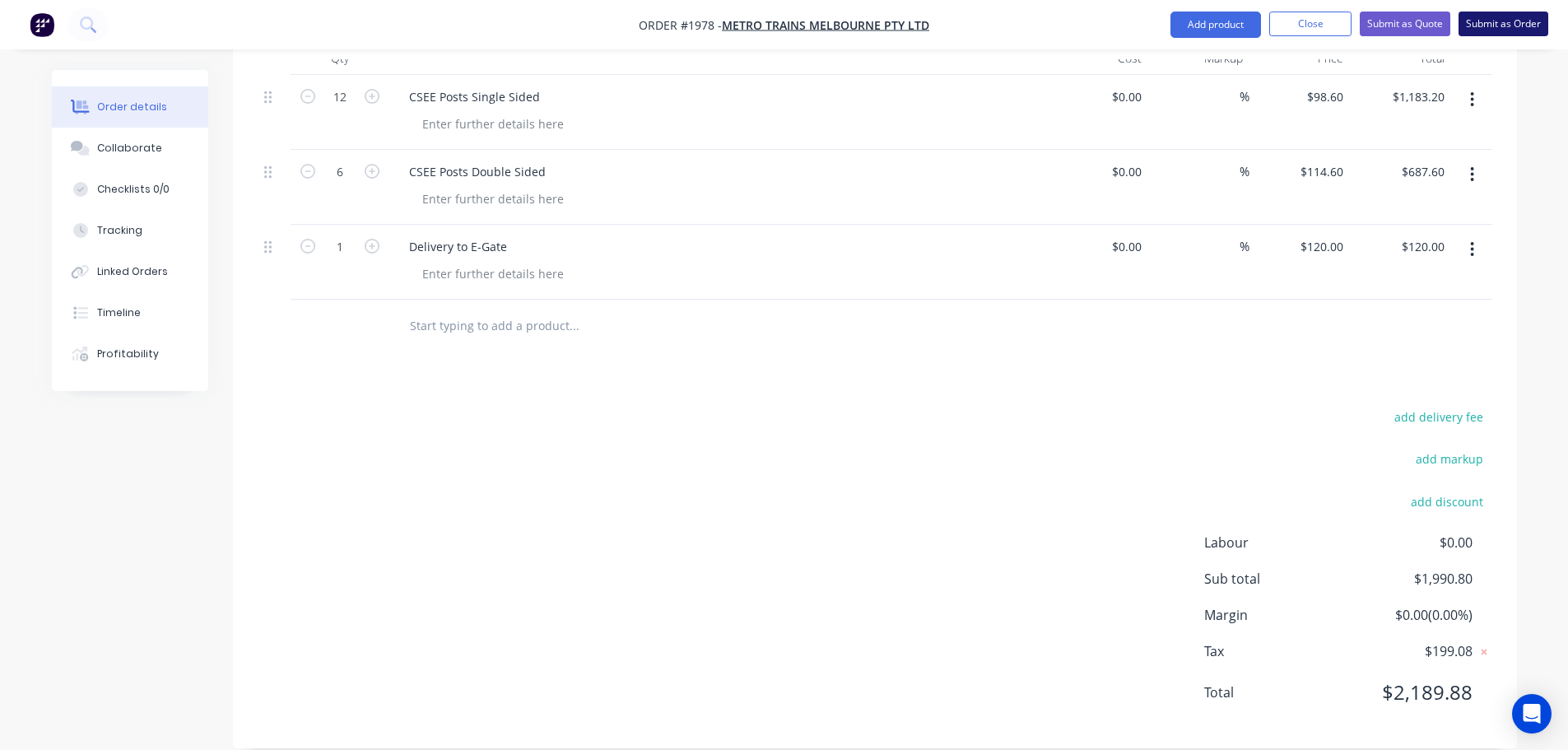
click at [1481, 20] on button "Submit as Order" at bounding box center [1503, 24] width 89 height 25
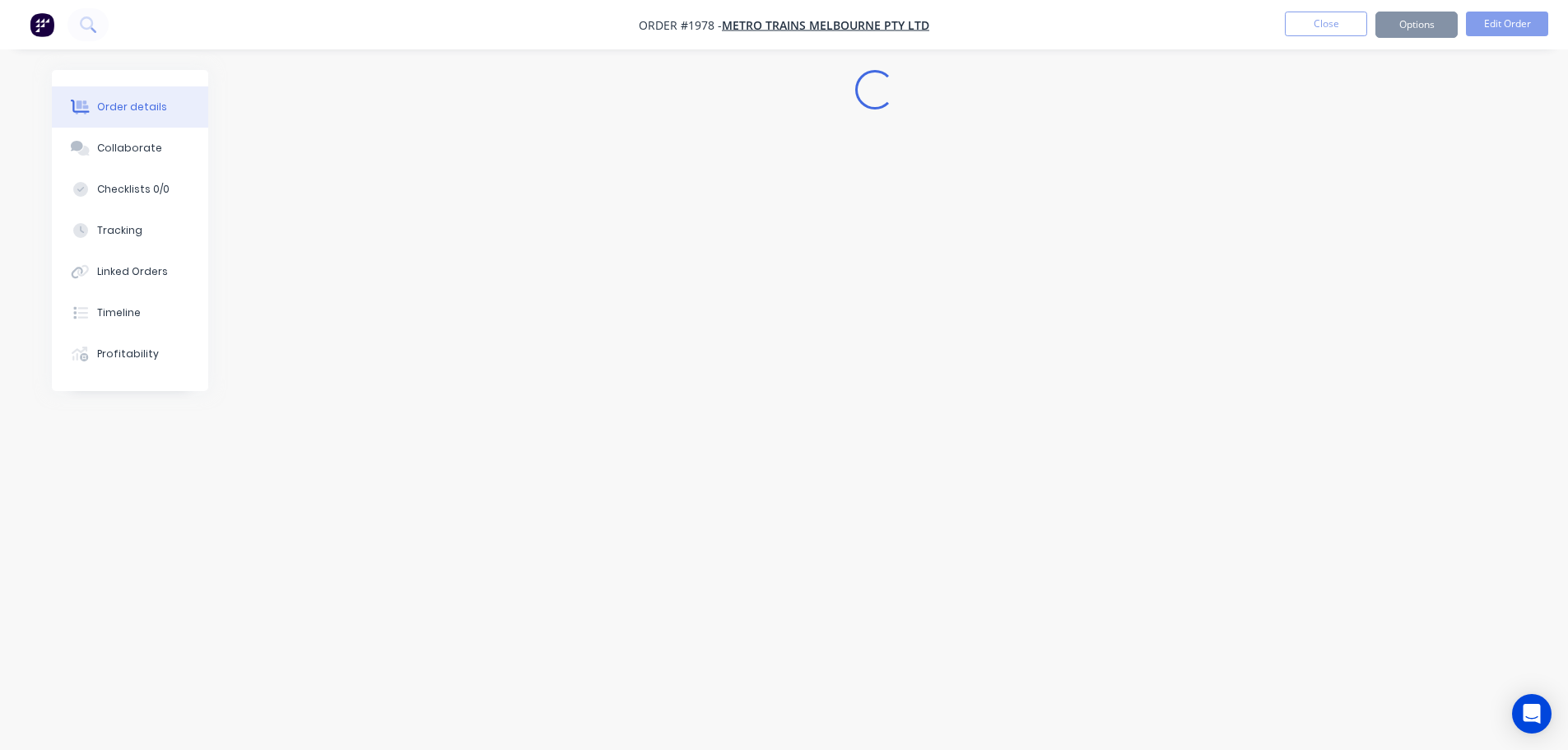
scroll to position [0, 0]
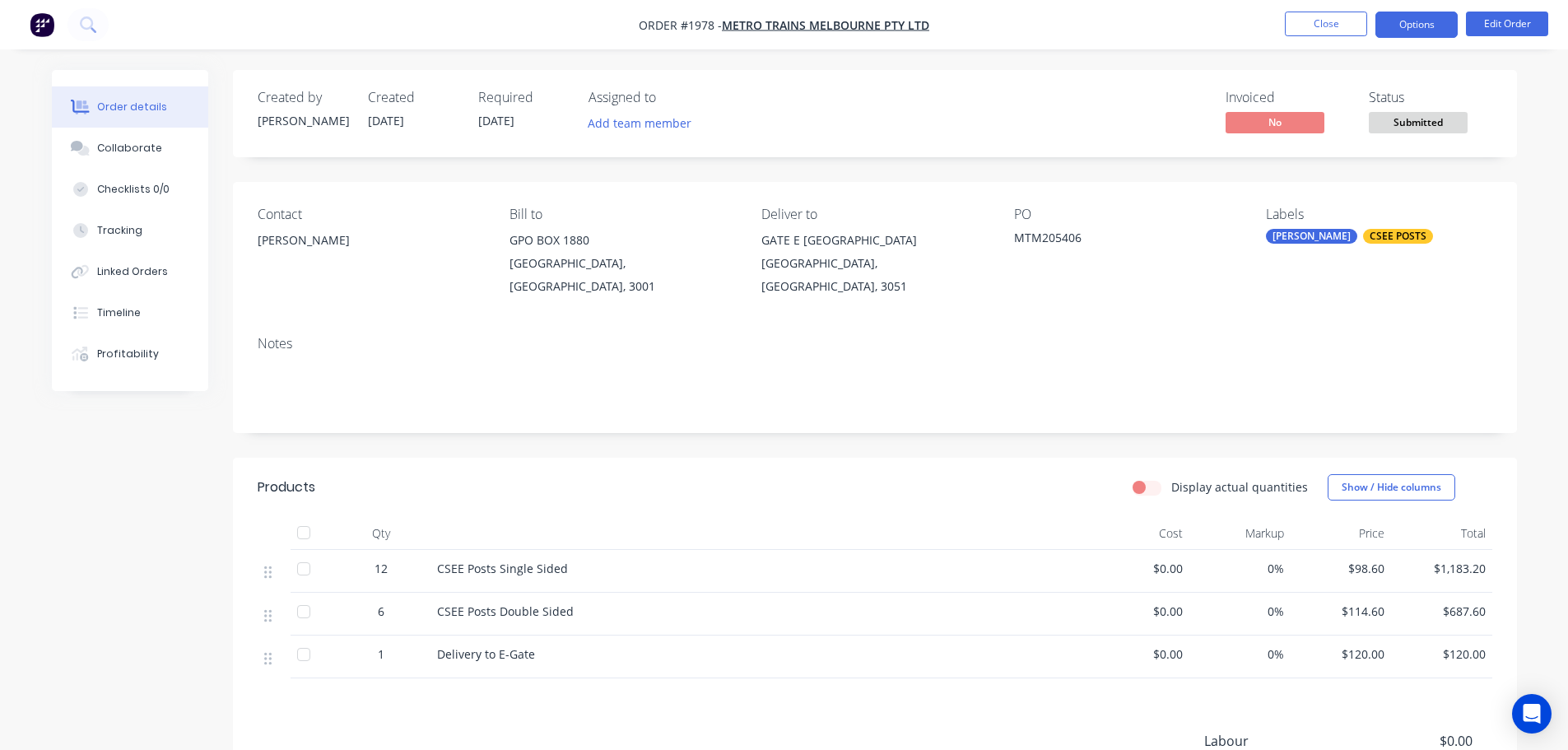
click at [1442, 30] on button "Options" at bounding box center [1416, 25] width 82 height 27
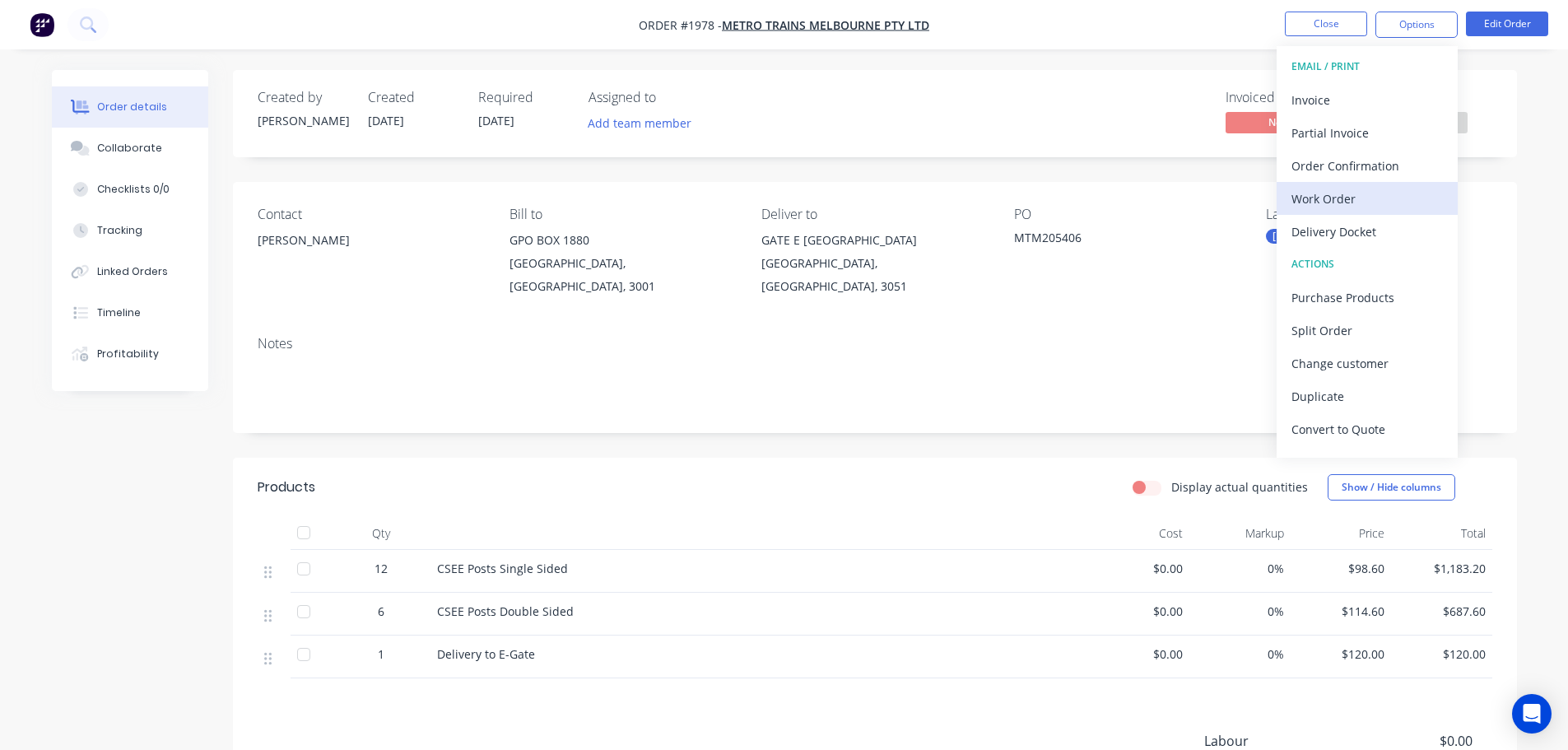
click at [1397, 205] on div "Work Order" at bounding box center [1368, 198] width 152 height 24
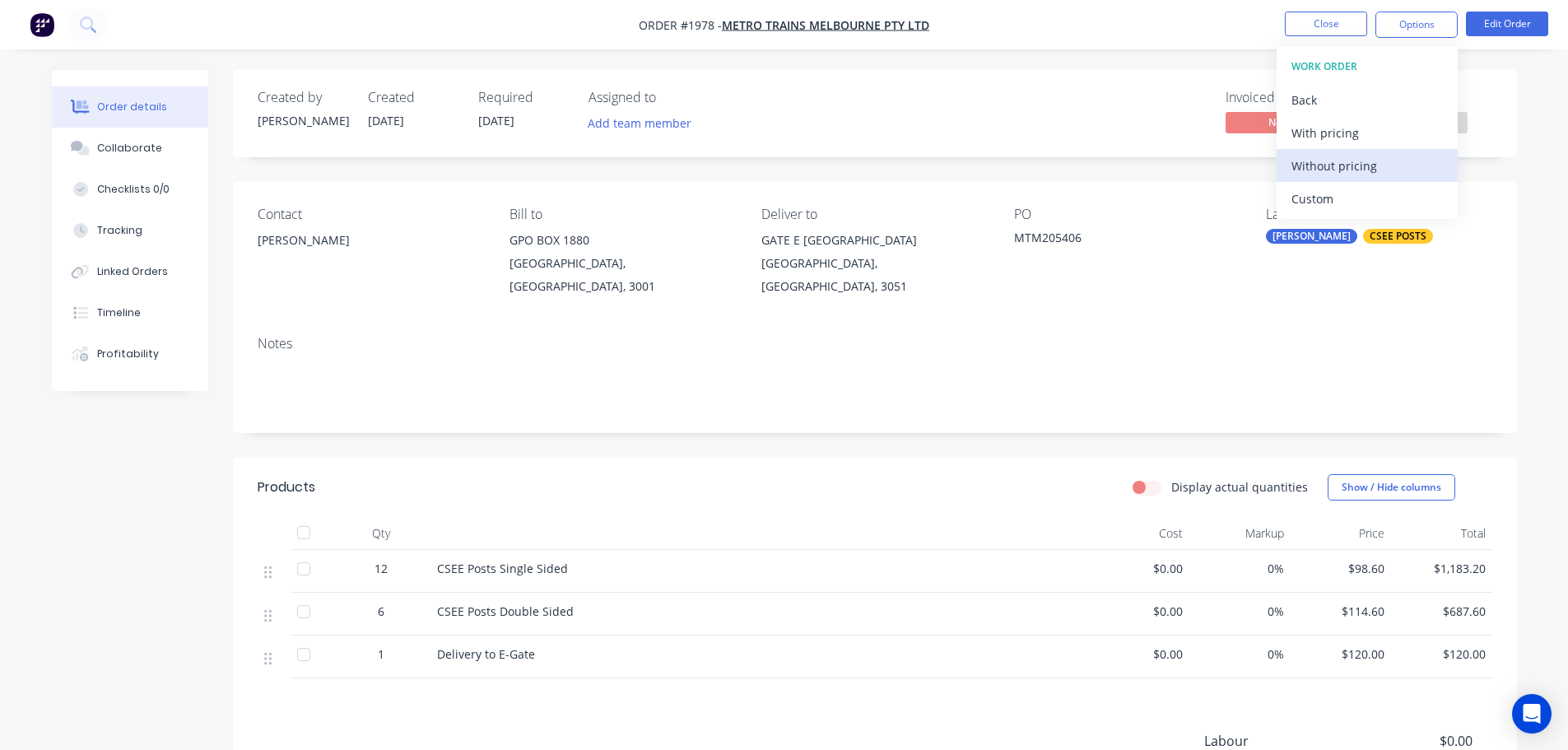
click at [1399, 174] on div "Without pricing" at bounding box center [1368, 166] width 152 height 24
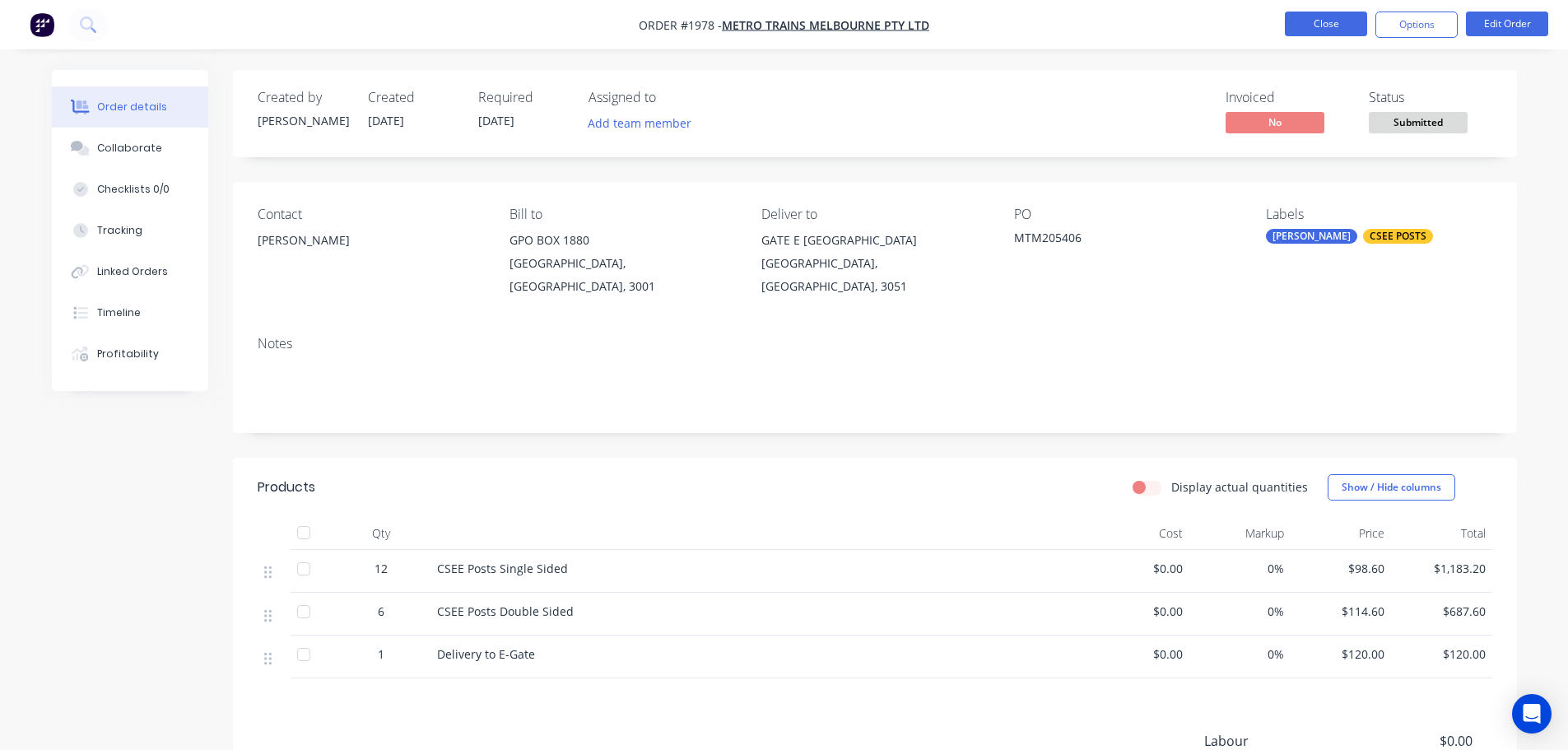
click at [1302, 20] on button "Close" at bounding box center [1326, 24] width 82 height 25
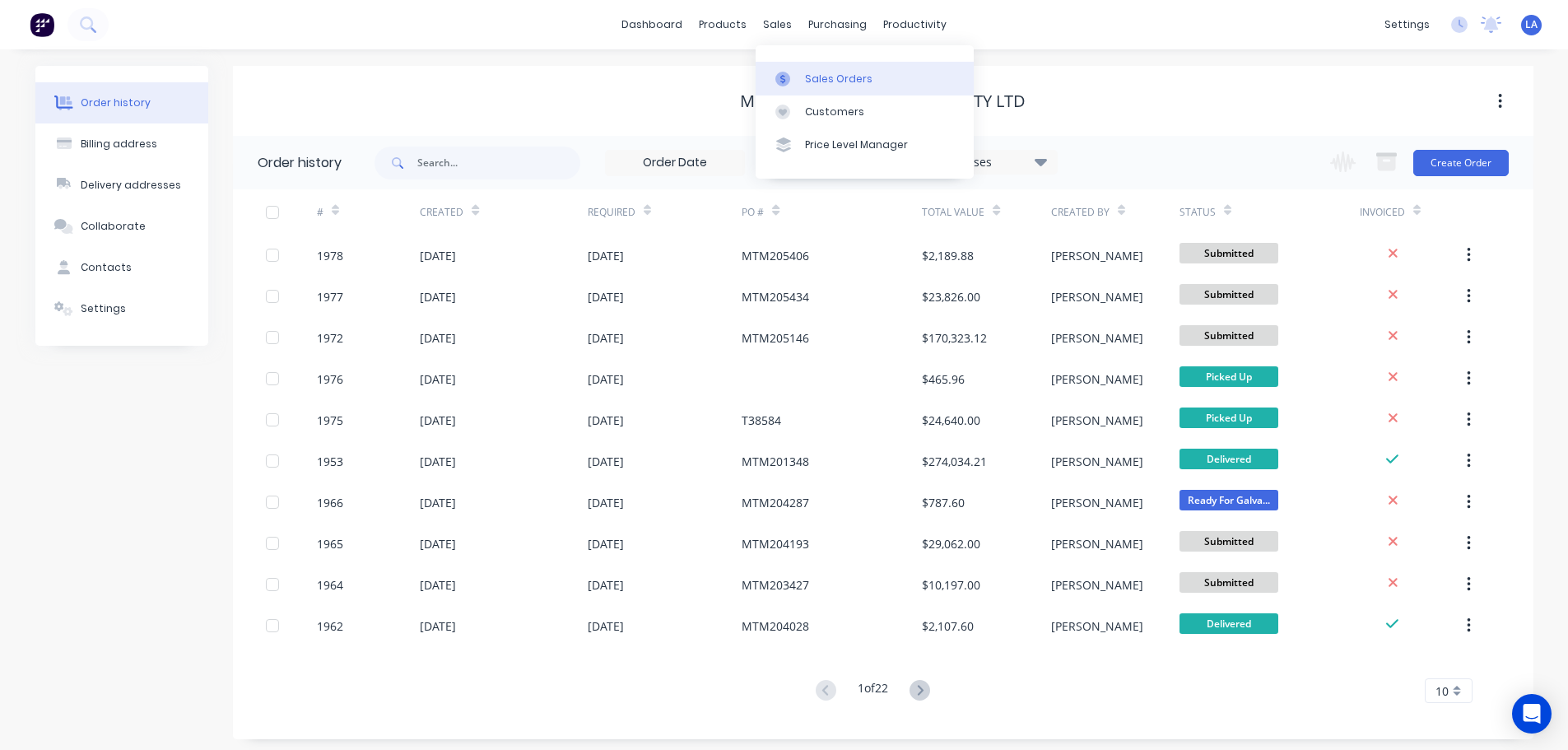
click at [793, 81] on div at bounding box center [788, 78] width 25 height 15
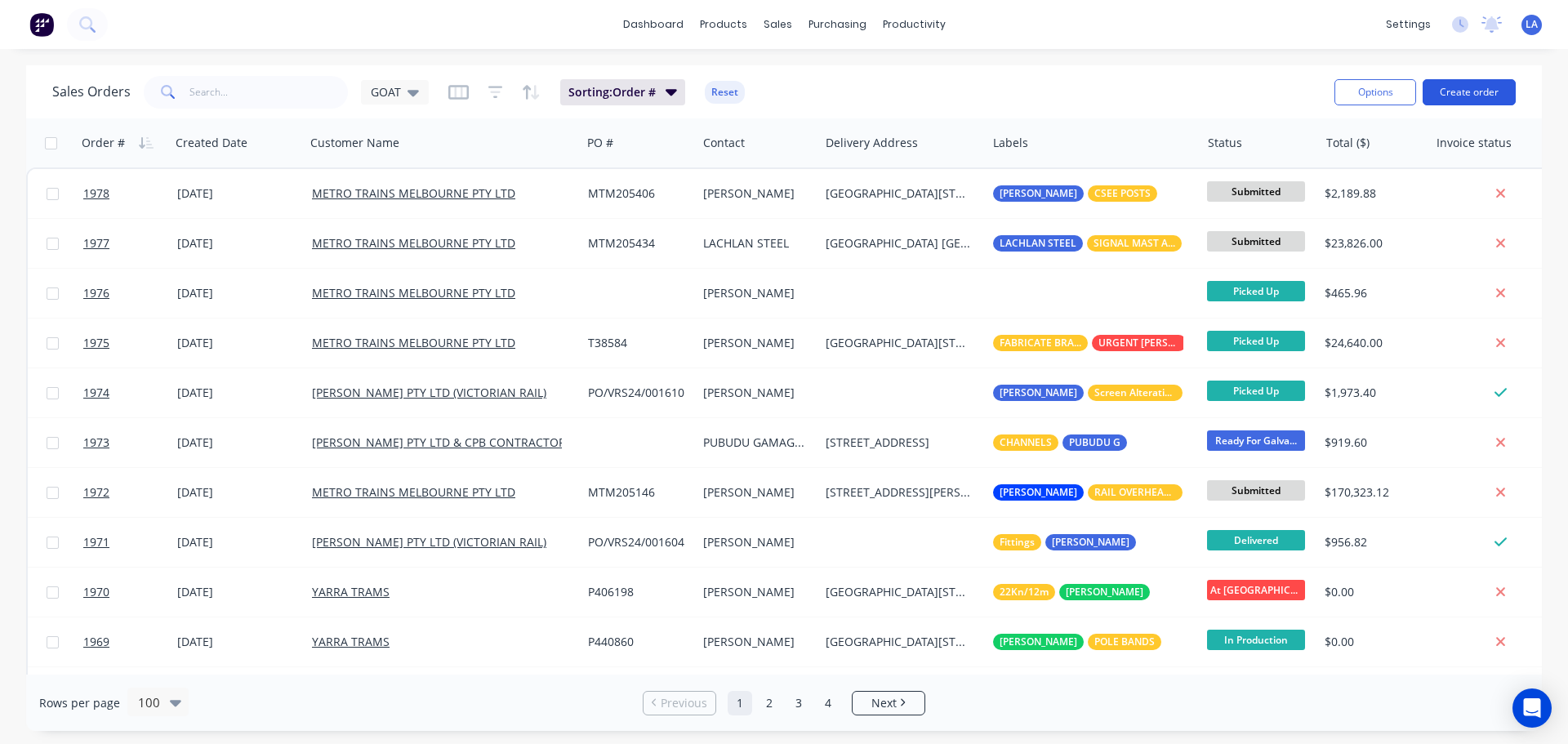
click at [1469, 81] on button "Create order" at bounding box center [1469, 92] width 94 height 27
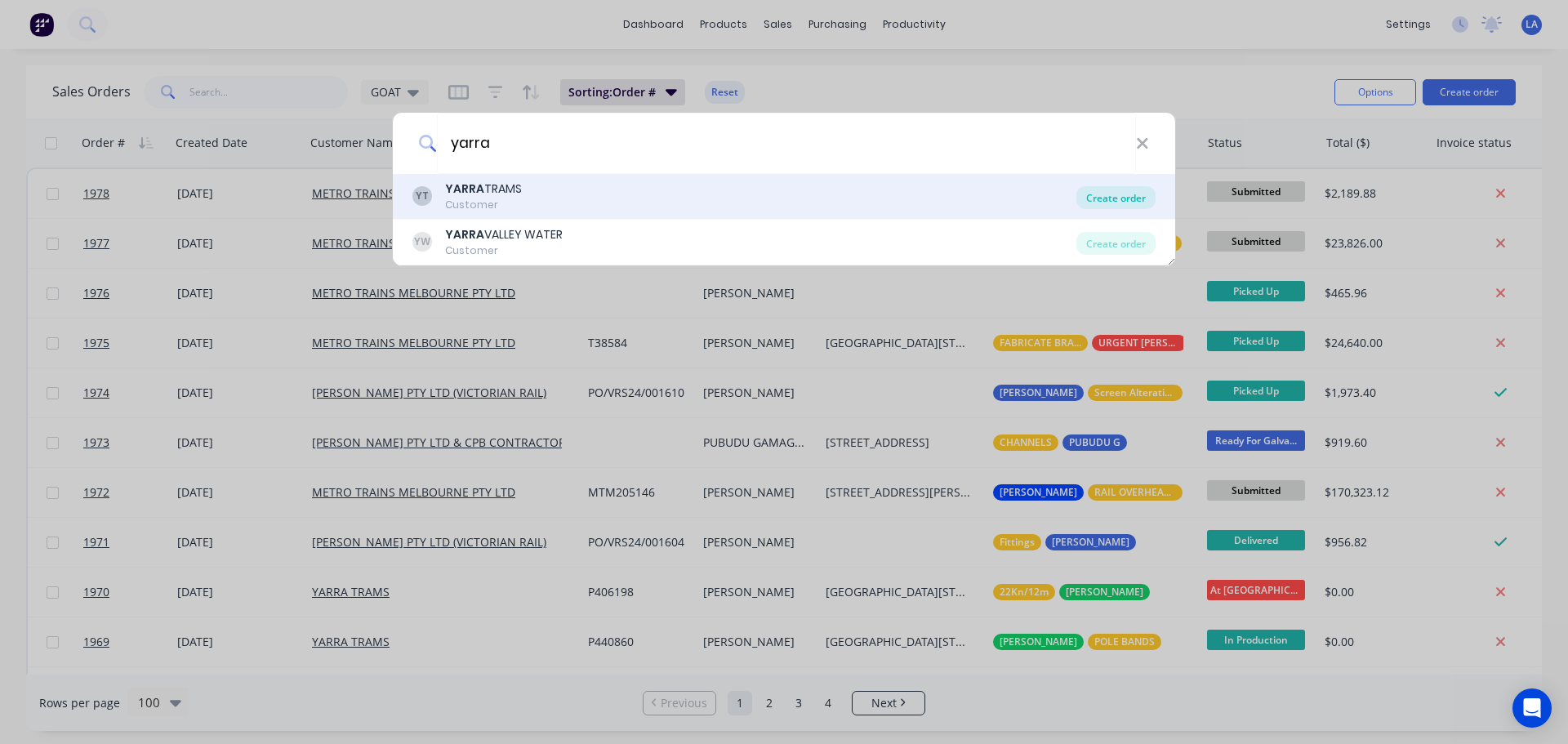
type input "yarra"
click at [1113, 199] on div "Create order" at bounding box center [1115, 197] width 79 height 23
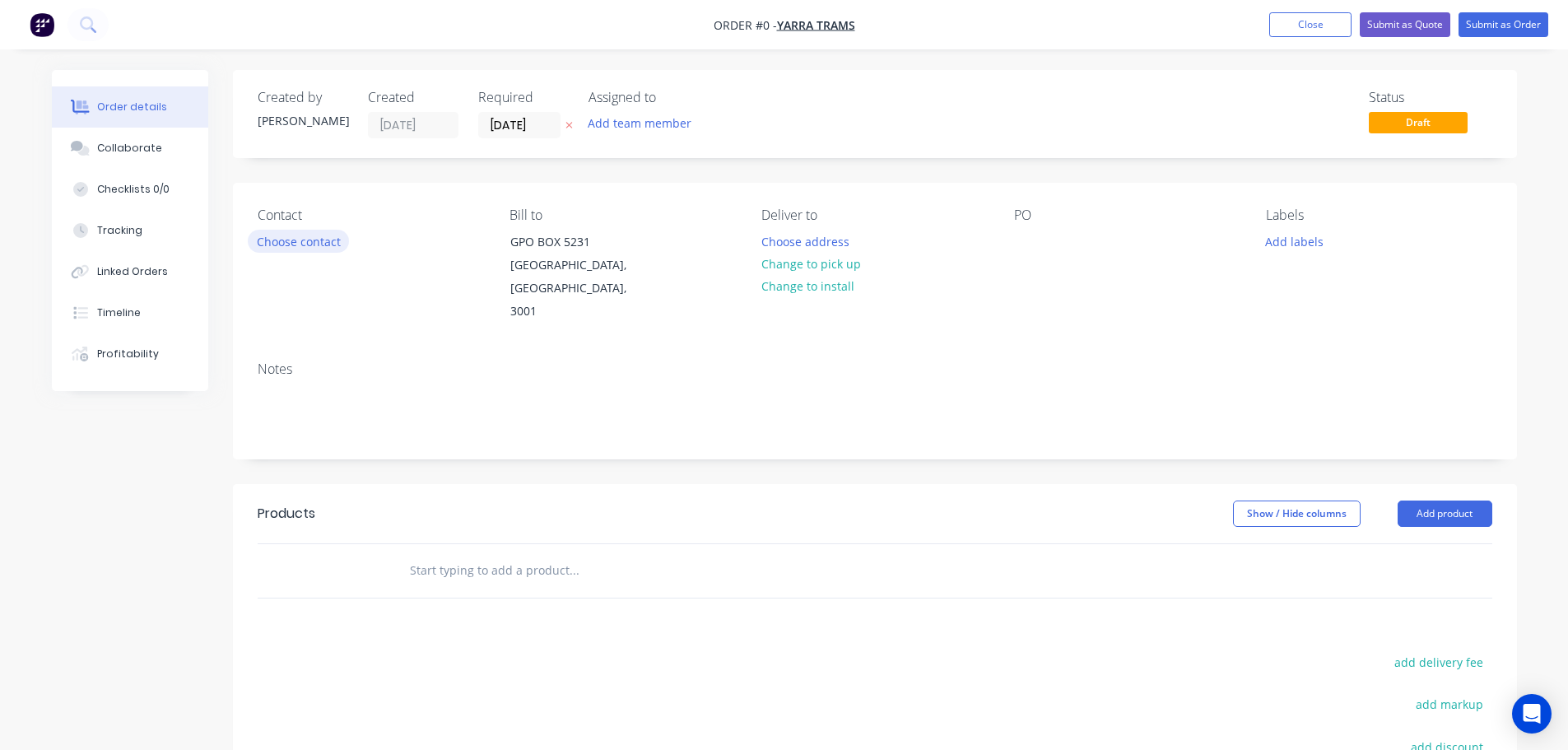
click at [270, 244] on button "Choose contact" at bounding box center [299, 240] width 101 height 22
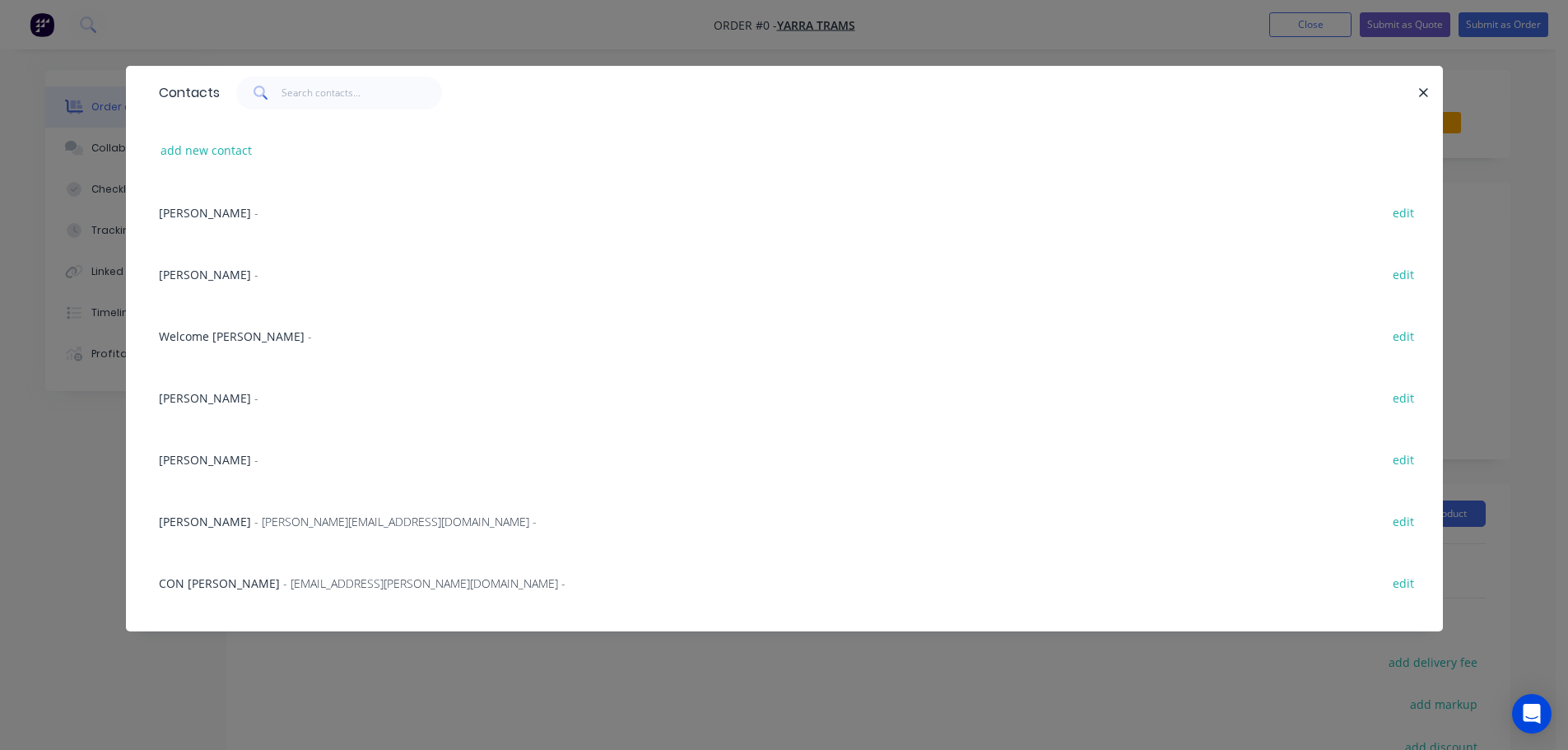
click at [204, 209] on span "[PERSON_NAME]" at bounding box center [204, 213] width 92 height 16
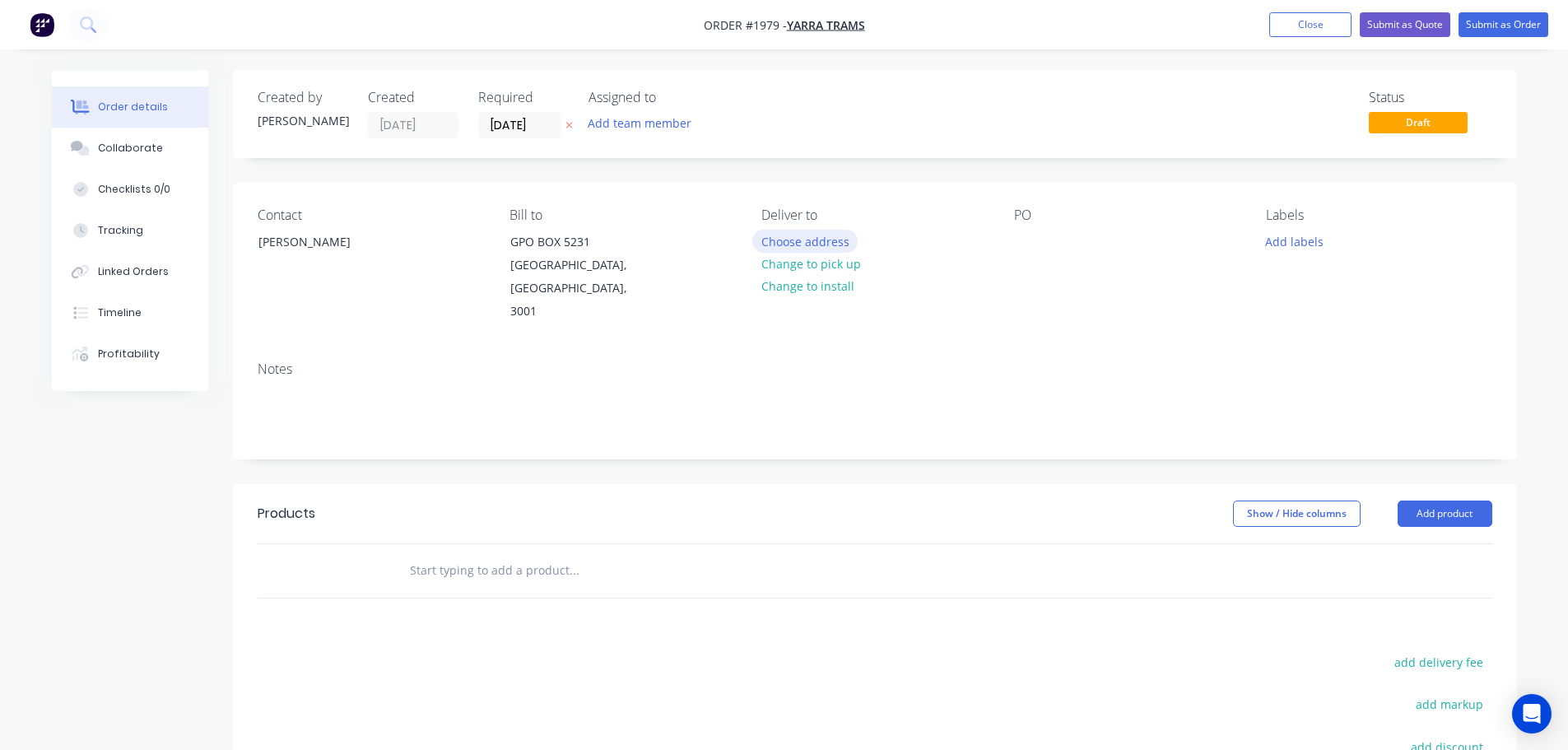
click at [775, 240] on button "Choose address" at bounding box center [805, 240] width 105 height 22
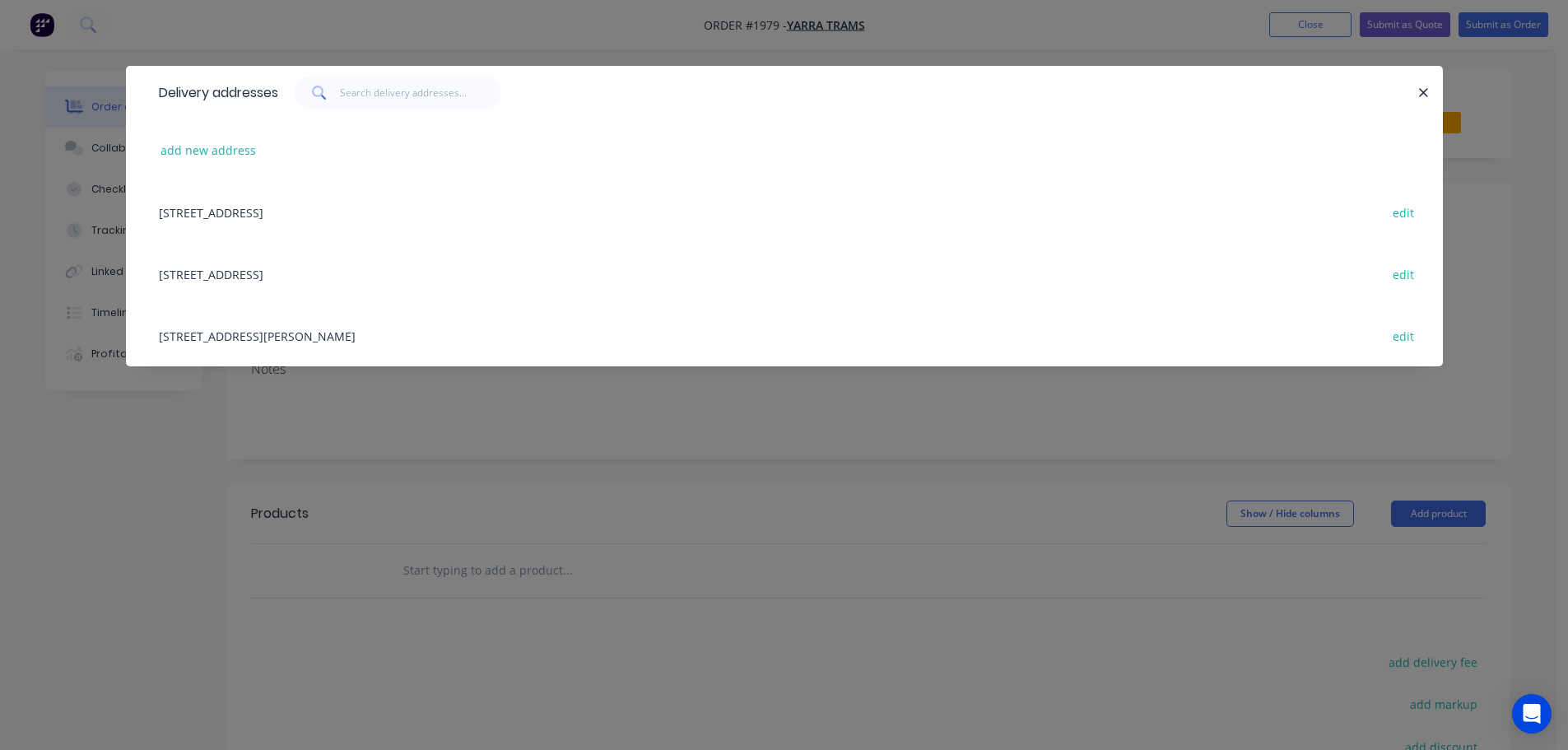
click at [365, 270] on div "[STREET_ADDRESS] edit" at bounding box center [785, 274] width 1268 height 62
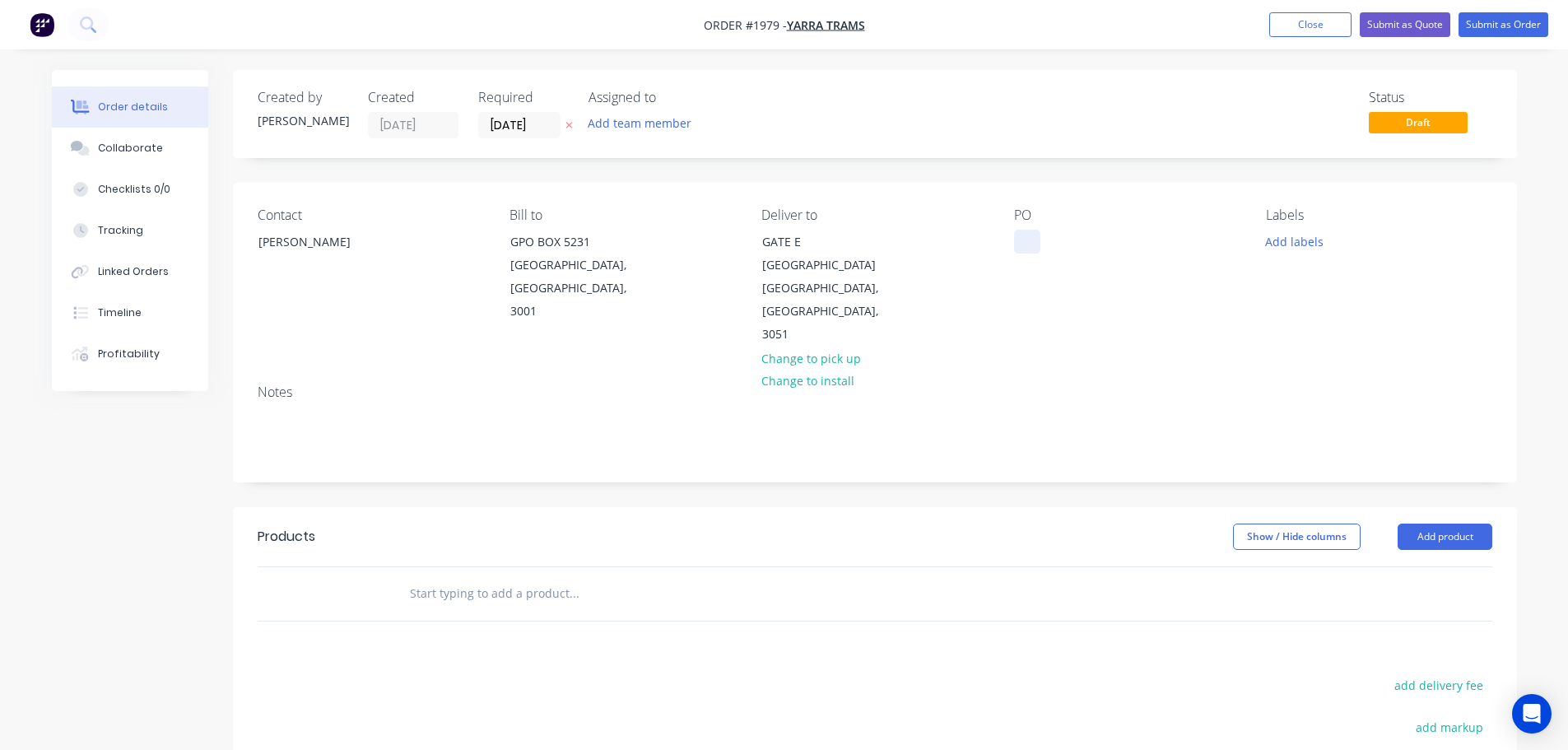
click at [993, 253] on div "Contact [PERSON_NAME] Bill to GPO [STREET_ADDRESS] Deliver to [STREET_ADDRESS] …" at bounding box center [875, 277] width 1284 height 188
click at [1021, 250] on div at bounding box center [1027, 241] width 27 height 24
click at [1304, 240] on button "Add labels" at bounding box center [1295, 240] width 75 height 22
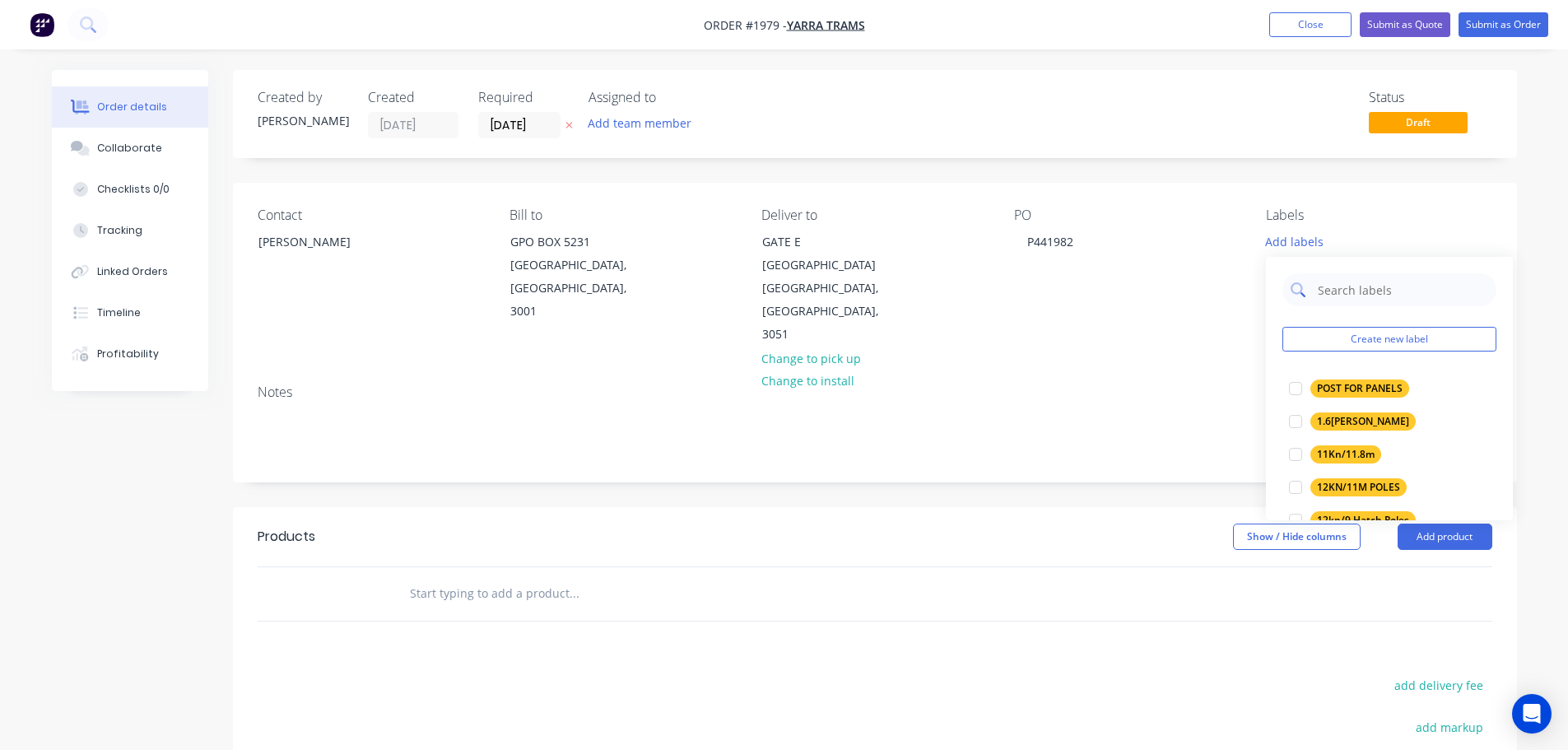
click at [1334, 293] on input "text" at bounding box center [1402, 289] width 172 height 33
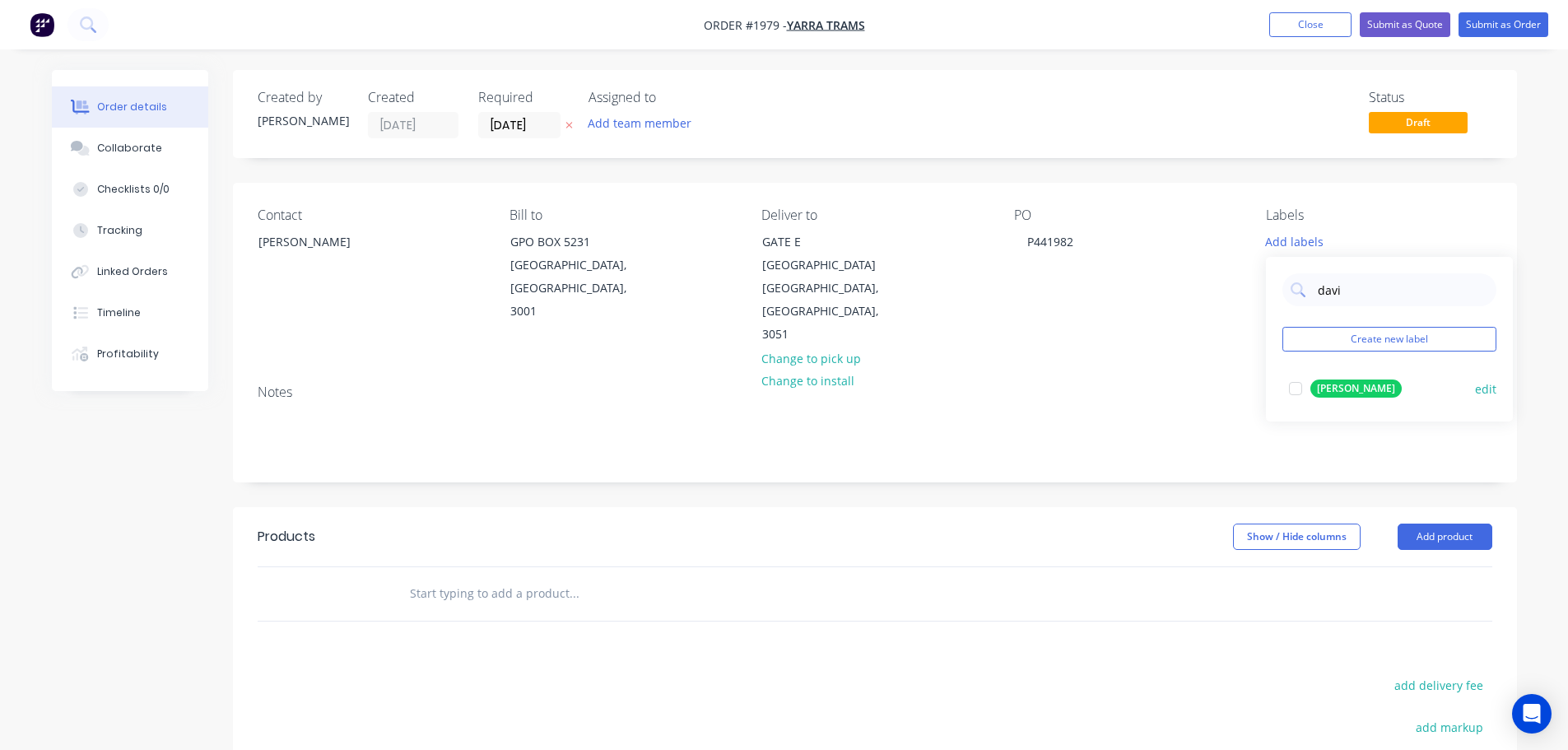
click at [1327, 394] on div "[PERSON_NAME]" at bounding box center [1357, 388] width 91 height 18
click at [1365, 288] on input "davi" at bounding box center [1402, 281] width 172 height 33
type input "Anchor"
click at [1312, 409] on div "ANCHOR BAR" at bounding box center [1350, 413] width 77 height 18
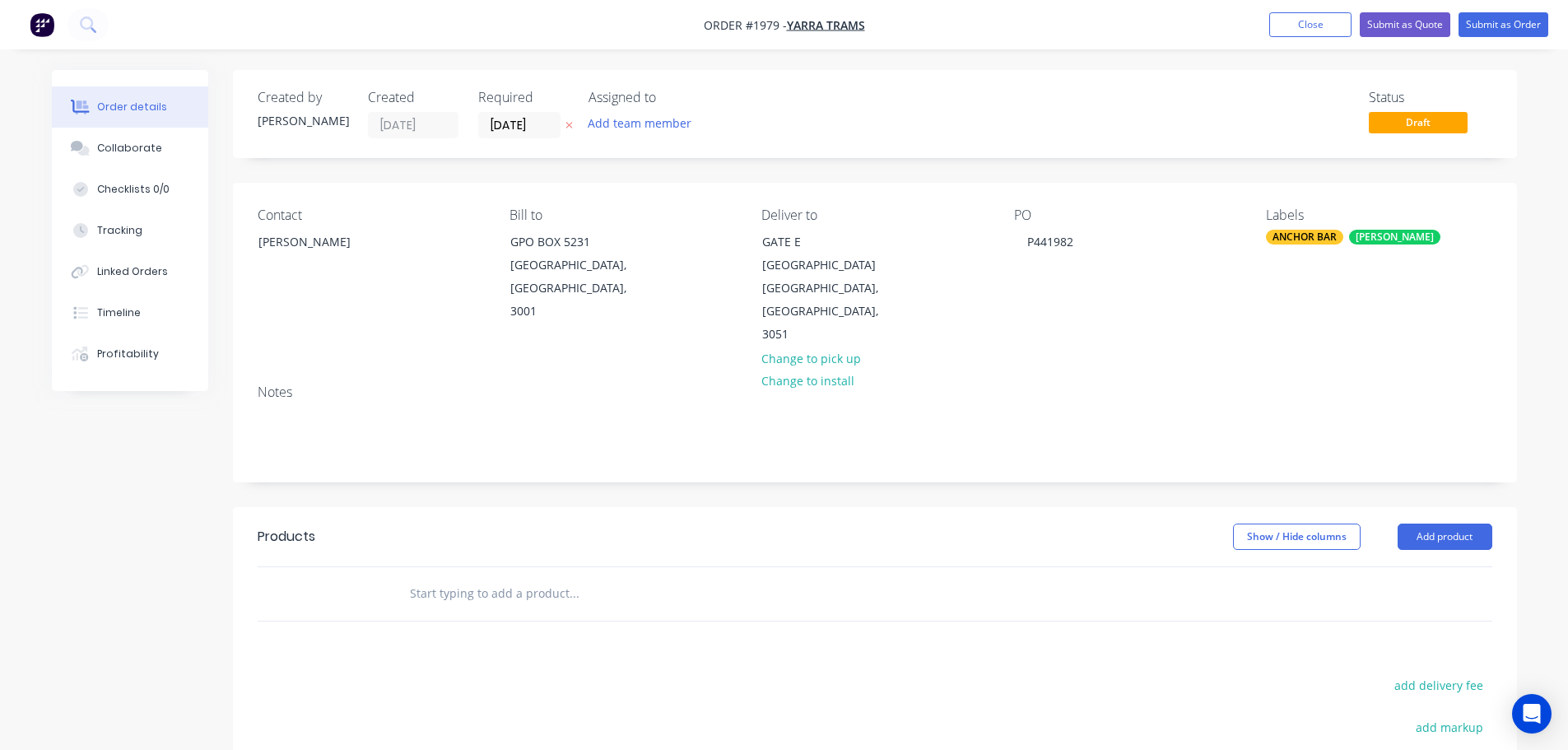
click at [1046, 384] on div "Notes" at bounding box center [875, 392] width 1235 height 16
click at [520, 578] on input "text" at bounding box center [574, 593] width 329 height 33
type input "Anchor Bars Dwg 07466"
click at [625, 631] on button "Add Anchor Bars Dwg 07466 to order" at bounding box center [663, 656] width 494 height 53
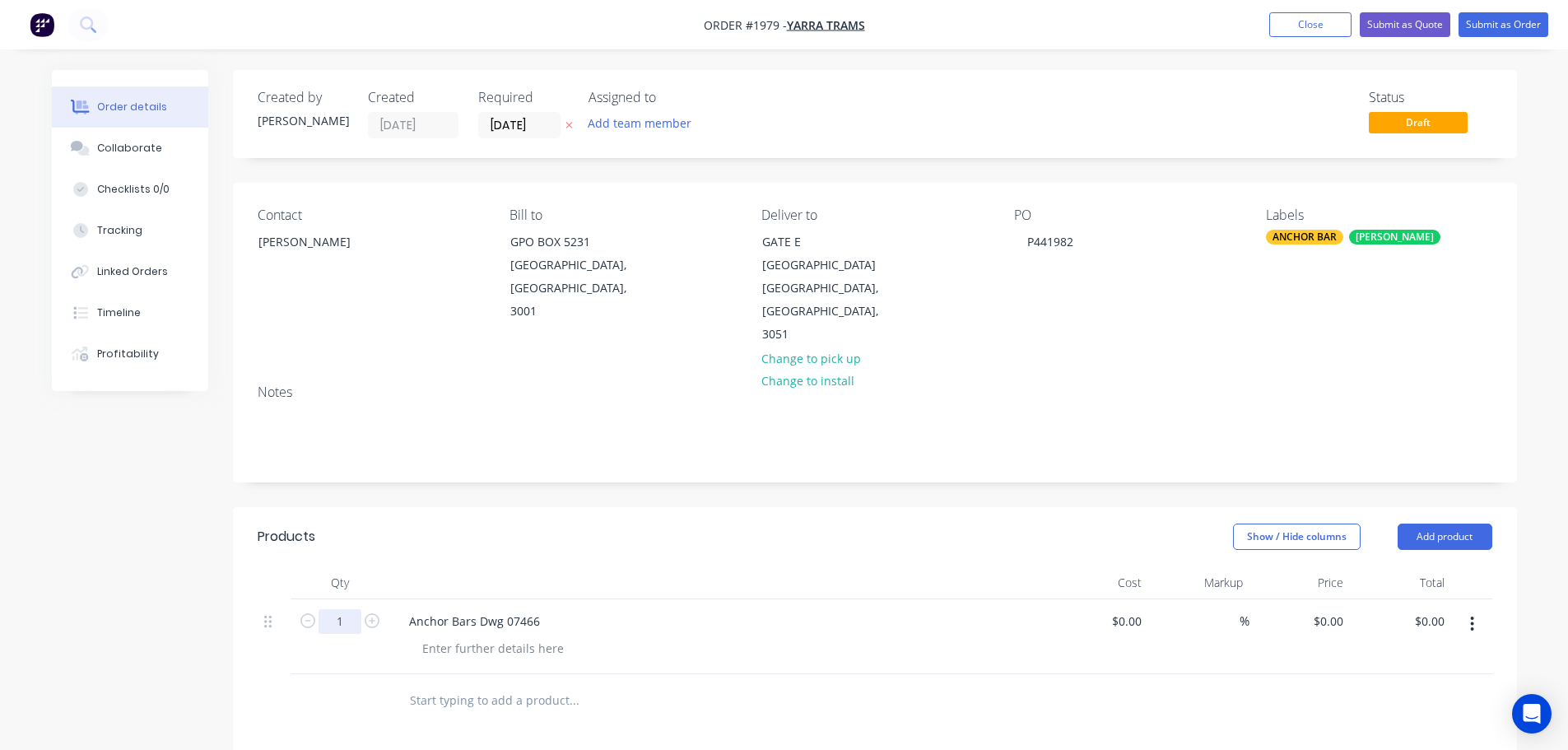
click at [336, 609] on input "1" at bounding box center [339, 621] width 43 height 25
type input "20"
click at [508, 524] on div "Products" at bounding box center [389, 537] width 263 height 27
click at [1549, 10] on nav "Order #1979 - YARRA TRAMS Add product Close Submit as Quote Submit as Order" at bounding box center [784, 25] width 1568 height 50
click at [1528, 16] on button "Submit as Order" at bounding box center [1503, 24] width 89 height 25
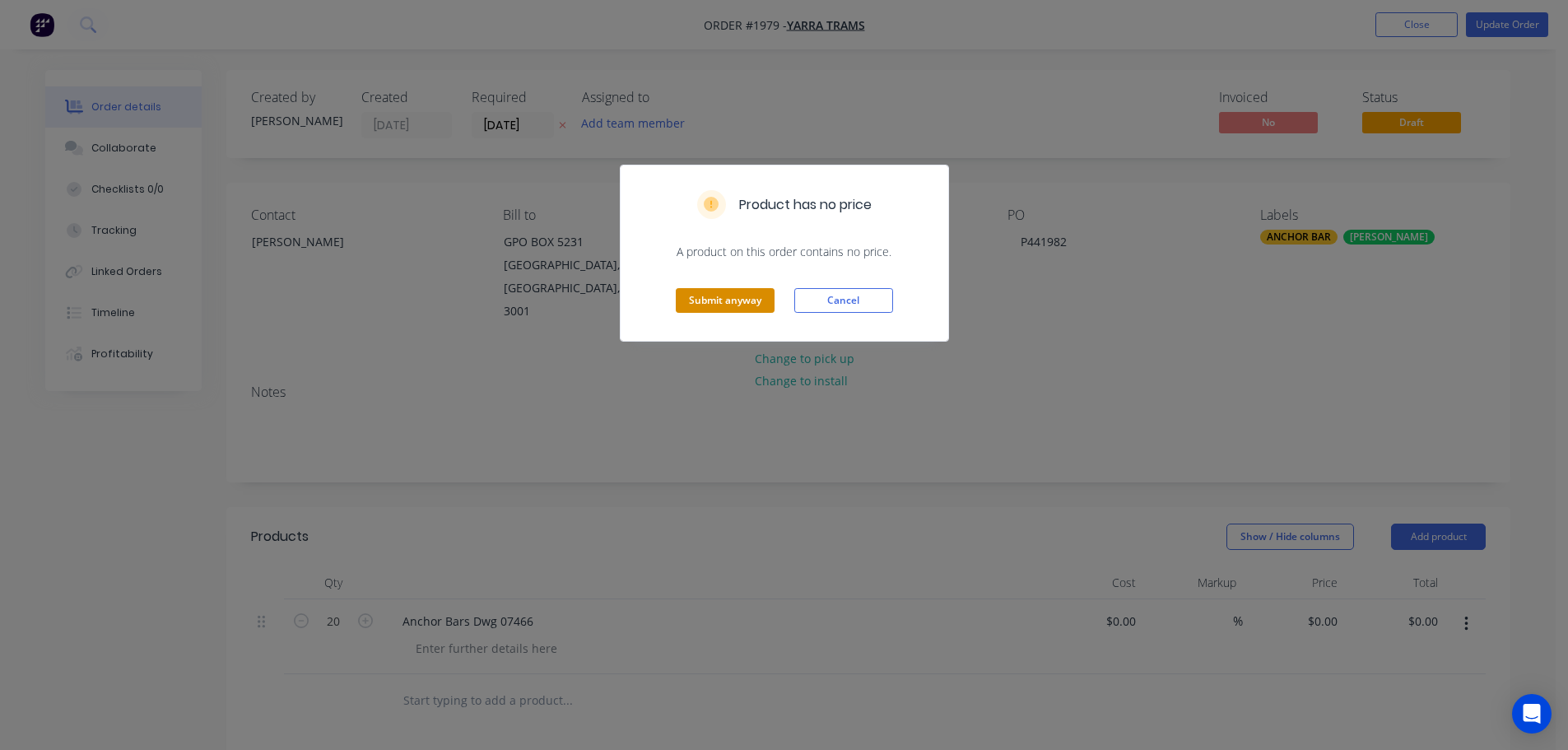
click at [710, 296] on button "Submit anyway" at bounding box center [725, 300] width 99 height 25
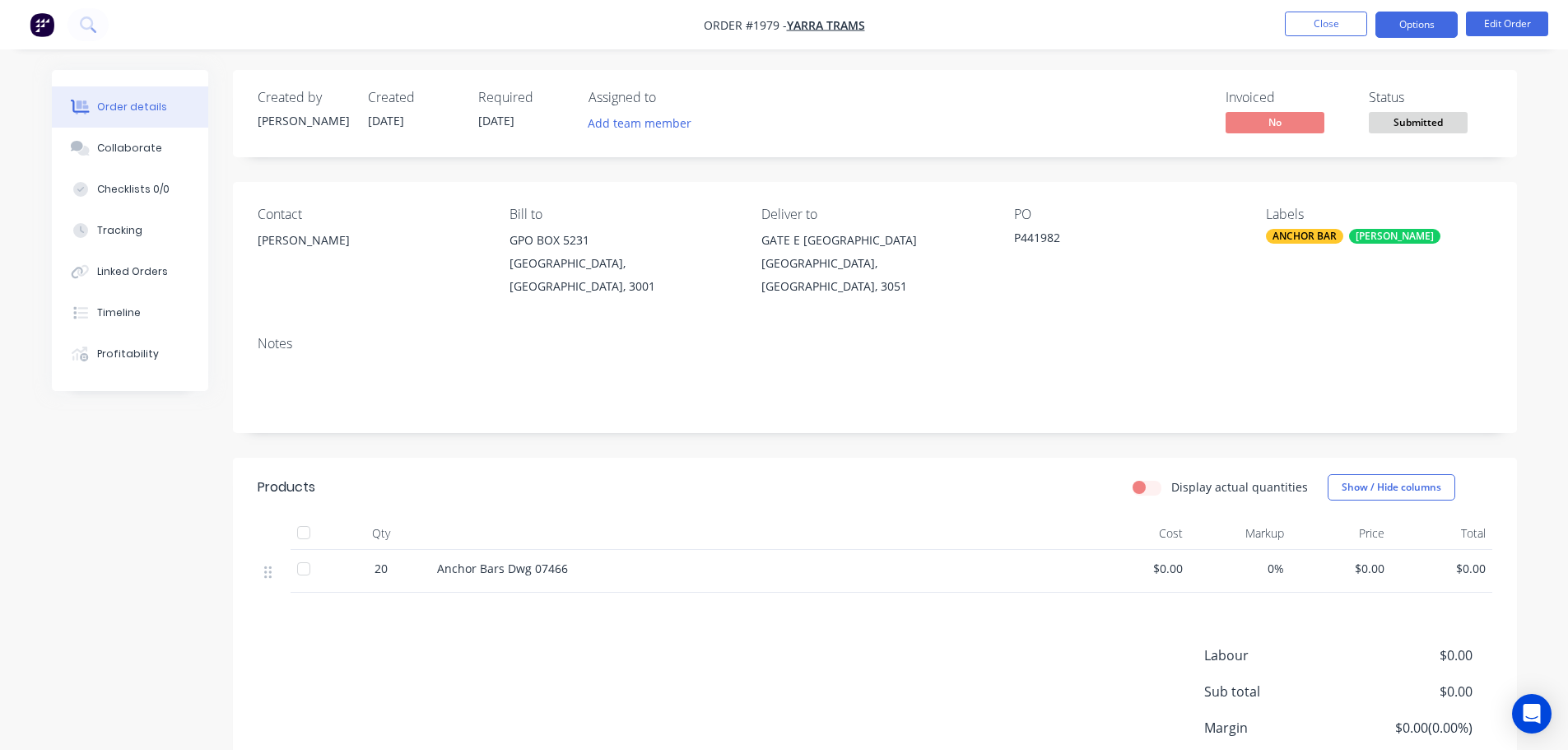
click at [1411, 25] on button "Options" at bounding box center [1416, 25] width 82 height 27
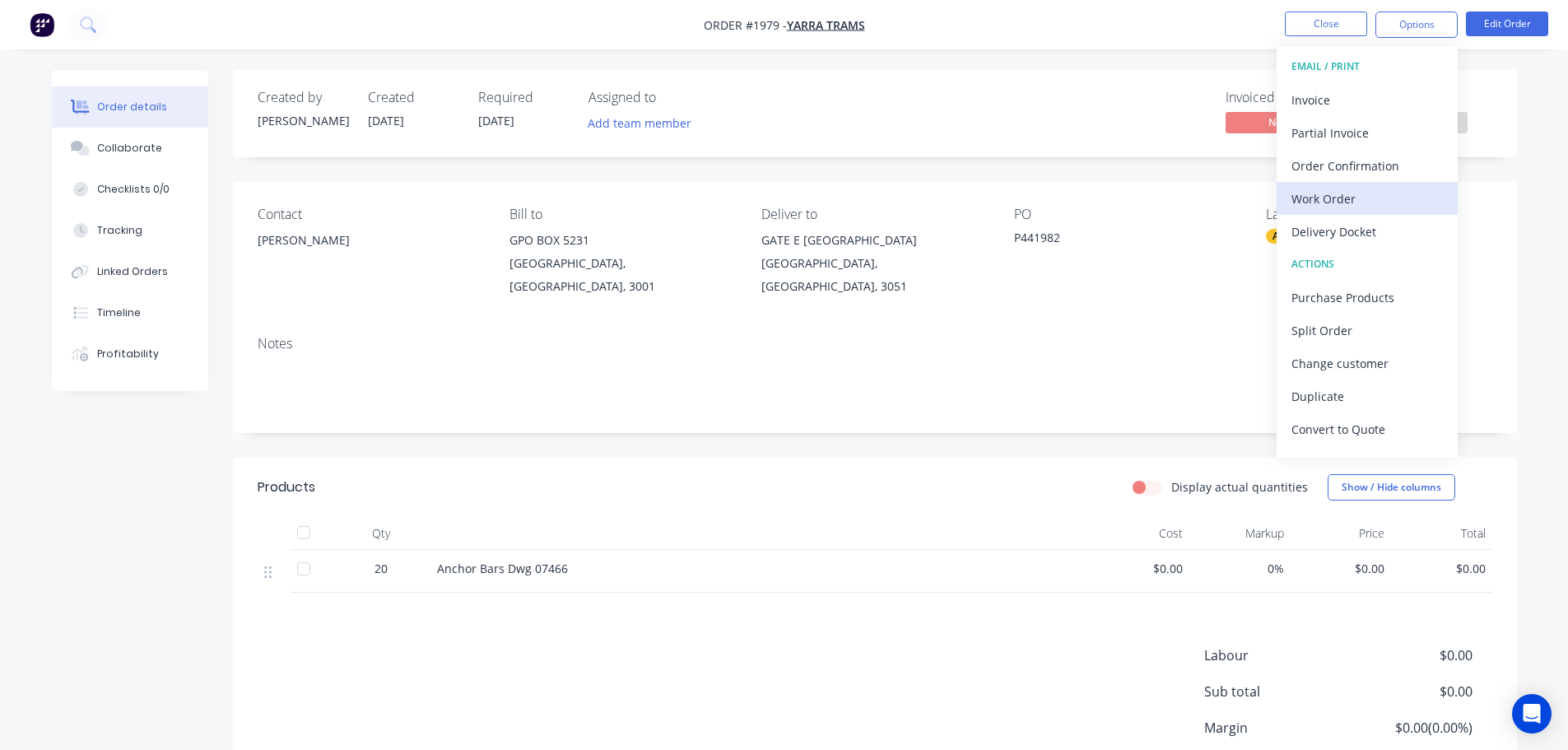
click at [1399, 194] on div "Work Order" at bounding box center [1368, 198] width 152 height 24
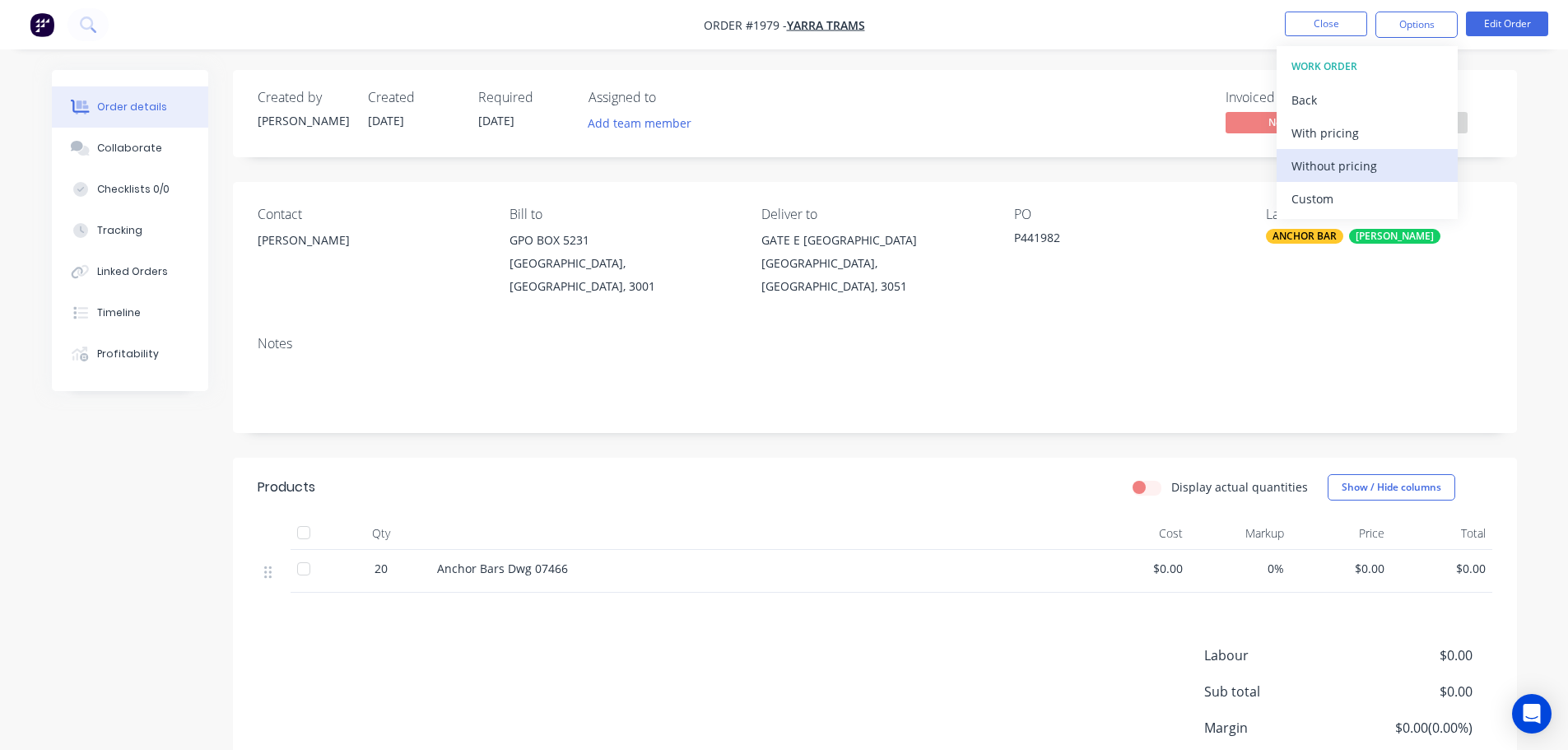
click at [1395, 176] on div "Without pricing" at bounding box center [1368, 166] width 152 height 24
